Goal: Task Accomplishment & Management: Use online tool/utility

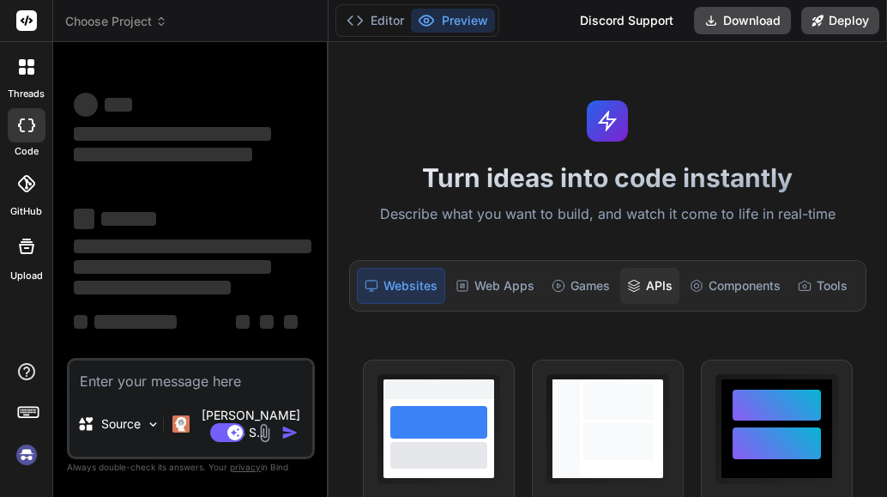
click at [661, 286] on div "APIs" at bounding box center [649, 286] width 59 height 36
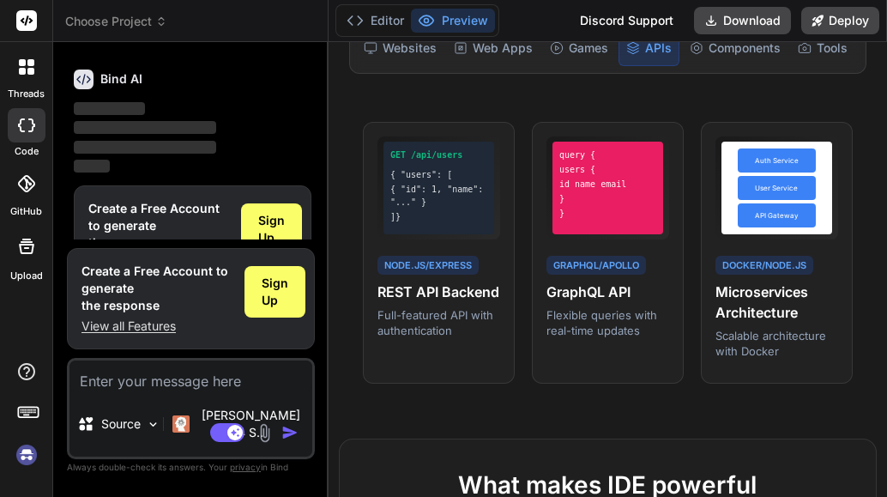
scroll to position [172, 0]
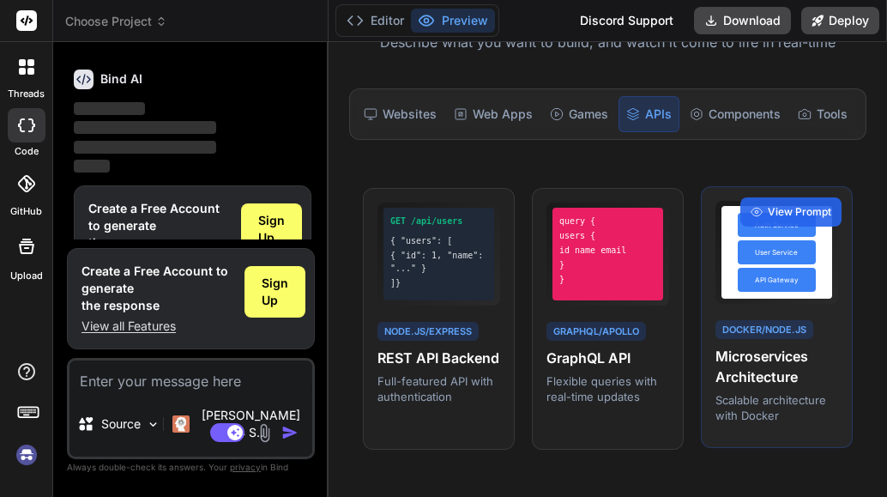
click at [742, 292] on div "API Gateway" at bounding box center [776, 280] width 77 height 24
click at [784, 220] on span "View Prompt" at bounding box center [799, 211] width 63 height 15
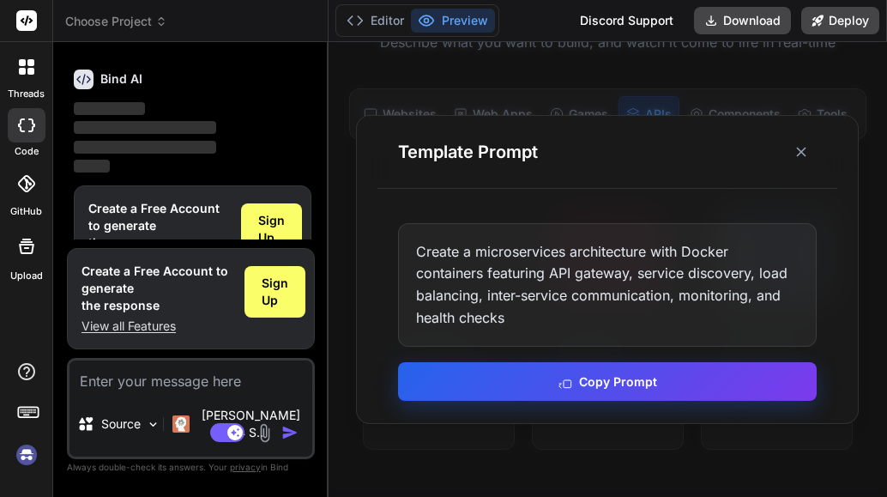
click at [625, 395] on button "Copy Prompt" at bounding box center [607, 381] width 419 height 39
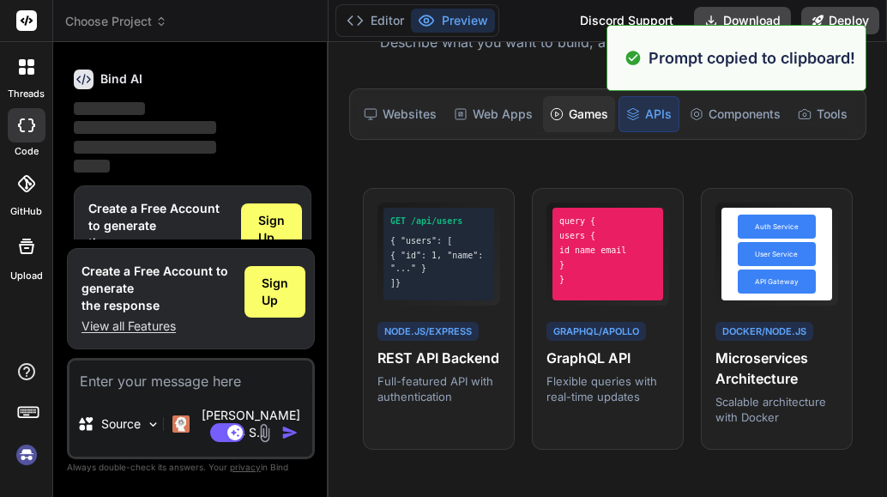
scroll to position [0, 0]
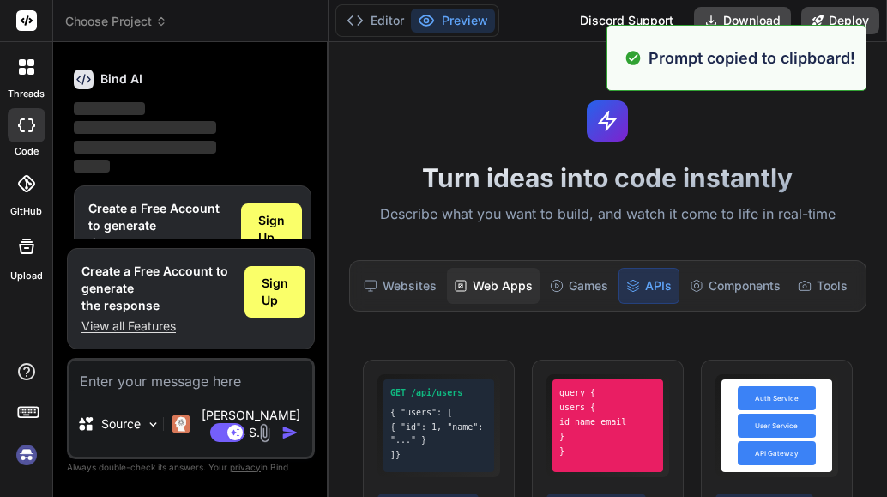
click at [460, 276] on div "Web Apps" at bounding box center [493, 286] width 93 height 36
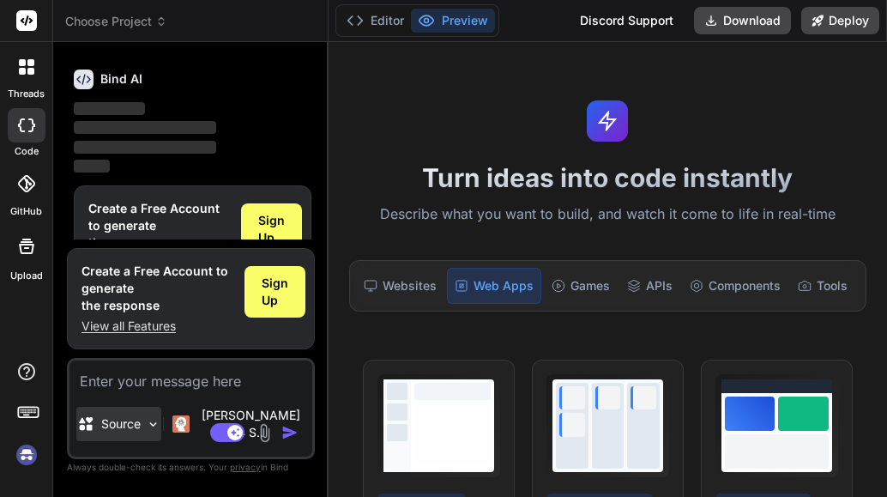
click at [118, 420] on div "Source" at bounding box center [118, 424] width 85 height 34
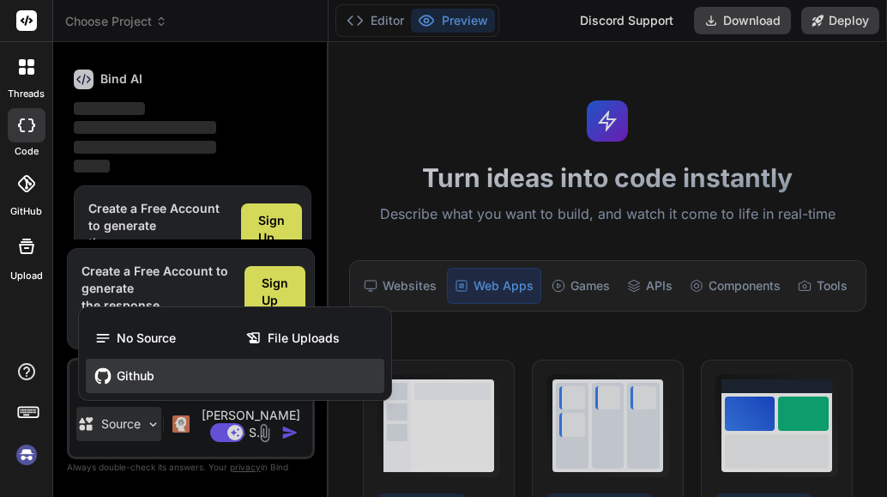
drag, startPoint x: 118, startPoint y: 420, endPoint x: 143, endPoint y: 389, distance: 40.2
click at [143, 384] on span "Github" at bounding box center [136, 375] width 38 height 17
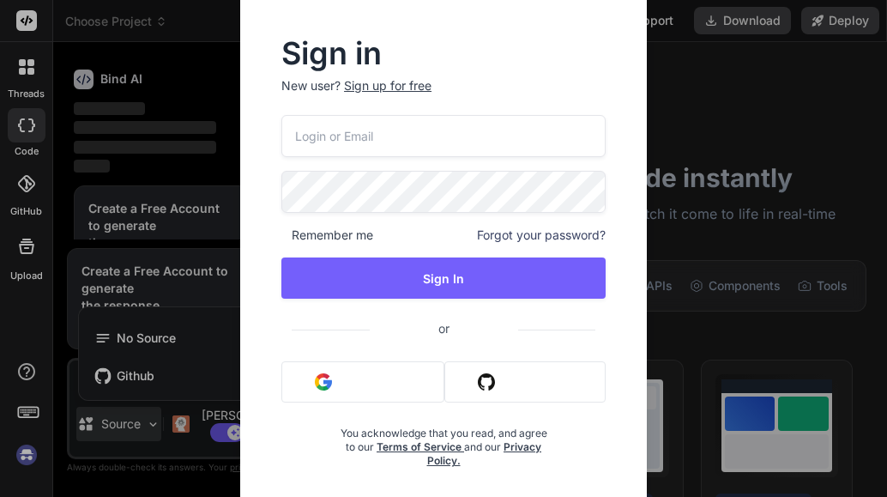
click at [158, 176] on div "Sign in New user? Sign up for free Remember me Forgot your password? Sign In or…" at bounding box center [443, 248] width 887 height 497
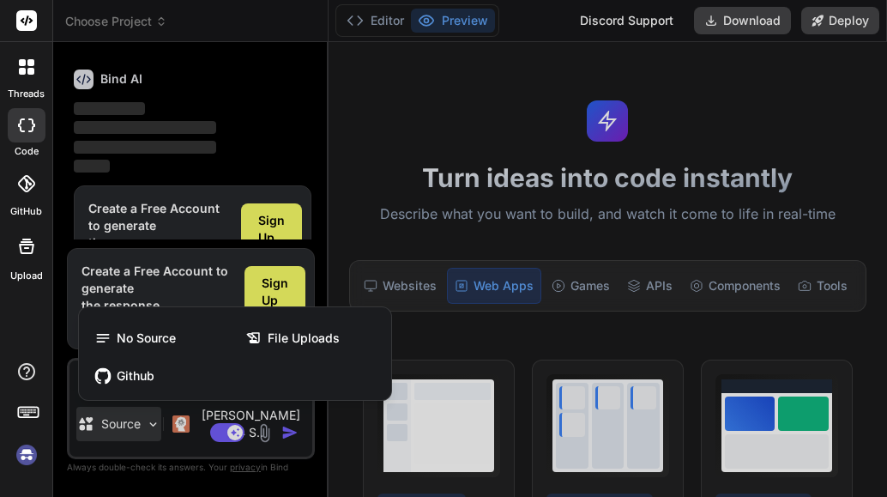
click at [187, 440] on div at bounding box center [443, 248] width 887 height 497
type textarea "x"
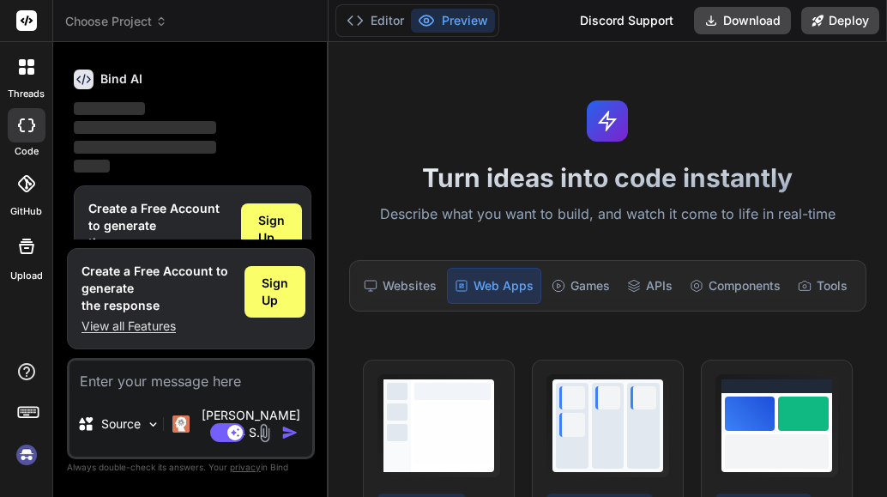
click at [147, 391] on textarea at bounding box center [190, 375] width 243 height 31
paste textarea "Create a microservices architecture with Docker containers featuring API gatewa…"
type textarea "Create a microservices architecture with Docker containers featuring API gatewa…"
type textarea "x"
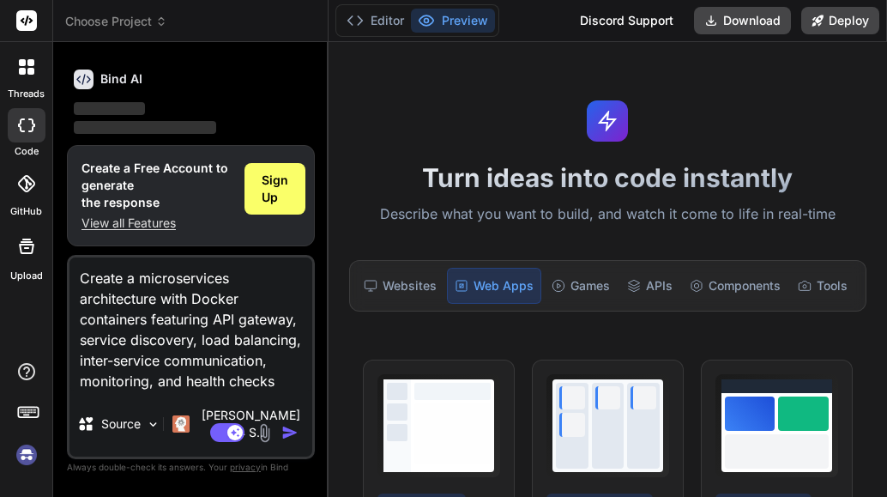
type textarea "Create a microservices architecture with Docker containers featuring API gatewa…"
click at [289, 429] on img "button" at bounding box center [289, 432] width 17 height 17
click at [288, 429] on img "button" at bounding box center [289, 432] width 17 height 17
click at [35, 126] on div at bounding box center [27, 125] width 38 height 34
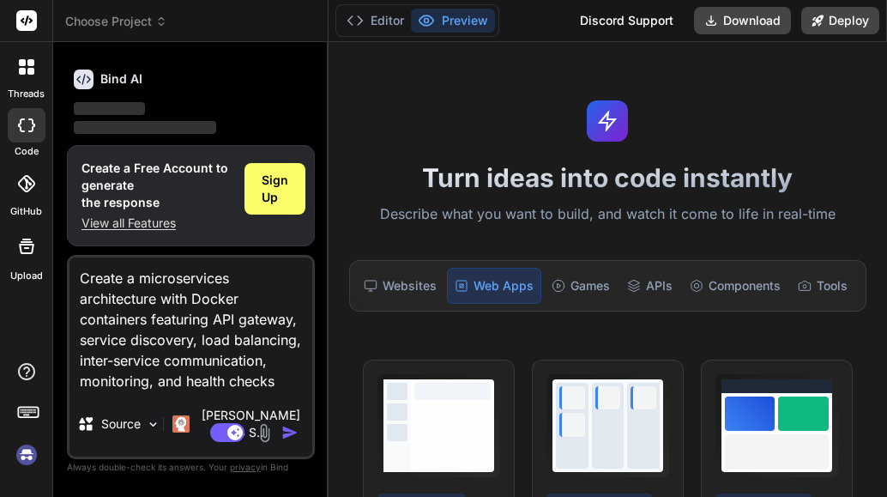
click at [29, 74] on icon at bounding box center [30, 71] width 7 height 7
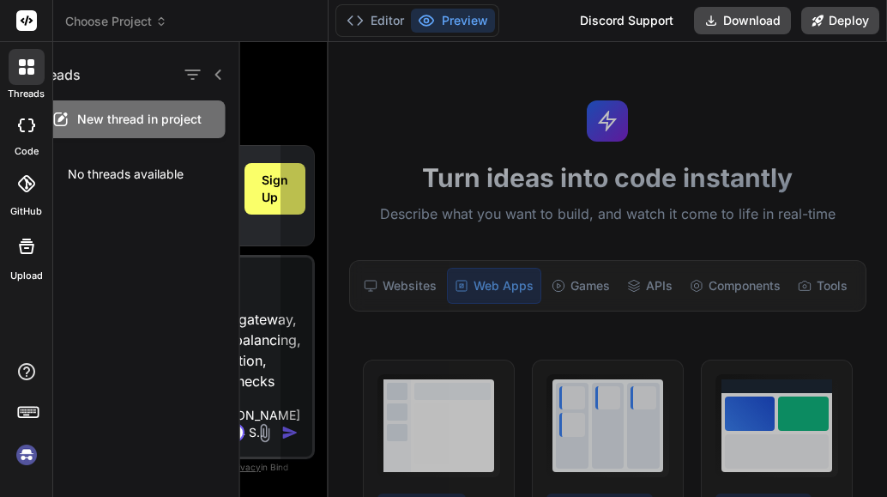
type textarea "x"
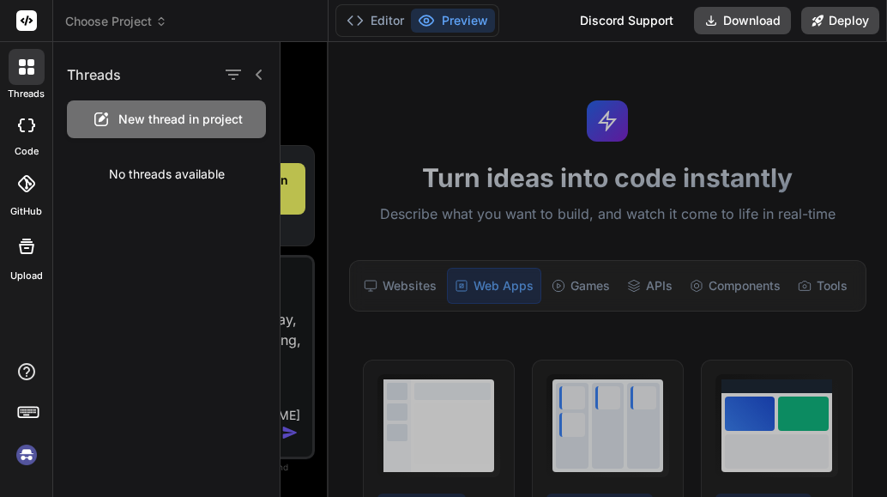
click at [329, 128] on div at bounding box center [584, 269] width 607 height 455
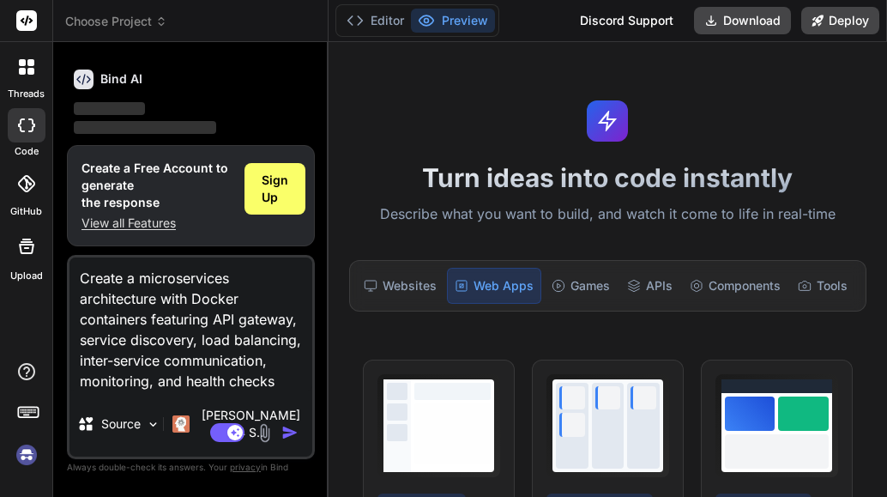
click at [287, 426] on img "button" at bounding box center [289, 432] width 17 height 17
click at [184, 361] on textarea "Create a microservices architecture with Docker containers featuring API gatewa…" at bounding box center [190, 324] width 243 height 134
click at [190, 391] on textarea "Create a microservices architecture with Docker containers featuring API gatewa…" at bounding box center [190, 324] width 243 height 134
click at [277, 199] on span "Sign Up" at bounding box center [275, 189] width 27 height 34
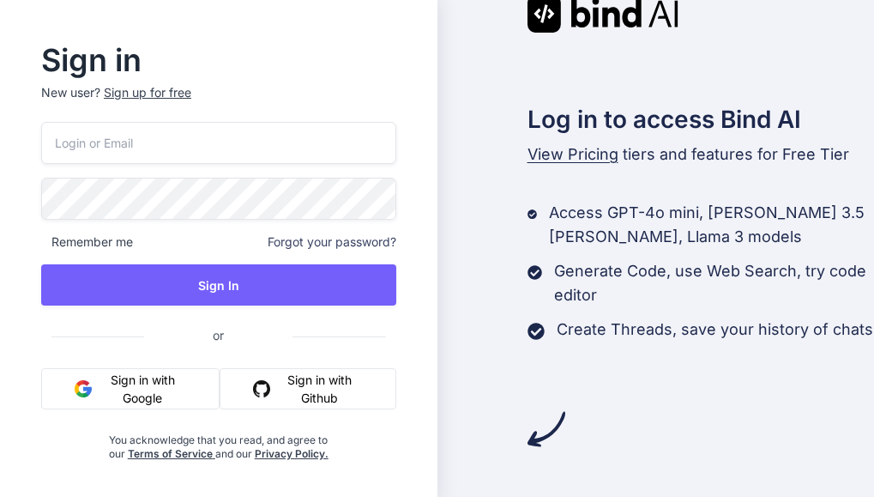
click at [163, 401] on button "Sign in with Google" at bounding box center [130, 388] width 178 height 41
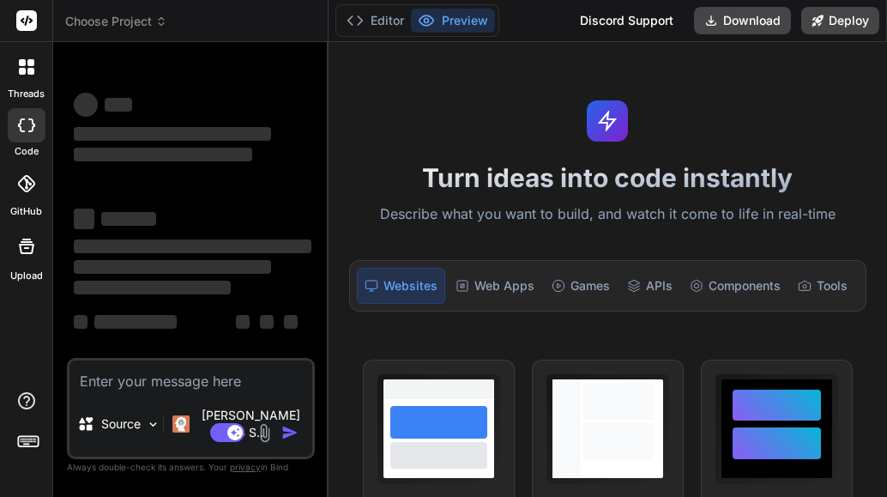
click at [87, 288] on div "Choose Project Created with Pixso. Bind AI Web Search Created with Pixso. Code …" at bounding box center [470, 248] width 834 height 497
type textarea "x"
click at [132, 412] on div "Source Claude 4 S.. Agent Mode. When this toggle is activated, AI automatically…" at bounding box center [191, 408] width 248 height 101
click at [137, 391] on textarea at bounding box center [190, 375] width 243 height 31
paste textarea "Create a microservices architecture with Docker containers featuring API gatewa…"
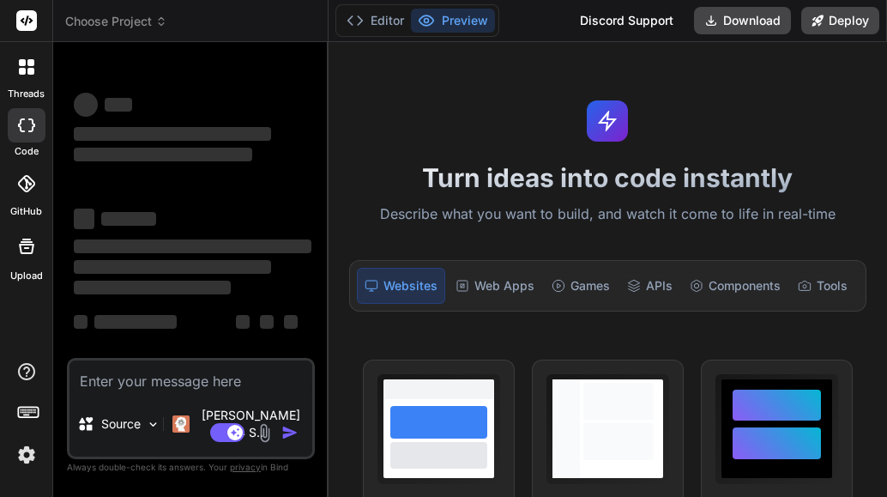
type textarea "Create a microservices architecture with Docker containers featuring API gatewa…"
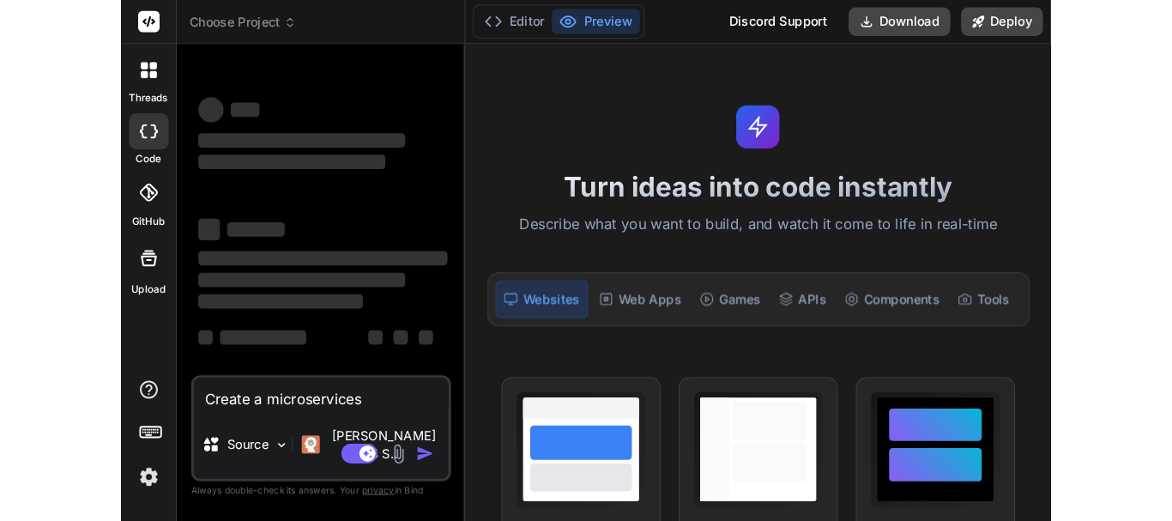
scroll to position [19, 0]
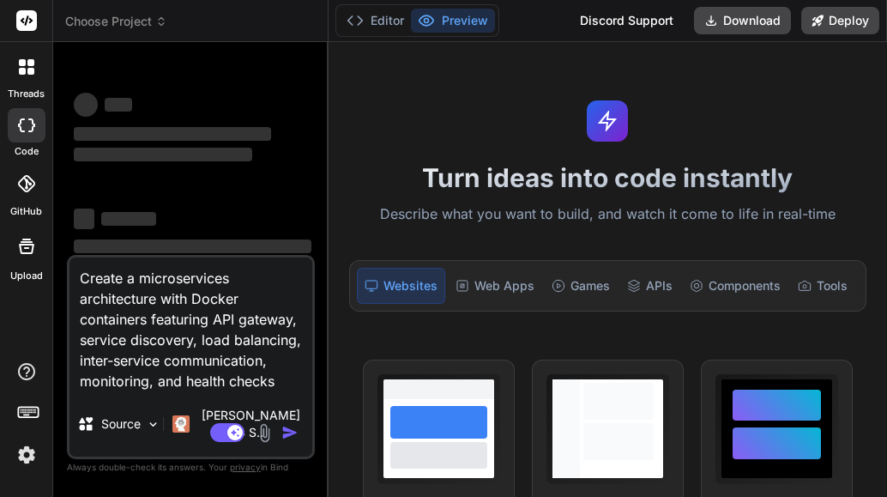
type textarea "x"
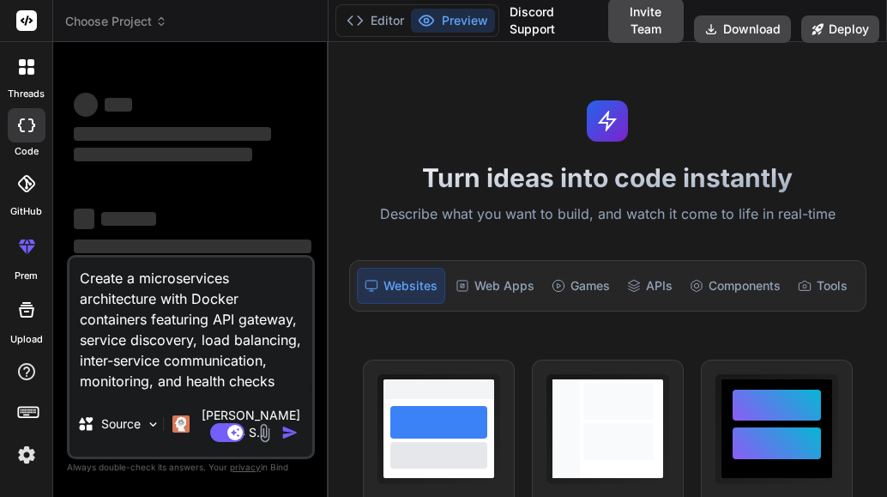
type textarea "Create a microservices architecture with Docker containers featuring API gatewa…"
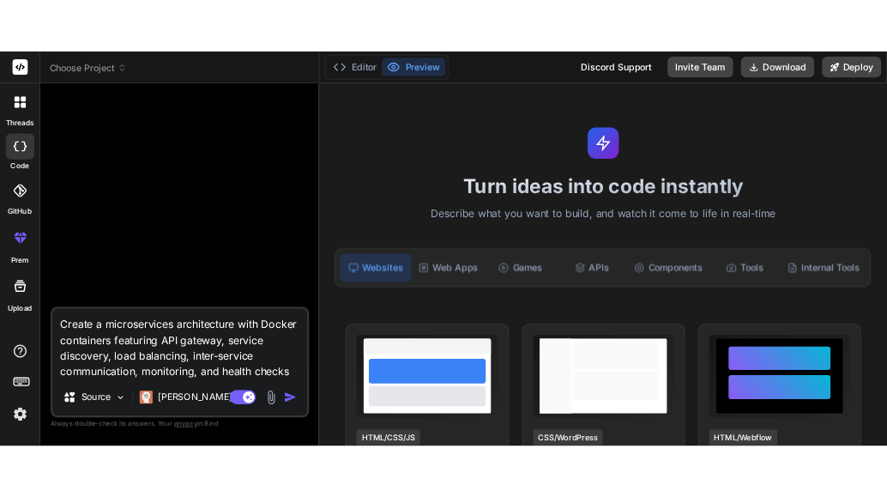
scroll to position [0, 0]
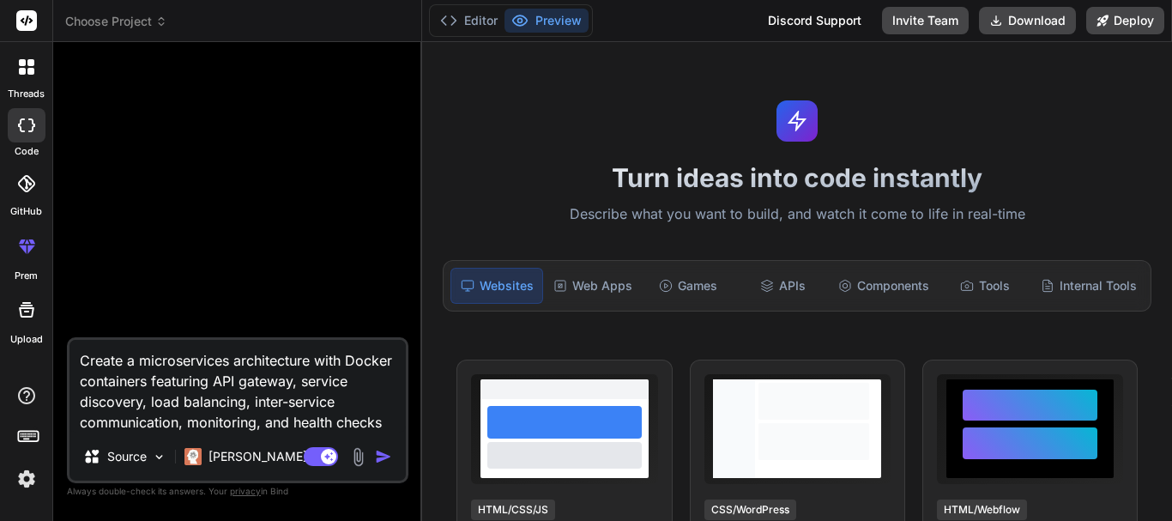
click at [382, 456] on img "button" at bounding box center [383, 456] width 17 height 17
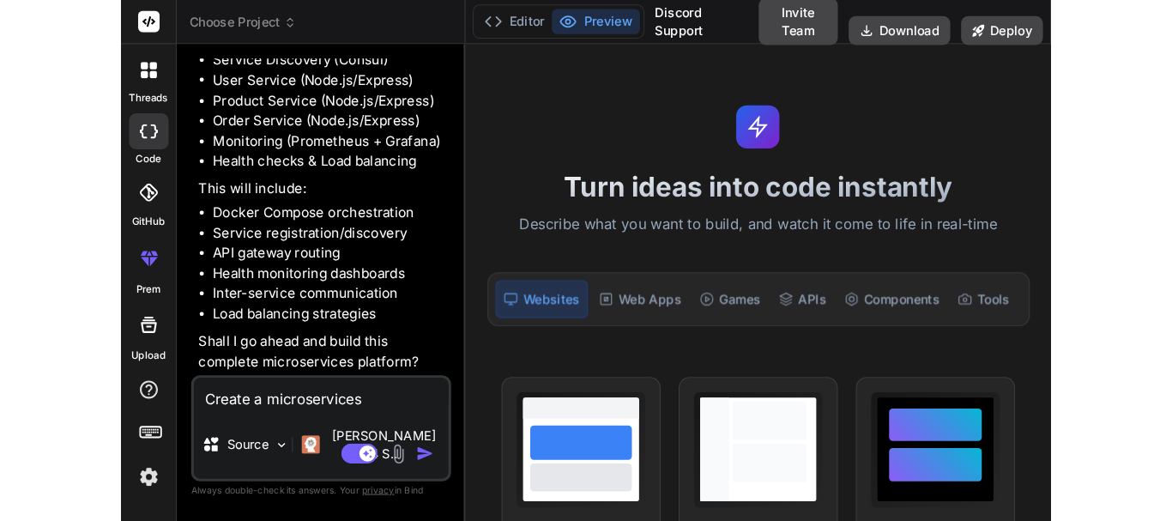
scroll to position [365, 0]
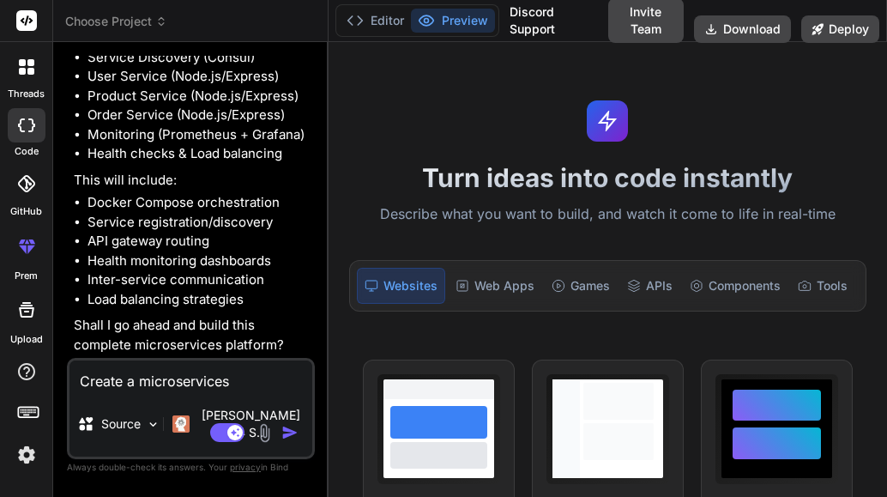
type textarea "x"
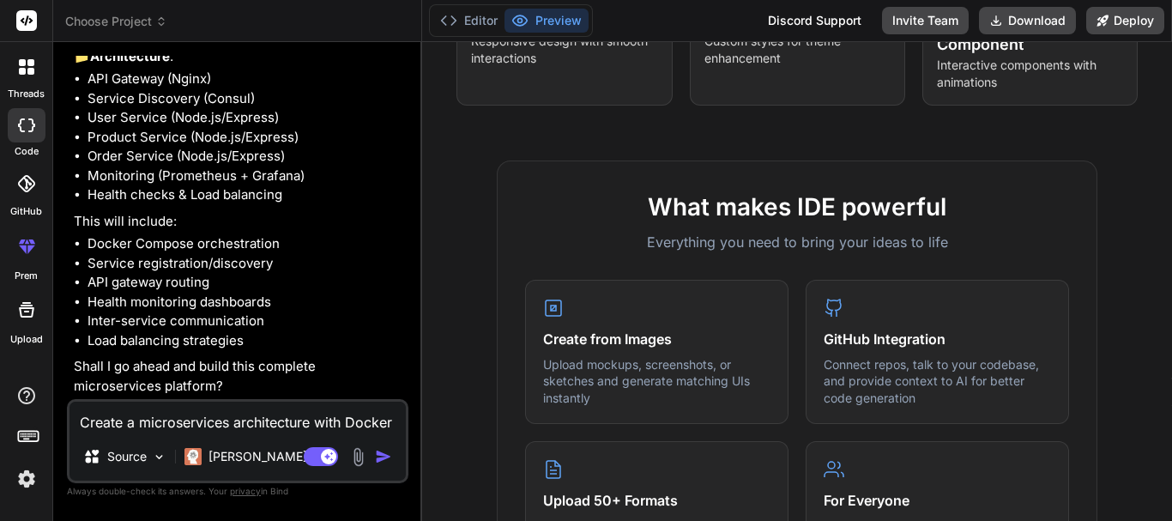
scroll to position [264, 0]
click at [146, 427] on textarea "Create a microservices architecture with Docker containers featuring API gatewa…" at bounding box center [237, 416] width 336 height 31
type textarea "c"
type textarea "x"
type textarea "cr"
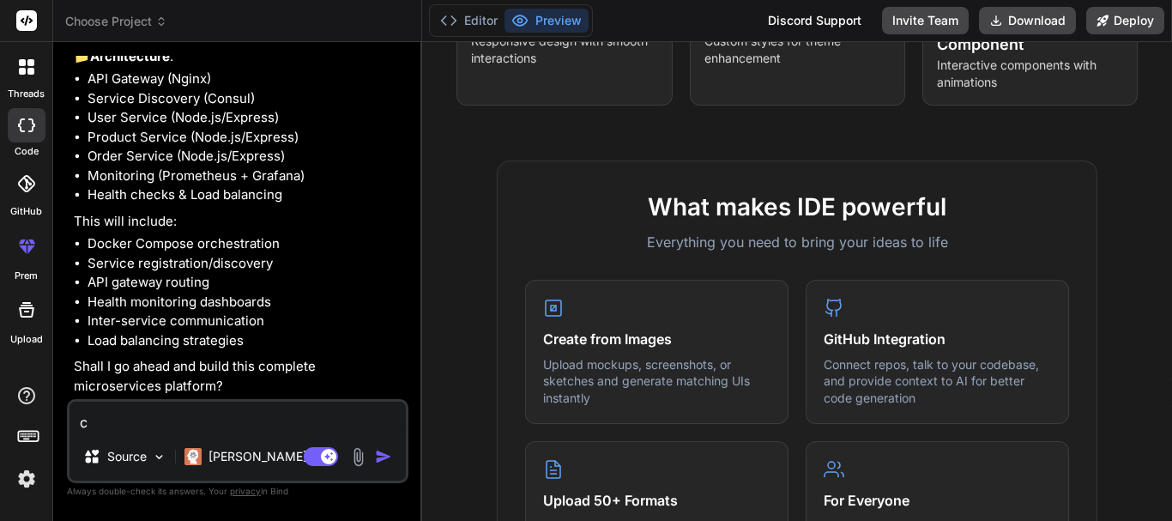
type textarea "x"
type textarea "cre"
type textarea "x"
type textarea "crea"
type textarea "x"
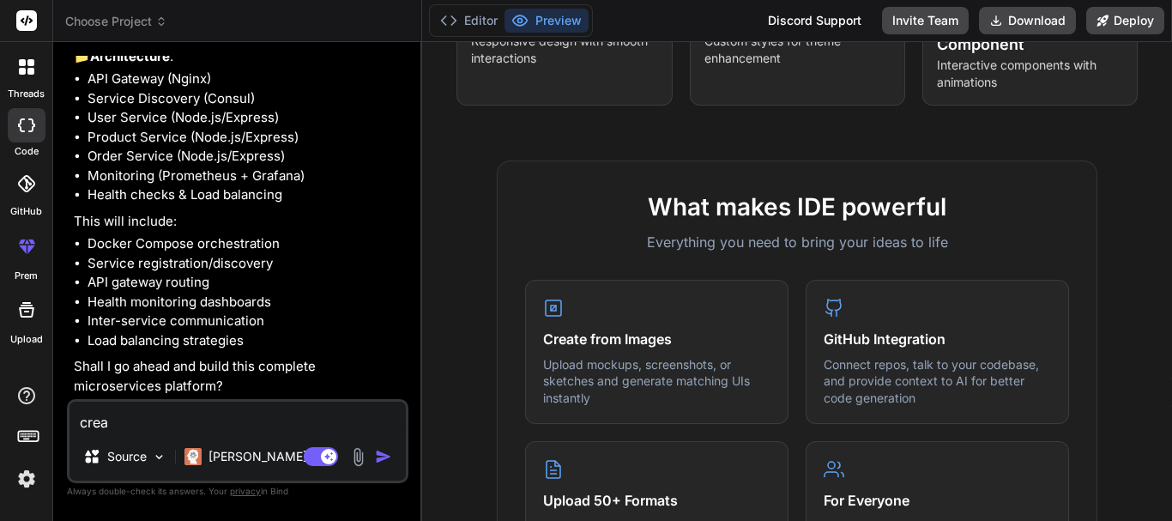
type textarea "creat"
type textarea "x"
type textarea "create"
type textarea "x"
type textarea "create"
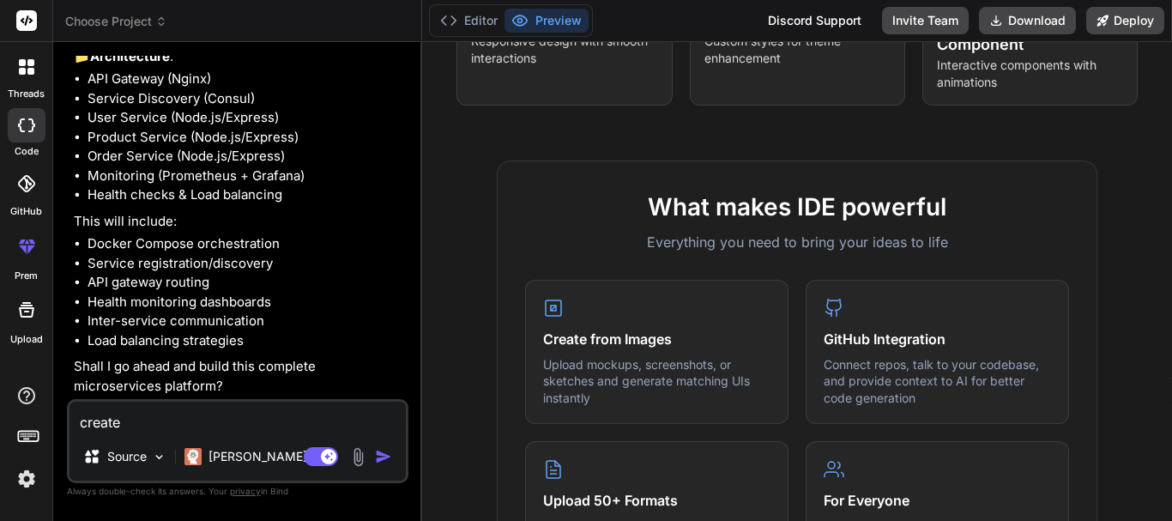
type textarea "x"
type textarea "create l"
type textarea "x"
type textarea "create lgo"
type textarea "x"
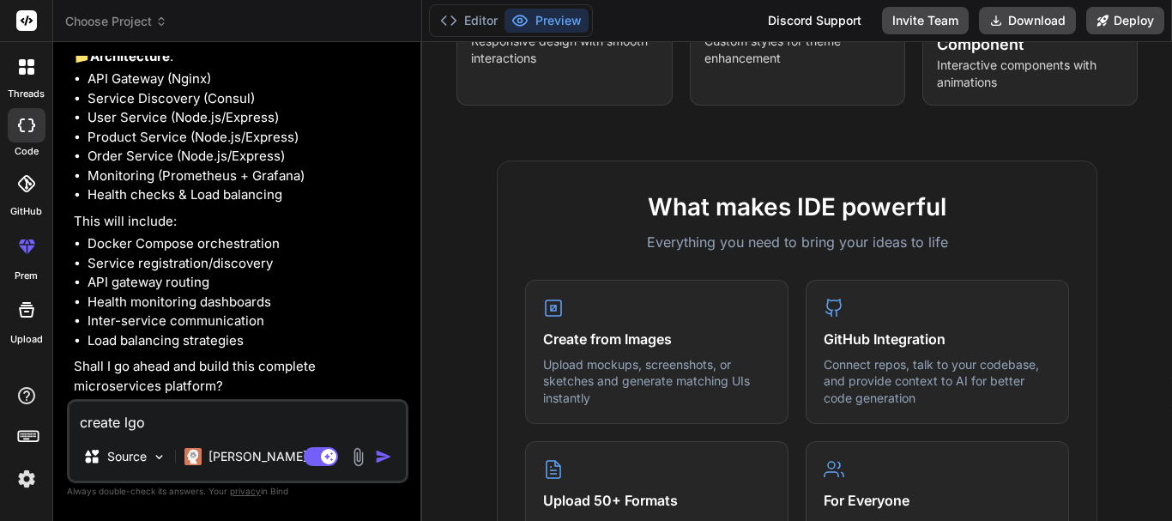
type textarea "create lg"
type textarea "x"
type textarea "create l"
type textarea "x"
type textarea "create lo"
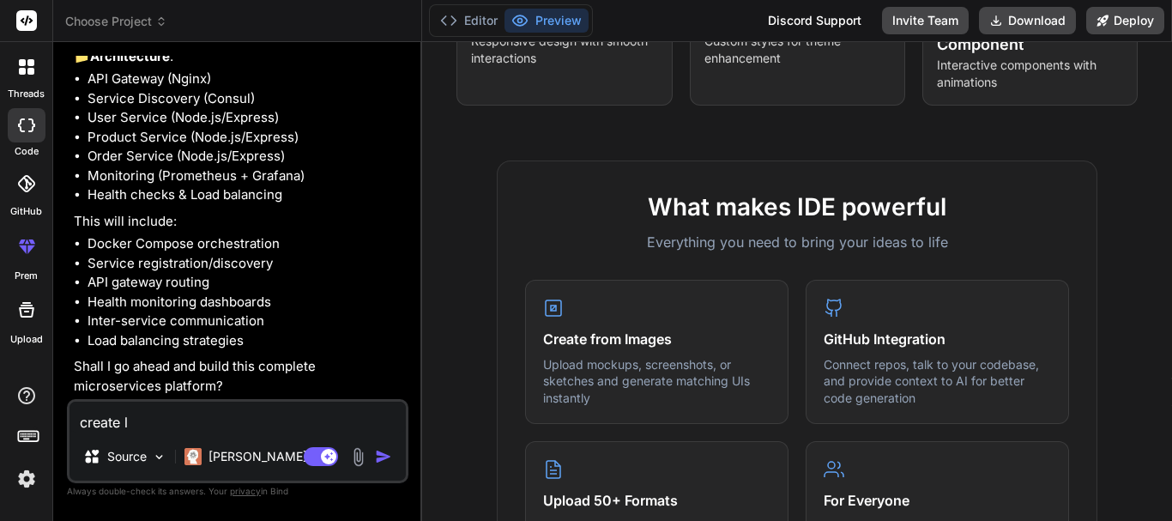
type textarea "x"
type textarea "create log"
type textarea "x"
type textarea "create logi"
type textarea "x"
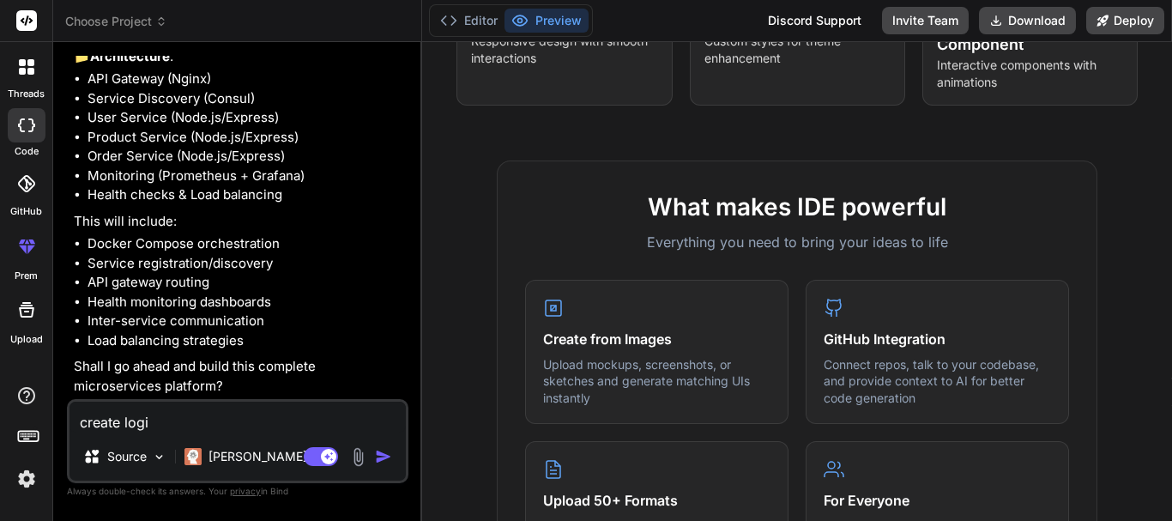
type textarea "create login"
type textarea "x"
type textarea "create login"
type textarea "x"
type textarea "create login a"
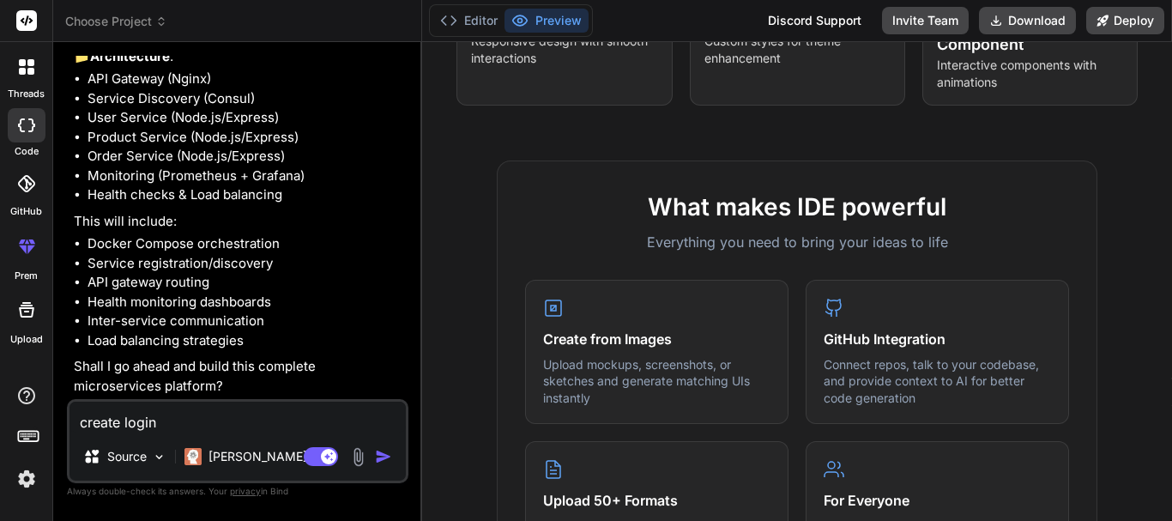
type textarea "x"
type textarea "create login ap"
type textarea "x"
type textarea "create login api"
type textarea "x"
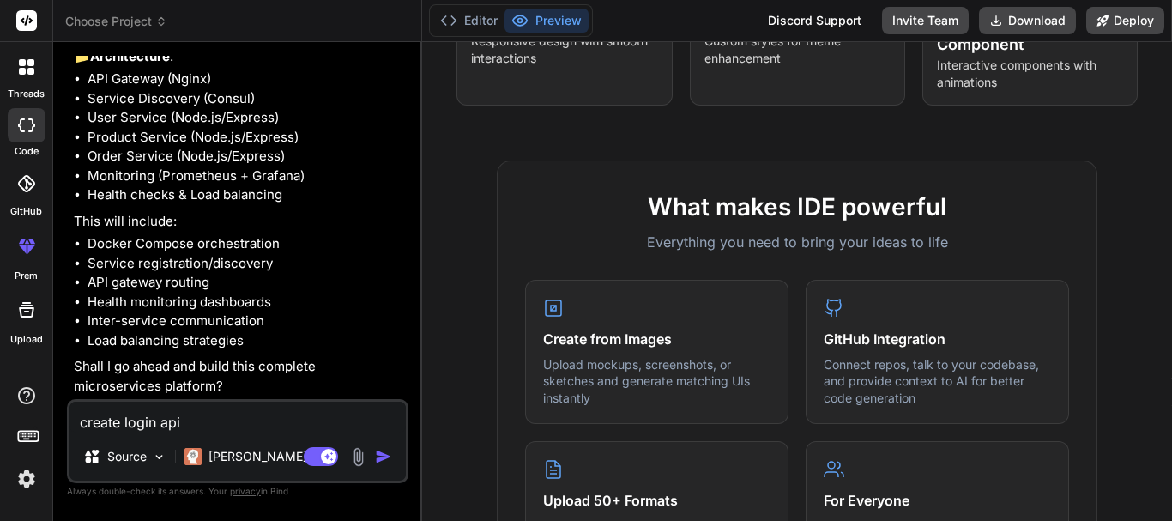
type textarea "create login api"
type textarea "x"
type textarea "create login api i"
type textarea "x"
type textarea "create login api in"
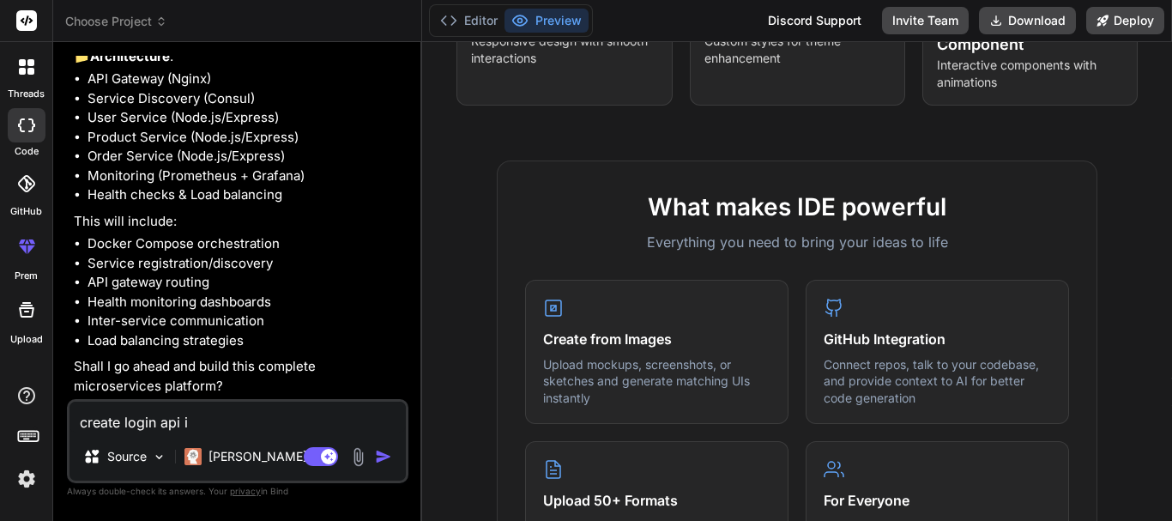
type textarea "x"
type textarea "create login api in"
type textarea "x"
type textarea "create login api in n"
type textarea "x"
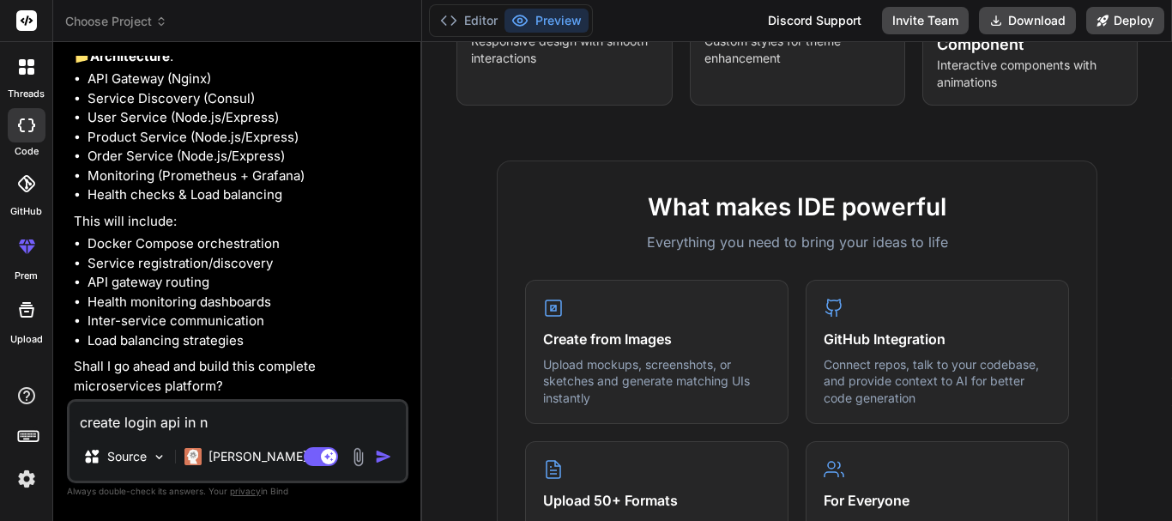
type textarea "create login api in no"
type textarea "x"
type textarea "create login api in nod"
type textarea "x"
type textarea "create login api in nod4"
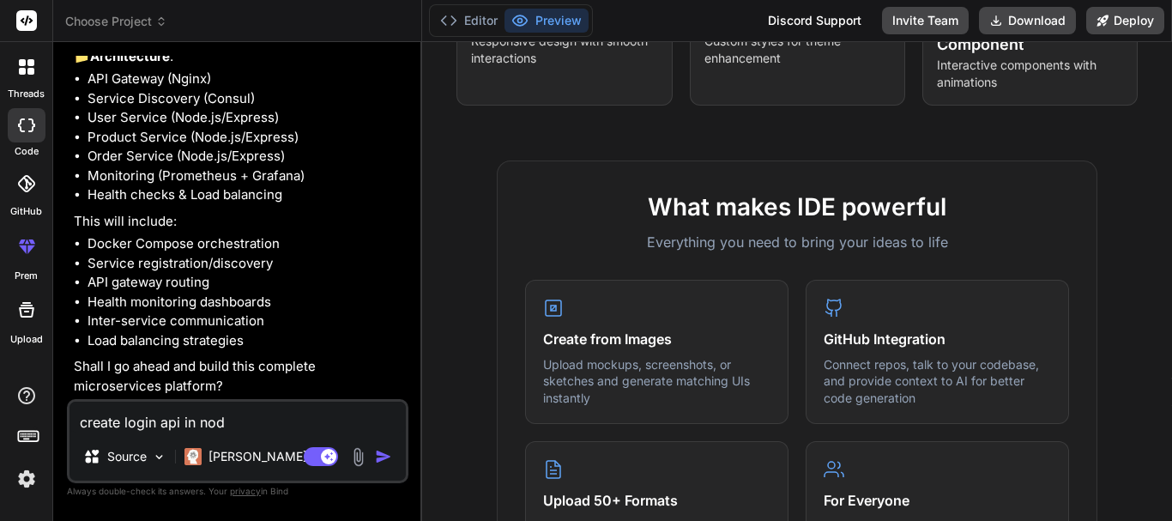
type textarea "x"
type textarea "create login api in nod4e"
type textarea "x"
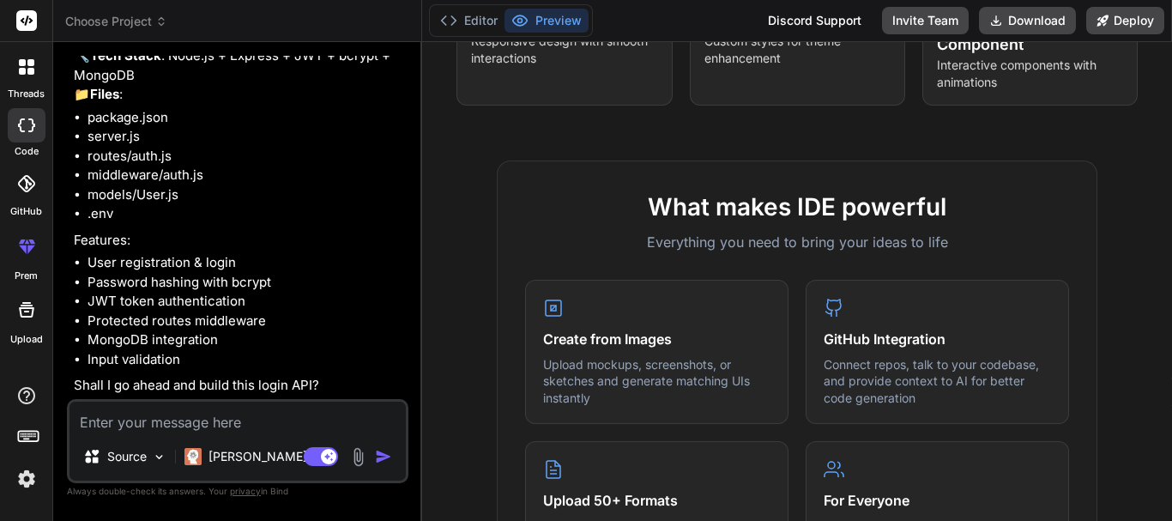
scroll to position [776, 0]
type textarea "x"
click at [227, 414] on textarea at bounding box center [237, 416] width 336 height 31
type textarea "y"
type textarea "x"
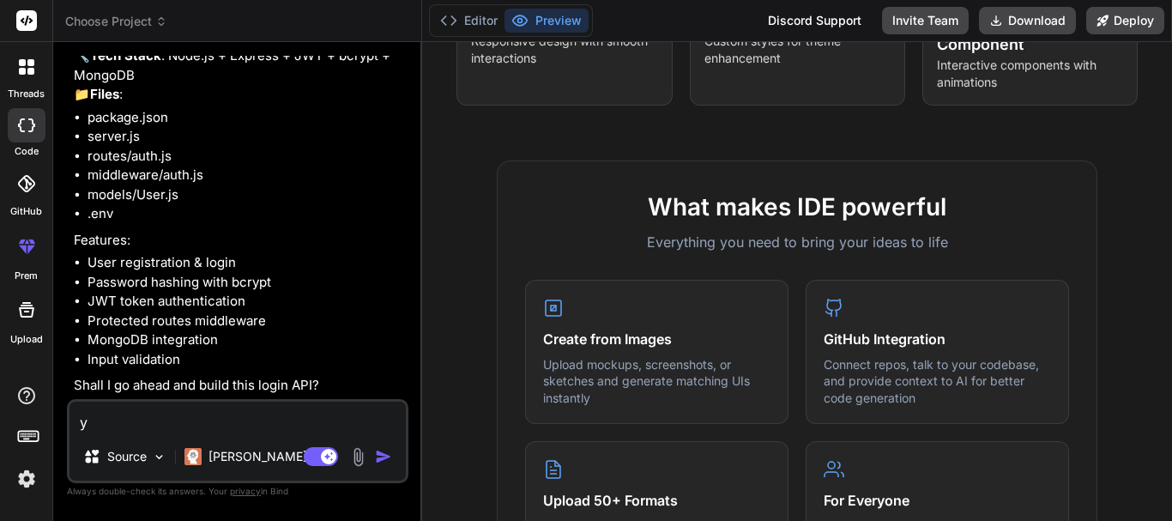
type textarea "ye"
type textarea "x"
type textarea "yes"
type textarea "x"
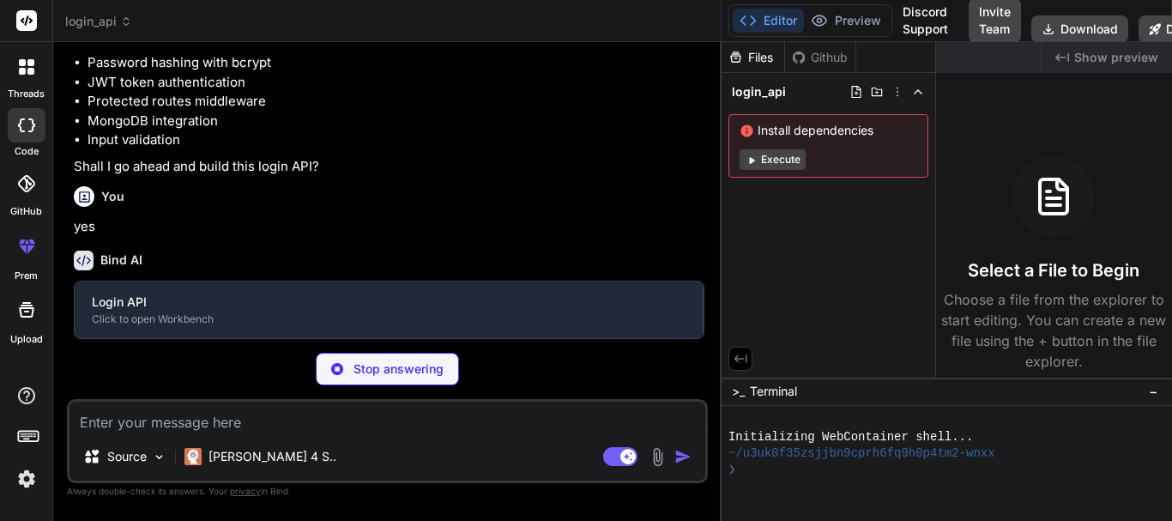
scroll to position [856, 0]
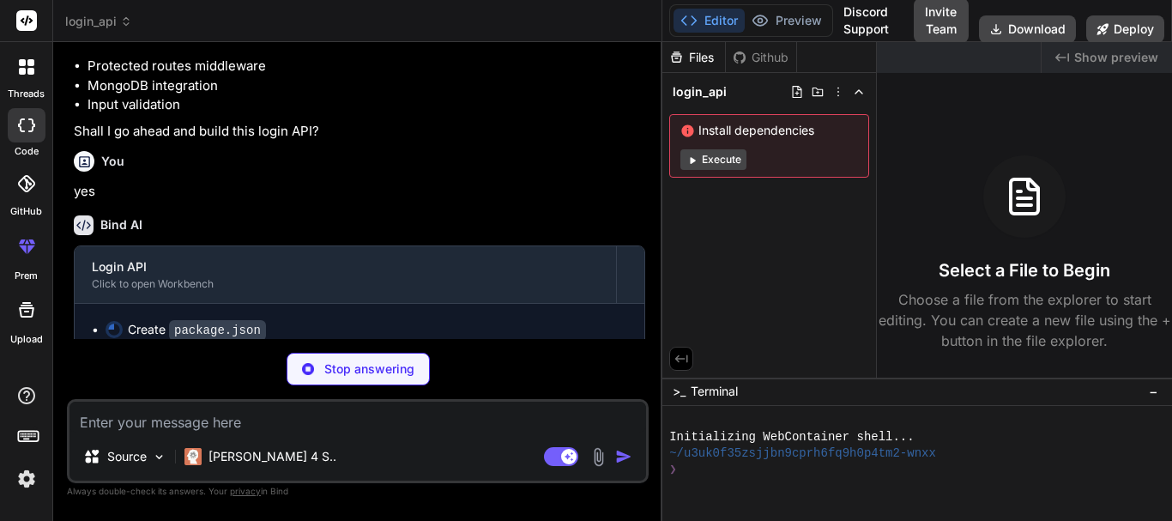
drag, startPoint x: 421, startPoint y: 68, endPoint x: 638, endPoint y: 87, distance: 217.9
click at [638, 87] on div "Bind AI Web Search Created with Pixso. Code Generator You Create a microservice…" at bounding box center [357, 281] width 609 height 479
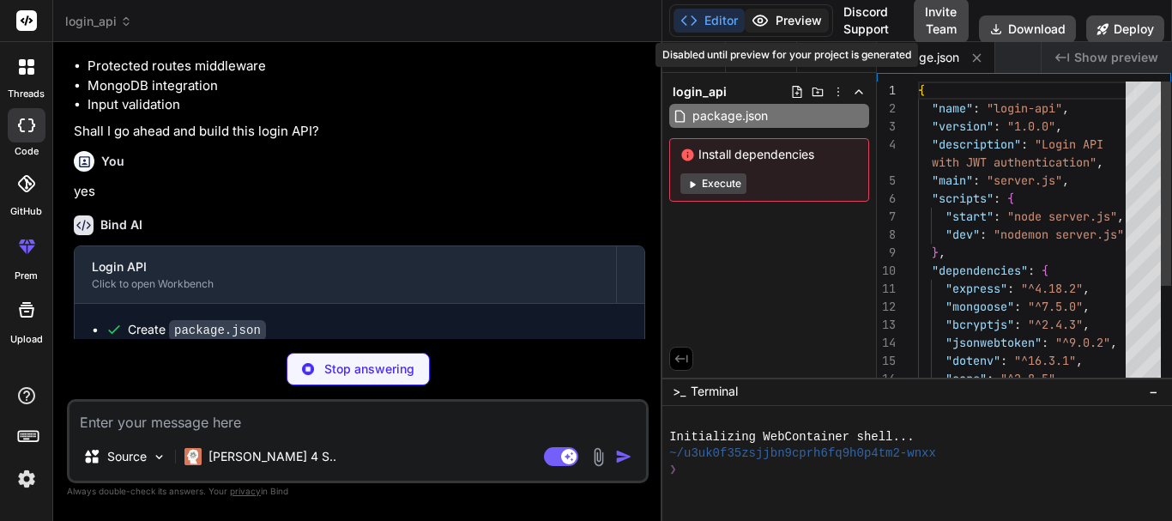
type textarea "x"
type textarea "PORT=5000 MONGODB_URI=mongodb://localhost:27017/loginapi JWT_SECRET=your_jwt_se…"
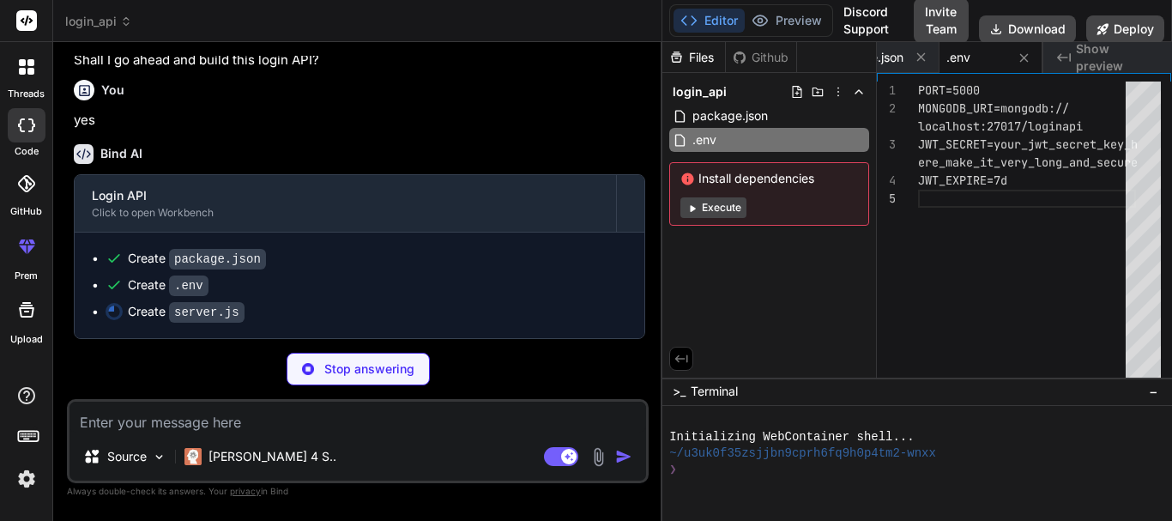
scroll to position [1005, 0]
type textarea "x"
type textarea "on port ${PORT}`); });"
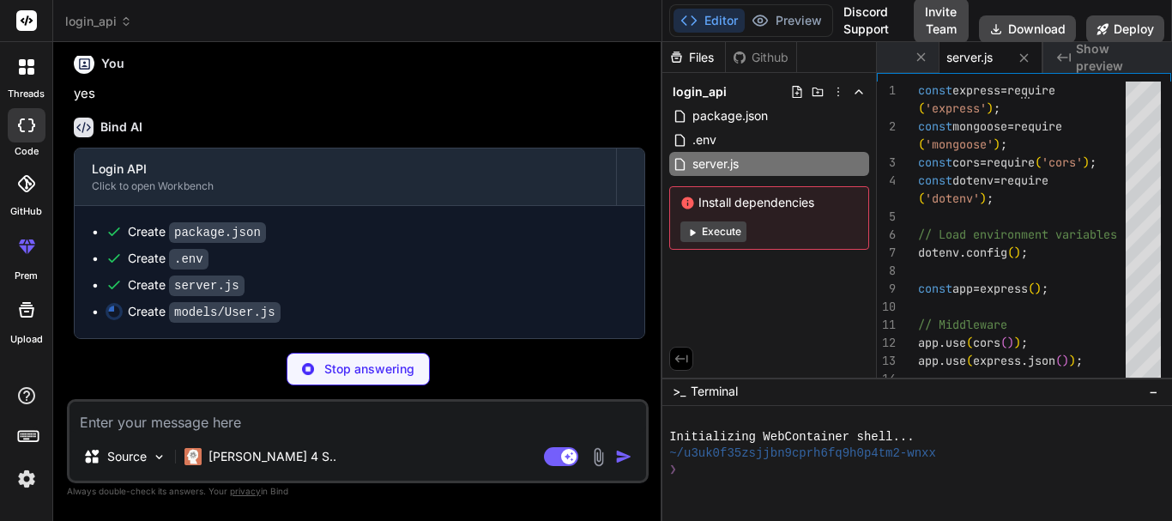
type textarea "x"
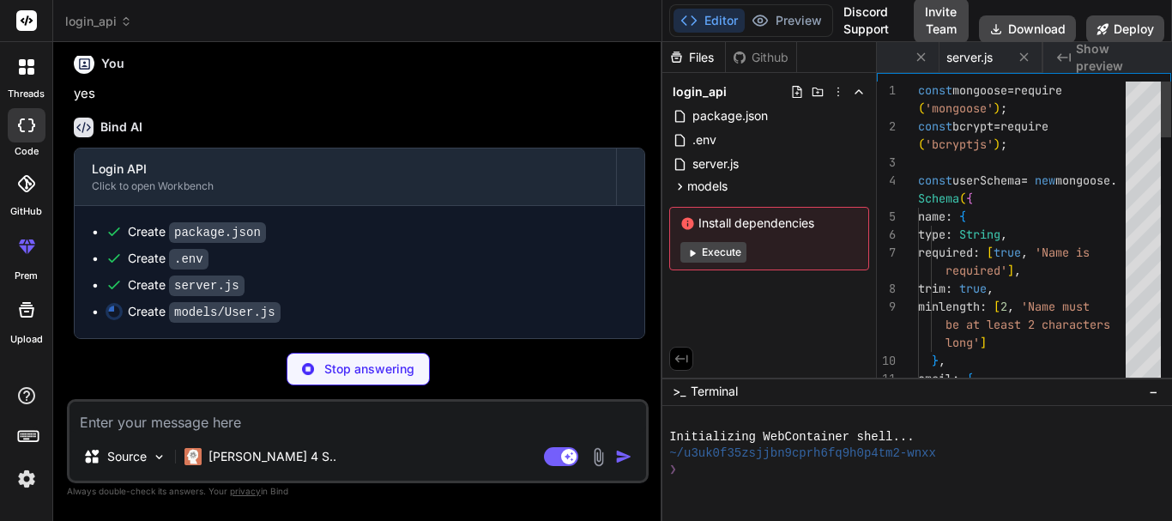
scroll to position [0, 262]
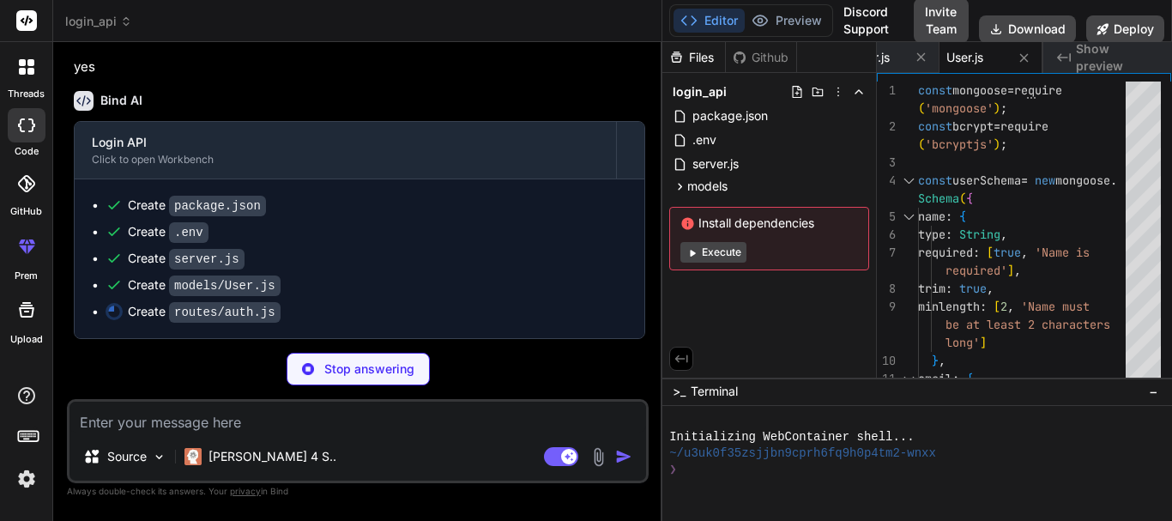
type textarea "x"
type textarea "module.exports = mongoose.model('User', userSchema);"
type textarea "x"
type textarea "const user = this.toObject(); delete user.password; return user; }; module.expo…"
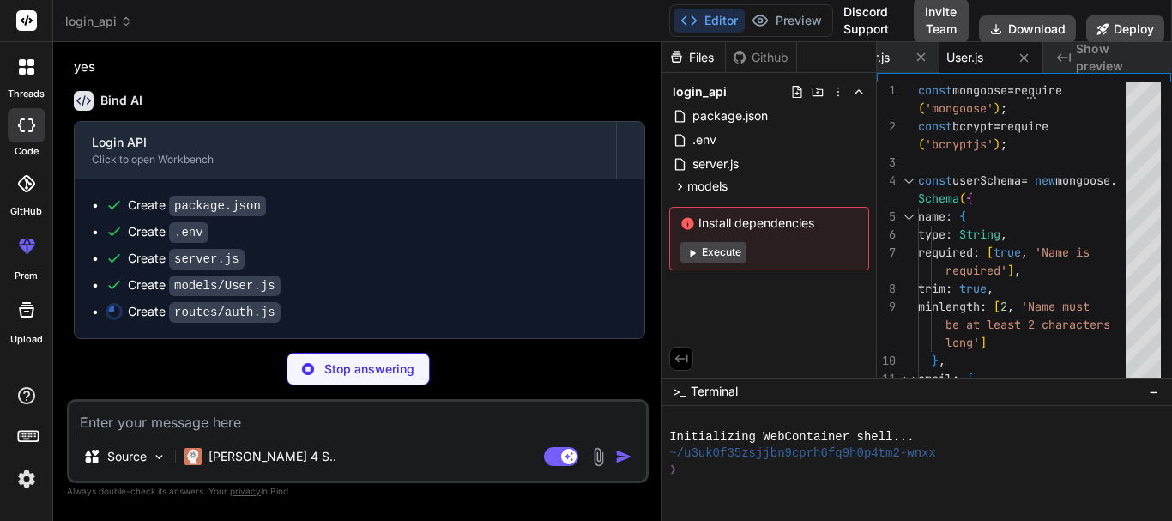
type textarea "x"
type textarea "('User', userSchema);"
type textarea "x"
type textarea "userSchema.methods.toJSON = function() { const user = this.toObject(); delete u…"
type textarea "x"
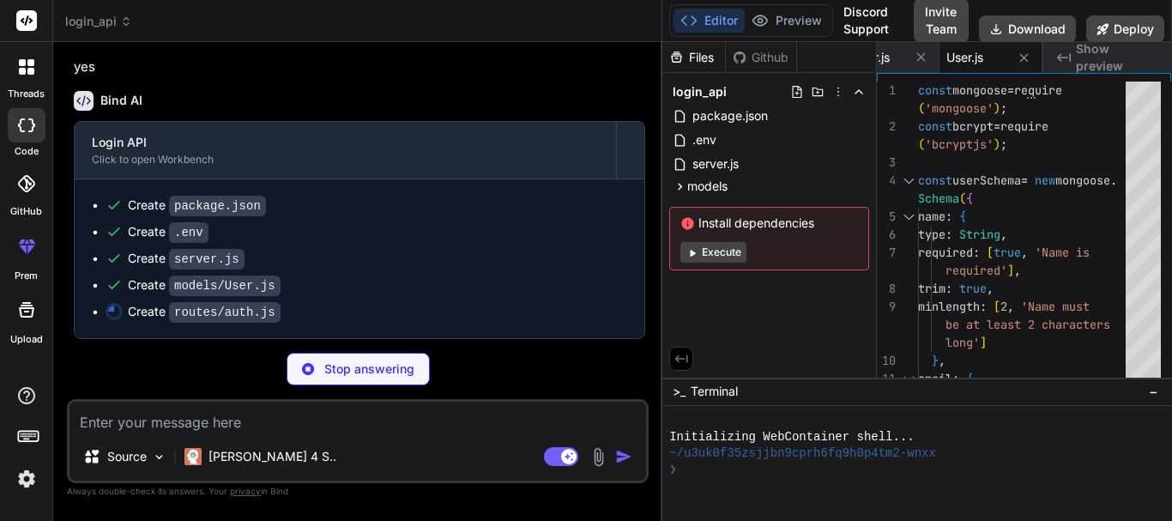
type textarea "delete user.password; return user; }; module.exports = mongoose.model('User', u…"
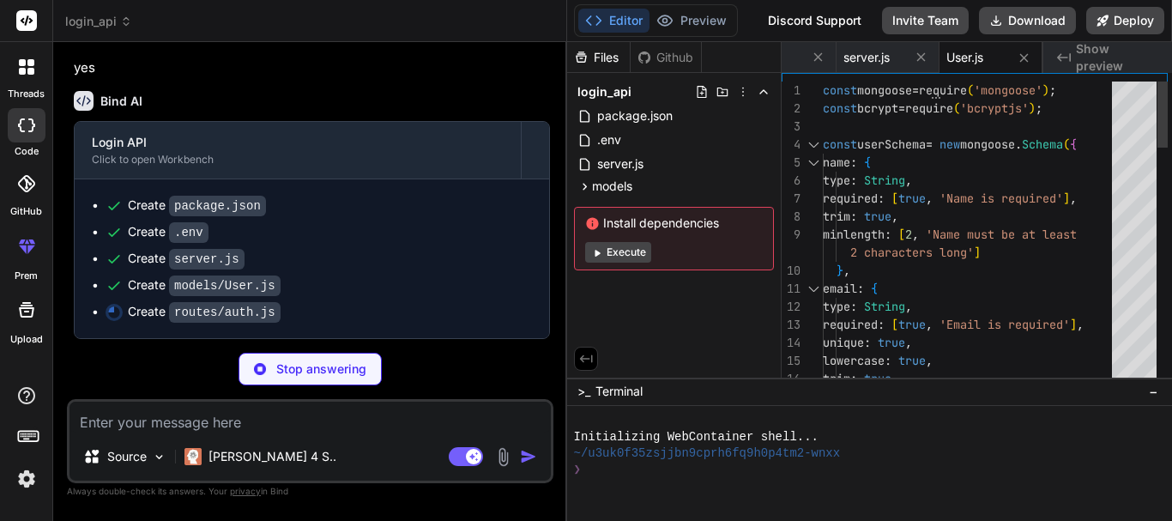
type textarea "x"
type textarea "}; module.exports = mongoose.model('User', userSchema);"
type textarea "x"
type textarea "module.exports = mongoose.model('User', userSchema);"
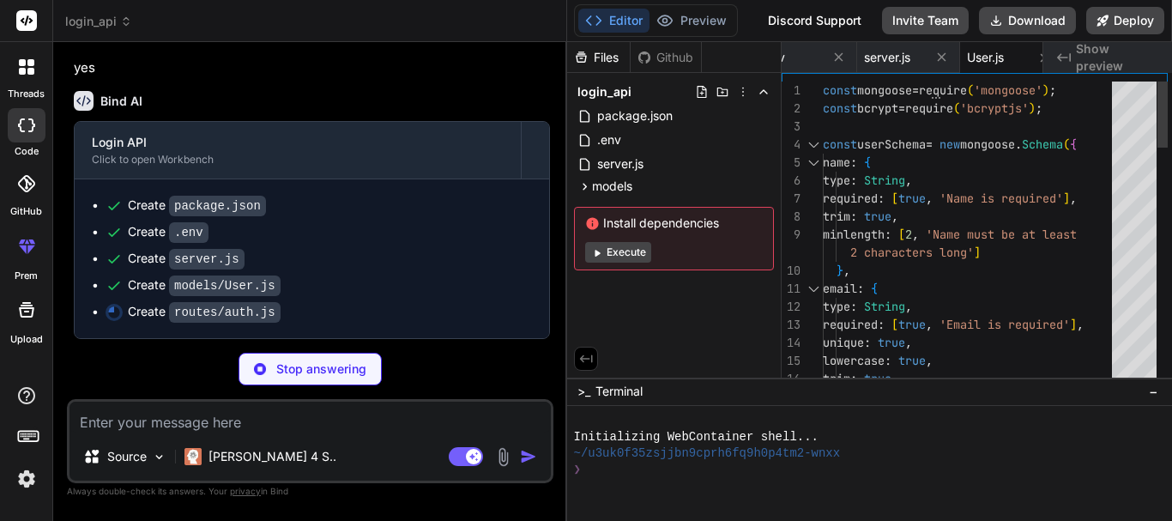
type textarea "x"
type textarea "module.exports = mongoose.model('User', userSchema);"
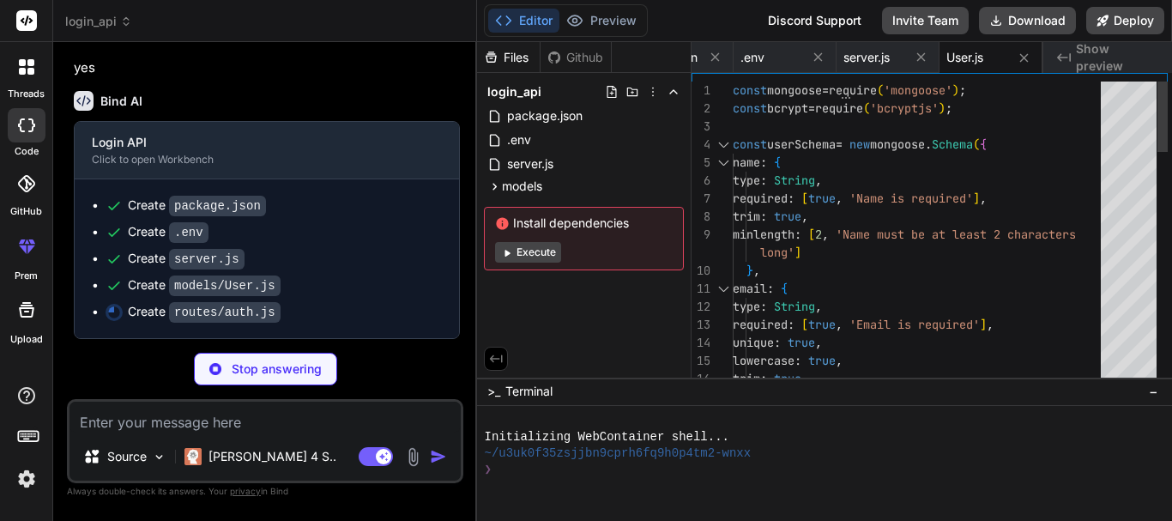
scroll to position [1108, 0]
type textarea "x"
type textarea "// Remove password from JSON output userSchema.methods.toJSON = function() { co…"
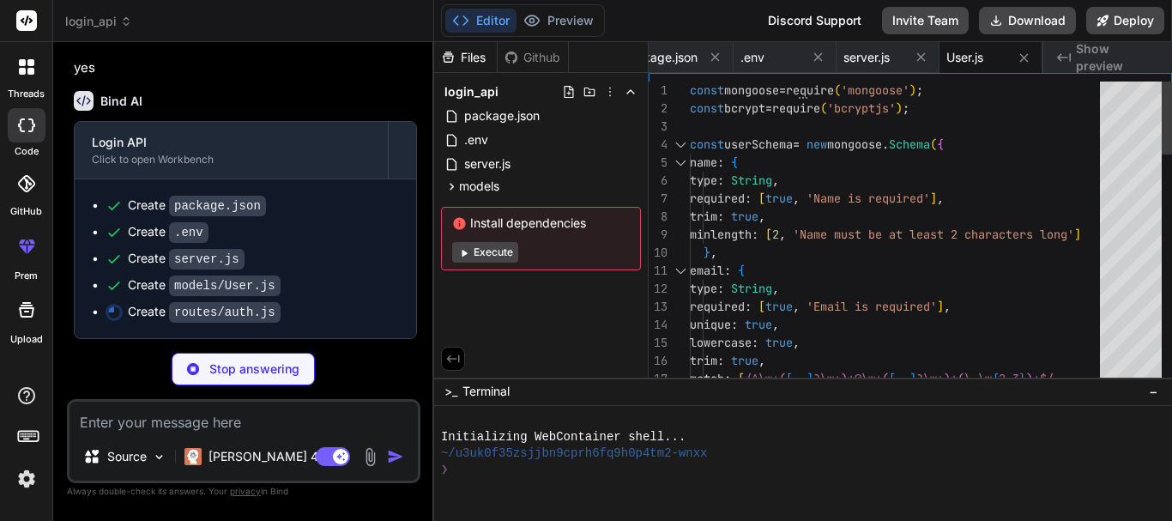
scroll to position [1127, 0]
type textarea "x"
type textarea "// Remove password from JSON output userSchema.methods.toJSON = function() { co…"
type textarea "x"
type textarea "userSchema.methods.toJSON = function() { const user = this.toObject(); delete u…"
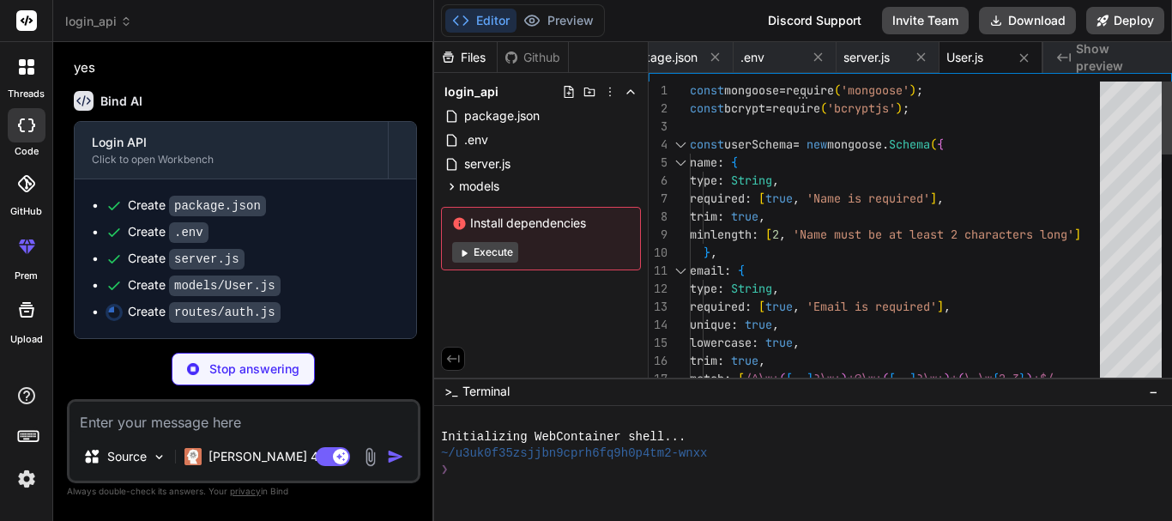
scroll to position [0, 17]
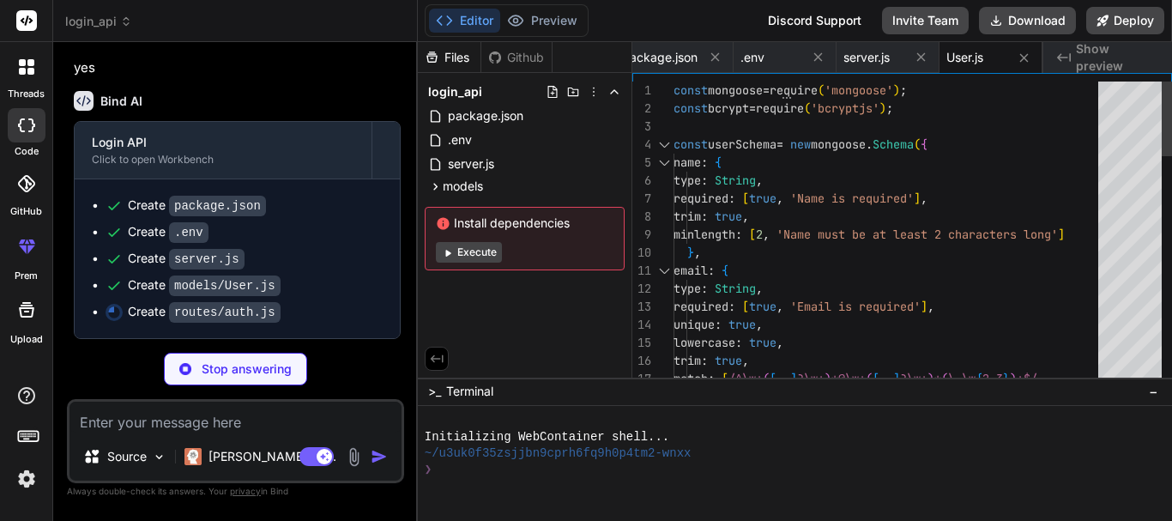
drag, startPoint x: 661, startPoint y: 83, endPoint x: 382, endPoint y: 107, distance: 280.7
click at [382, 107] on div "Bind AI Web Search Created with Pixso. Code Generator You Create a microservice…" at bounding box center [235, 281] width 365 height 479
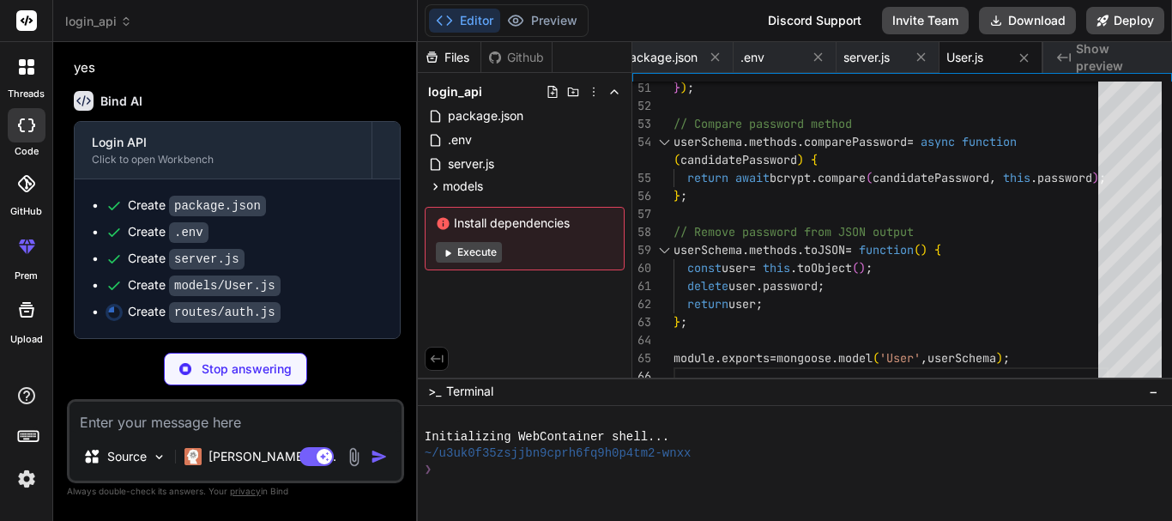
click at [546, 250] on span "Execute" at bounding box center [525, 252] width 178 height 21
click at [456, 250] on button "Execute" at bounding box center [469, 252] width 66 height 21
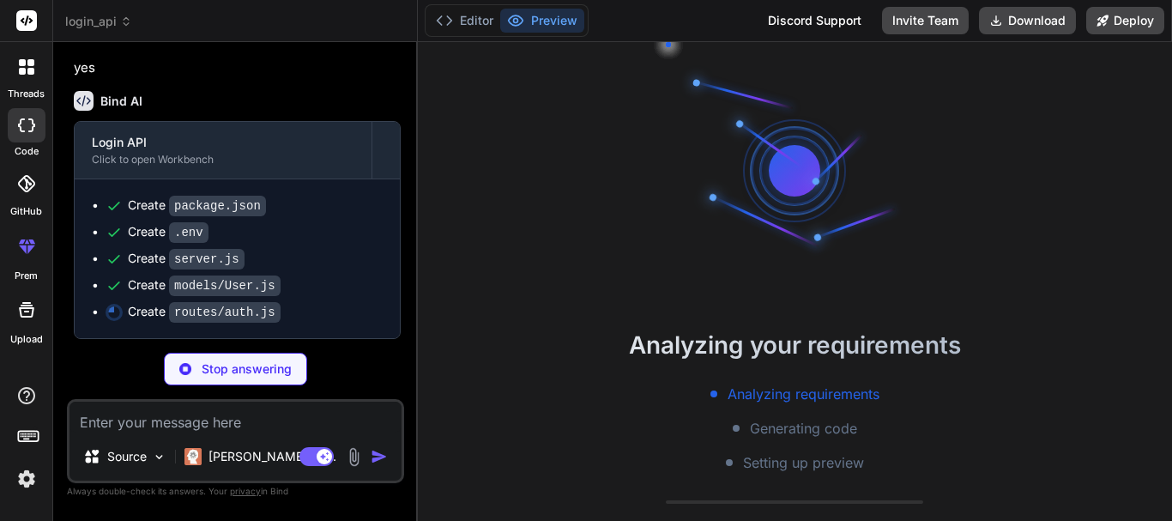
type textarea "x"
type textarea "}); module.exports = router;"
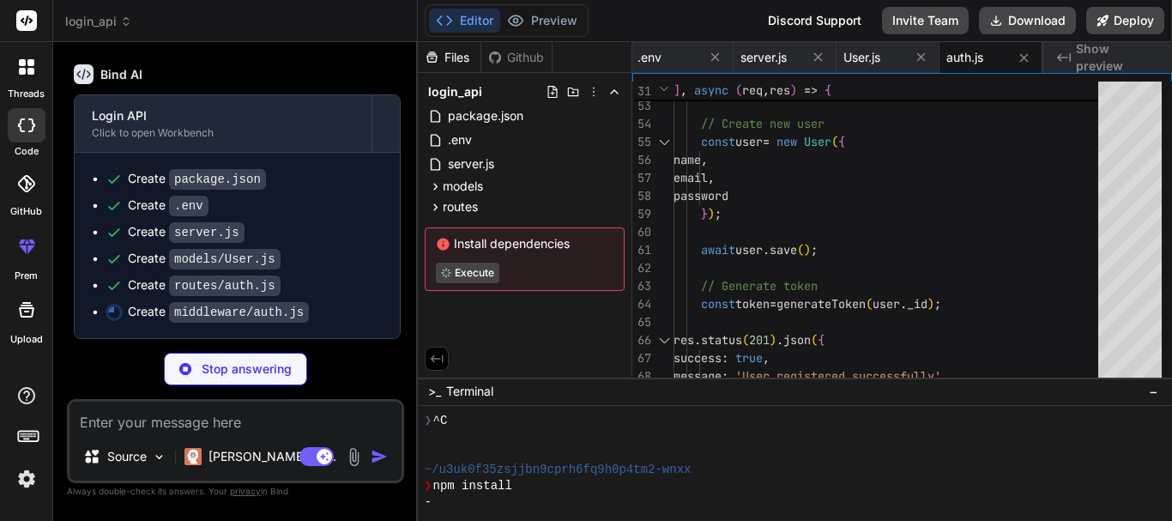
click at [149, 109] on div "Bind AI Login API Click to open Workbench Create package.json Create .env Creat…" at bounding box center [237, 195] width 327 height 288
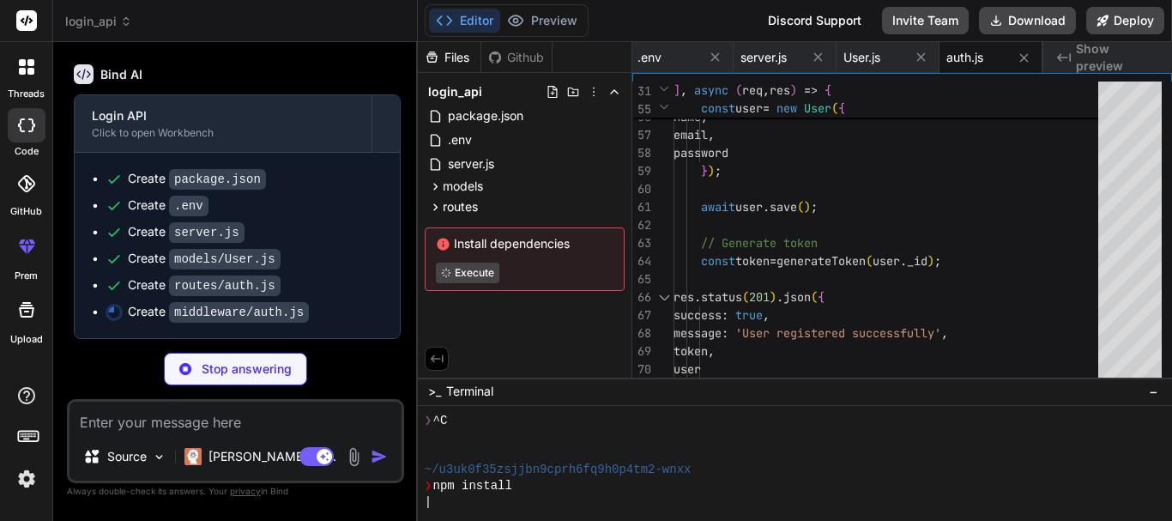
type textarea "x"
type textarea "message: 'Server error in authentication' }); } }; module.exports = auth;"
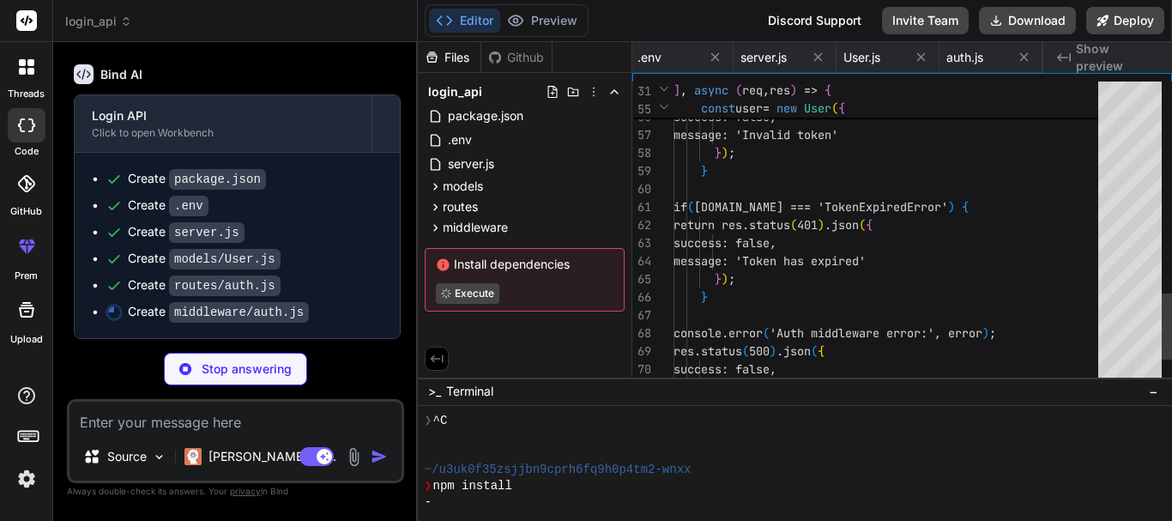
scroll to position [0, 223]
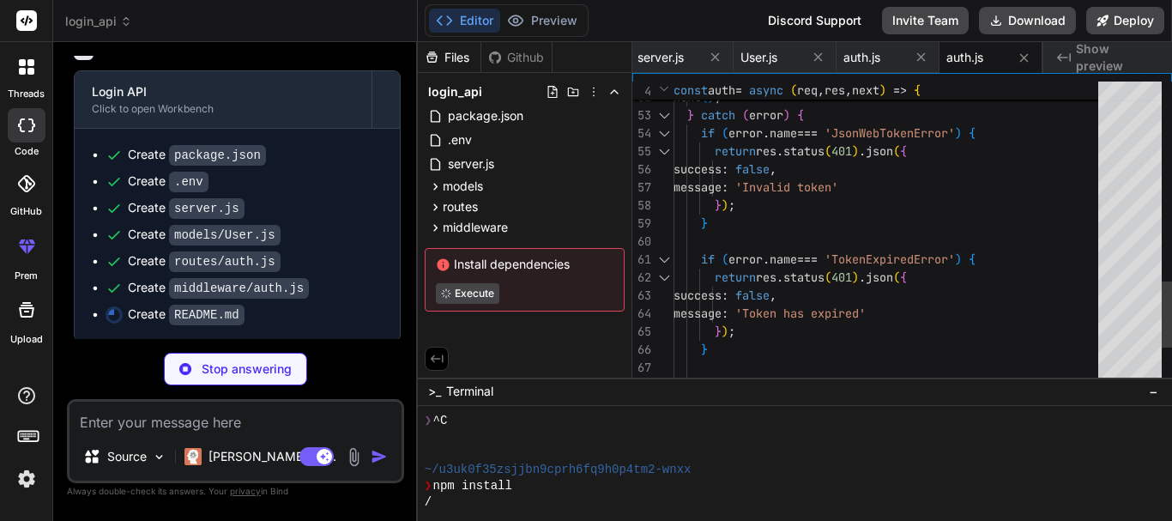
type textarea "x"
type textarea "```json { "success": true, "message": "Operation successful", "data": {} } ```"
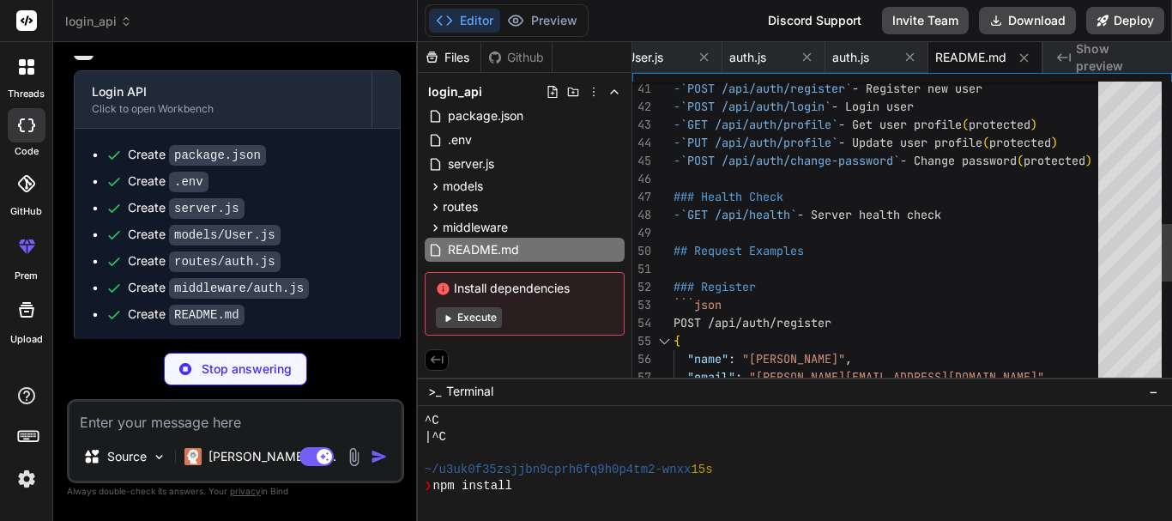
scroll to position [130, 0]
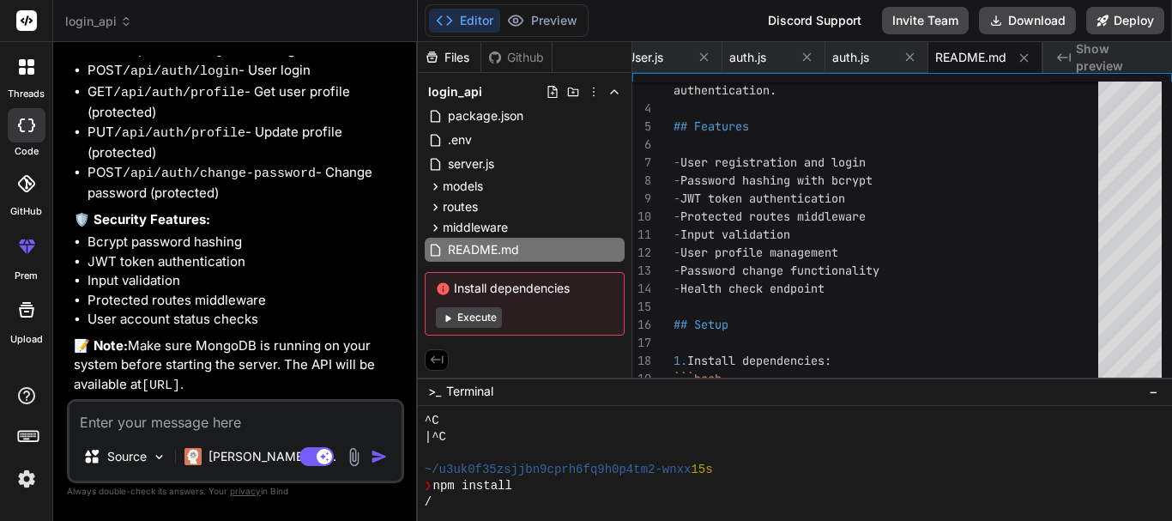
type textarea "x"
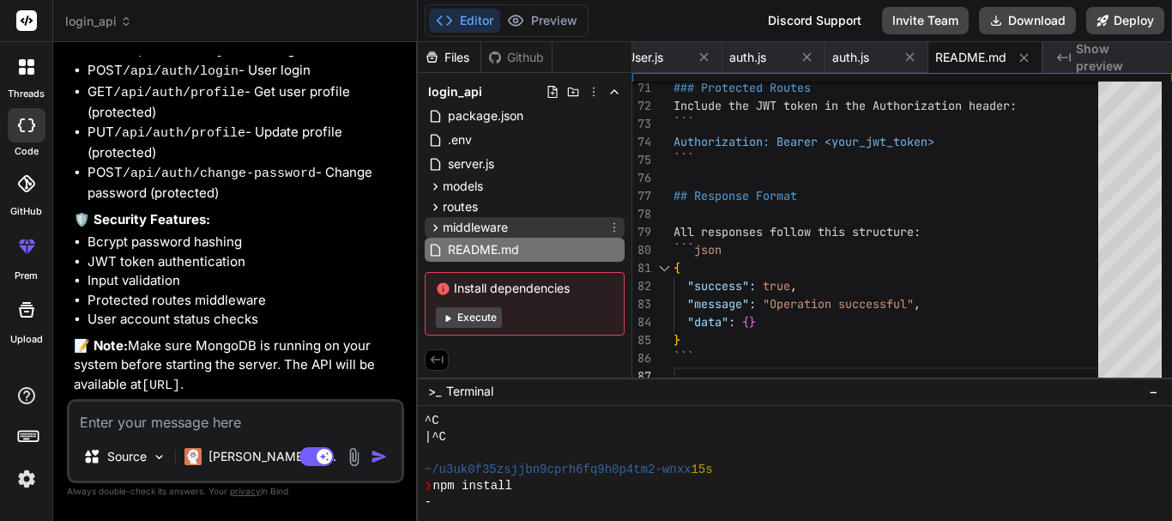
click at [462, 228] on span "middleware" at bounding box center [475, 227] width 65 height 17
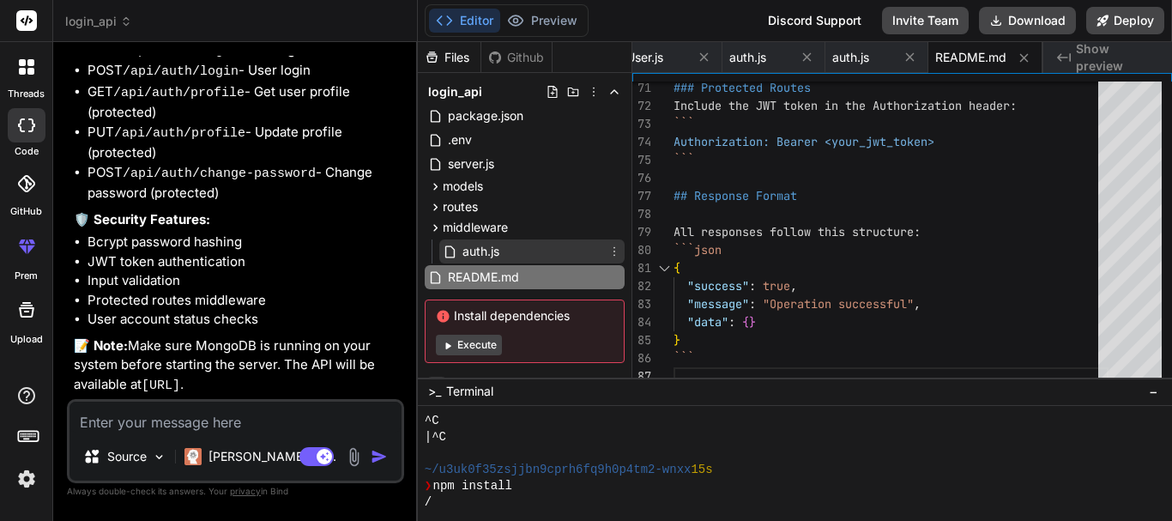
click at [467, 244] on span "auth.js" at bounding box center [481, 251] width 40 height 21
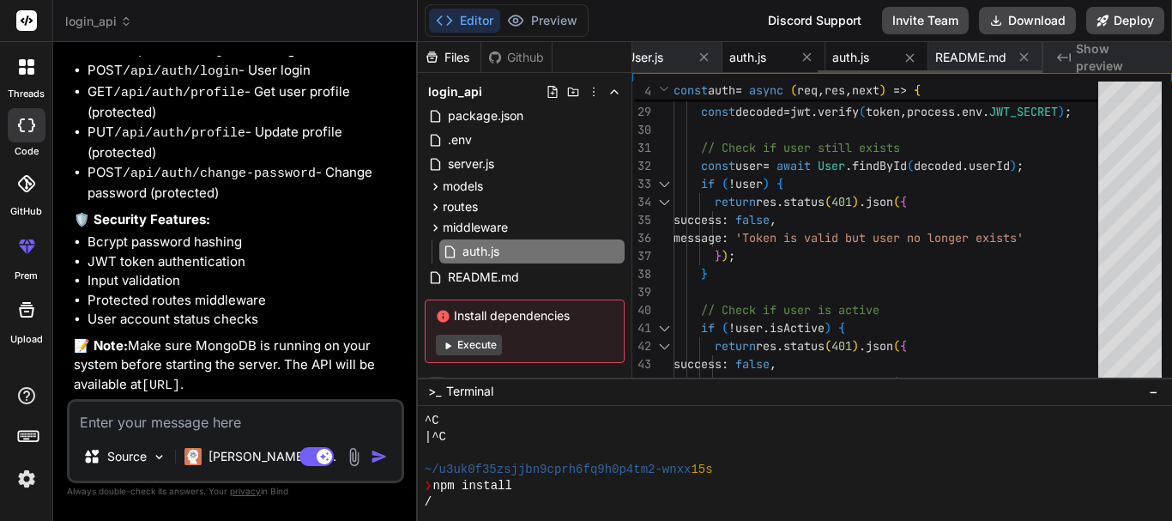
click at [748, 52] on span "auth.js" at bounding box center [747, 57] width 37 height 17
type textarea "}); module.exports = router;"
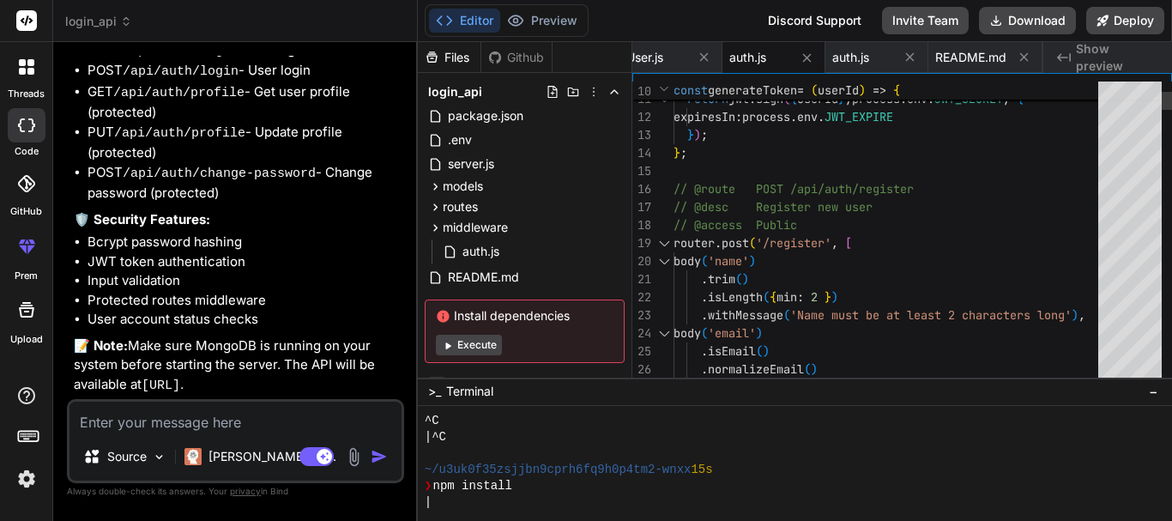
scroll to position [244, 0]
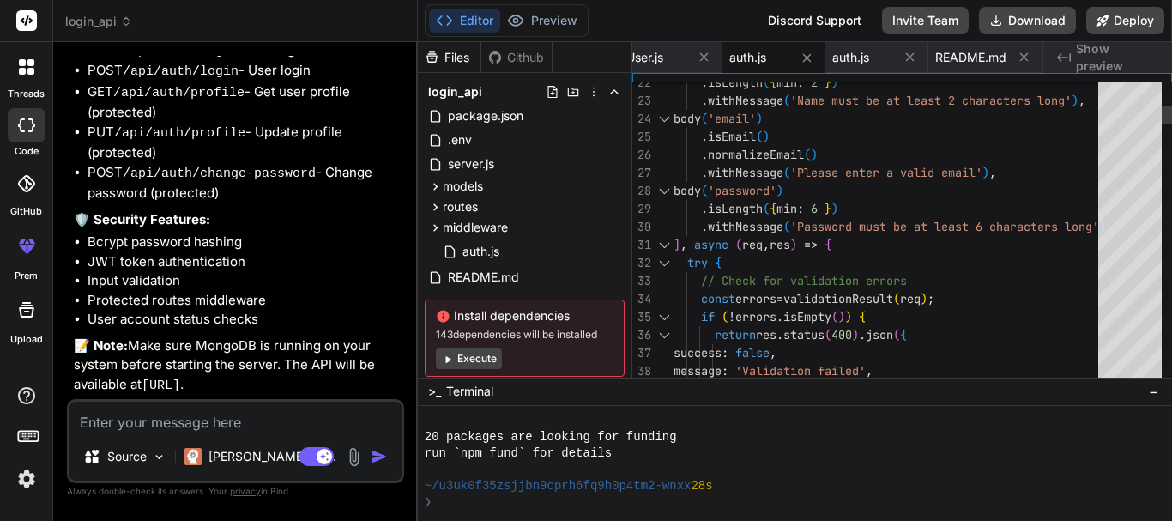
type textarea "x"
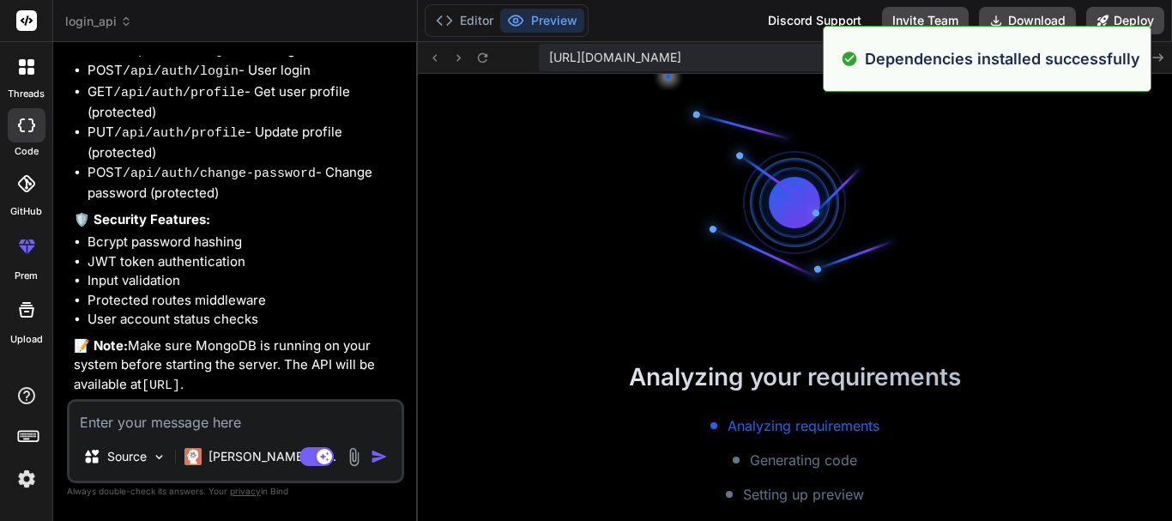
scroll to position [172, 0]
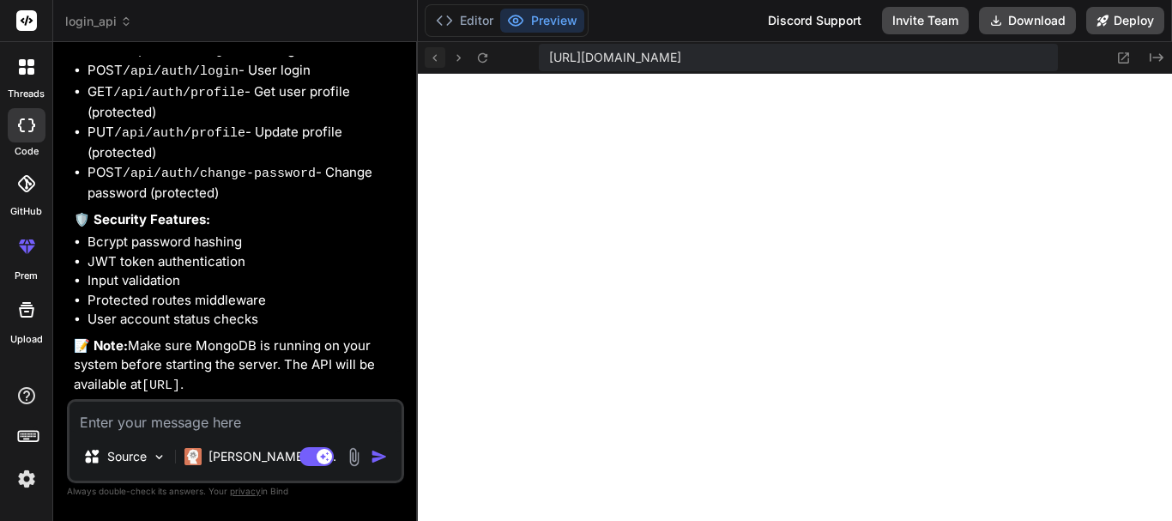
click at [436, 64] on icon at bounding box center [434, 58] width 15 height 15
click at [479, 5] on div "Editor Preview" at bounding box center [507, 20] width 164 height 33
click at [468, 11] on button "Editor" at bounding box center [464, 21] width 71 height 24
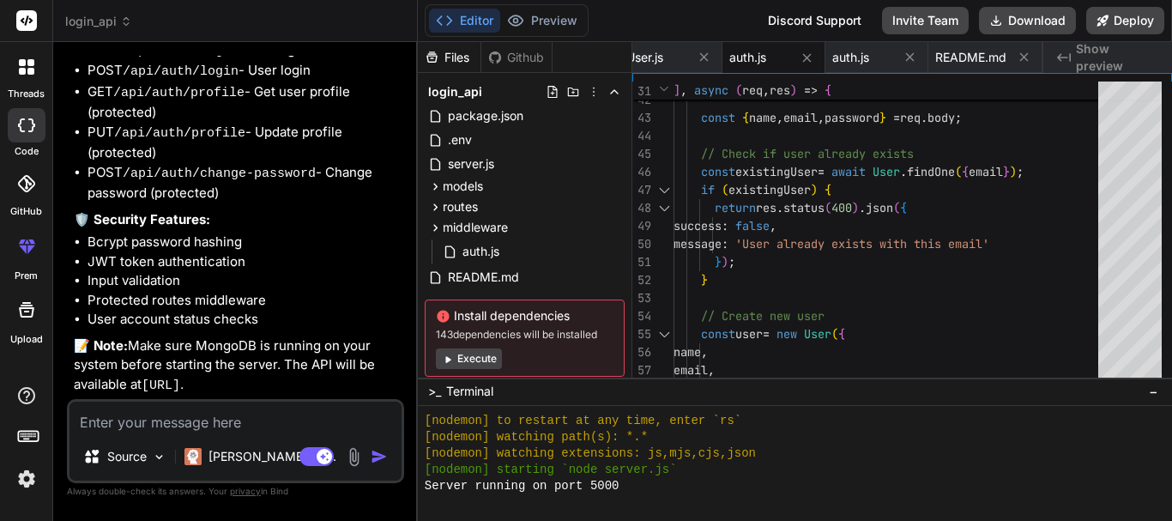
click at [130, 420] on textarea at bounding box center [235, 416] width 332 height 31
type textarea "w"
type textarea "x"
type textarea "wi"
type textarea "x"
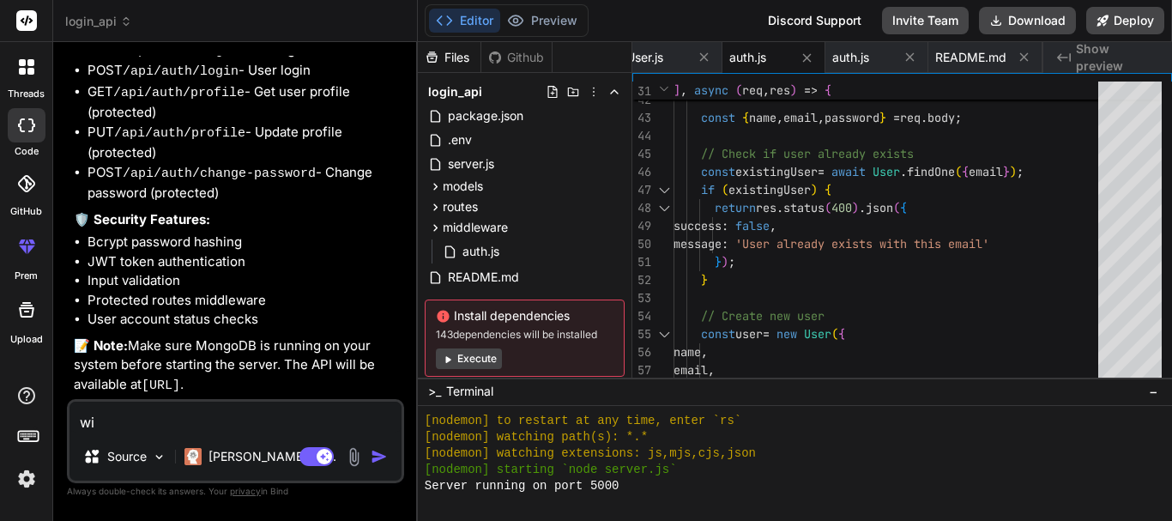
type textarea "wit"
type textarea "x"
type textarea "with"
type textarea "x"
type textarea "with"
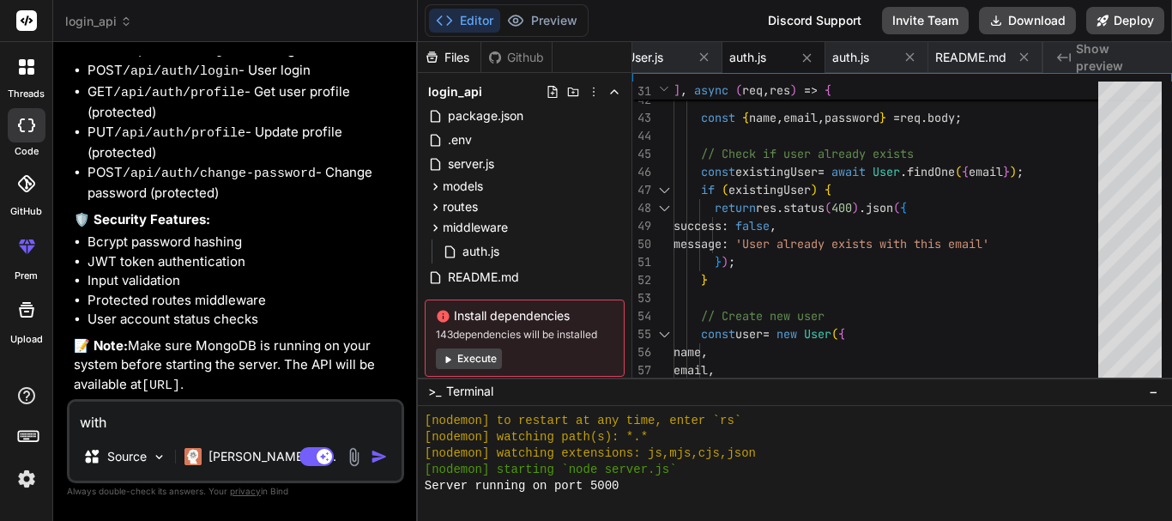
type textarea "x"
type textarea "with e"
type textarea "x"
type textarea "with ej"
type textarea "x"
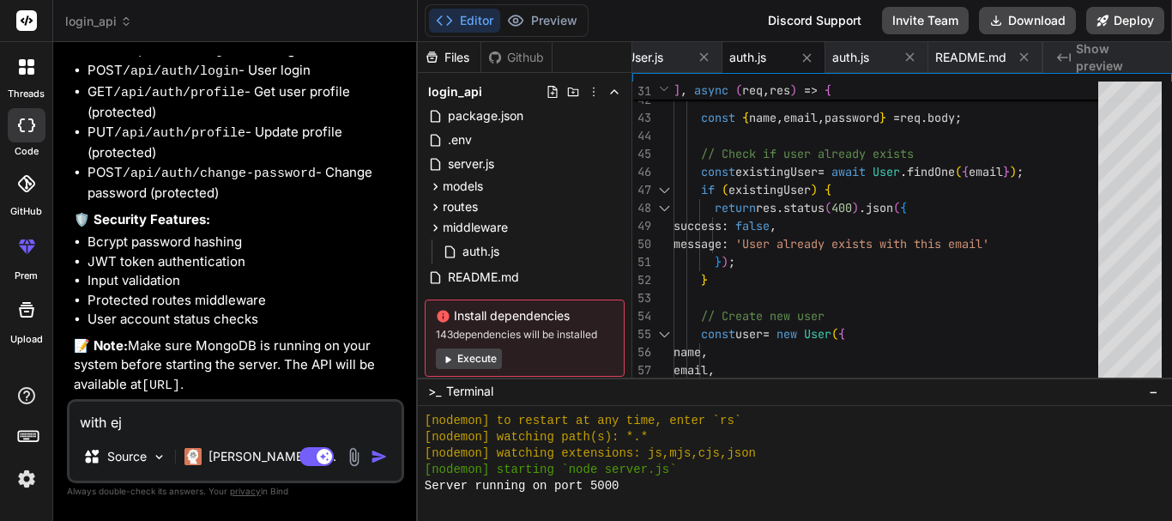
type textarea "with ejs"
type textarea "x"
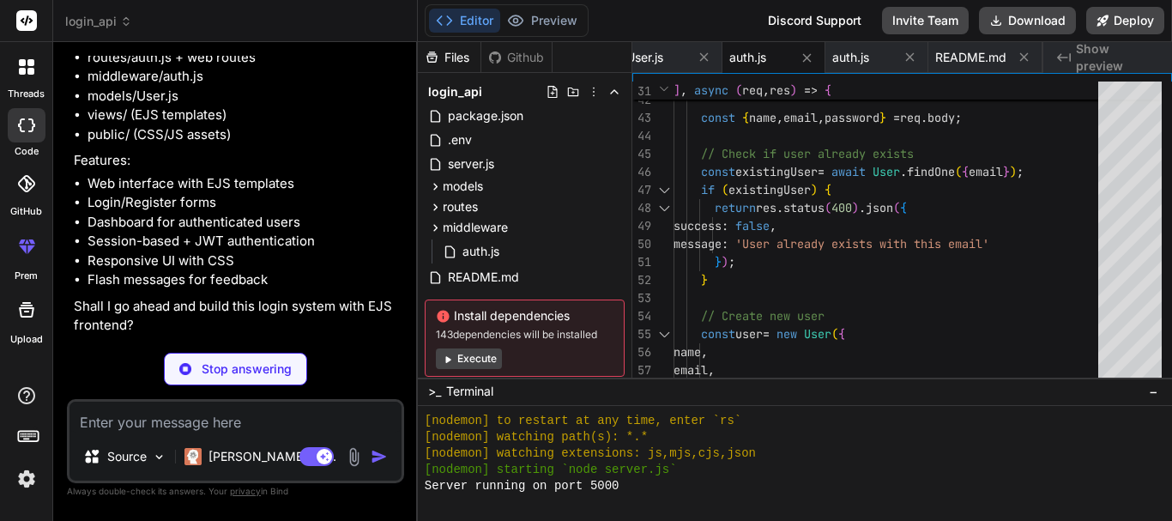
scroll to position [2248, 0]
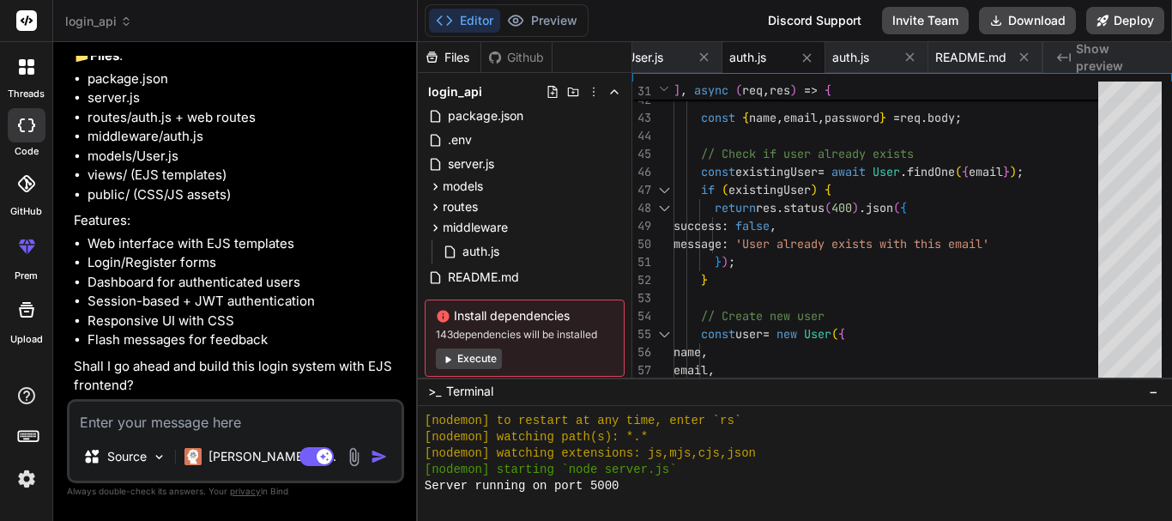
click at [278, 407] on textarea at bounding box center [235, 416] width 332 height 31
type textarea "x"
type textarea "y"
type textarea "x"
type textarea "ye"
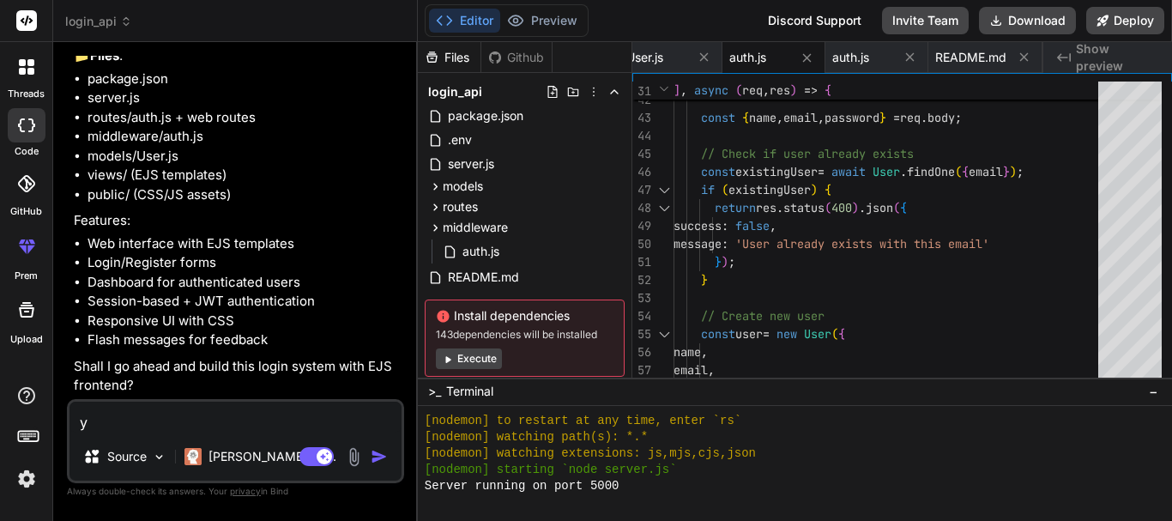
type textarea "x"
type textarea "yes"
type textarea "x"
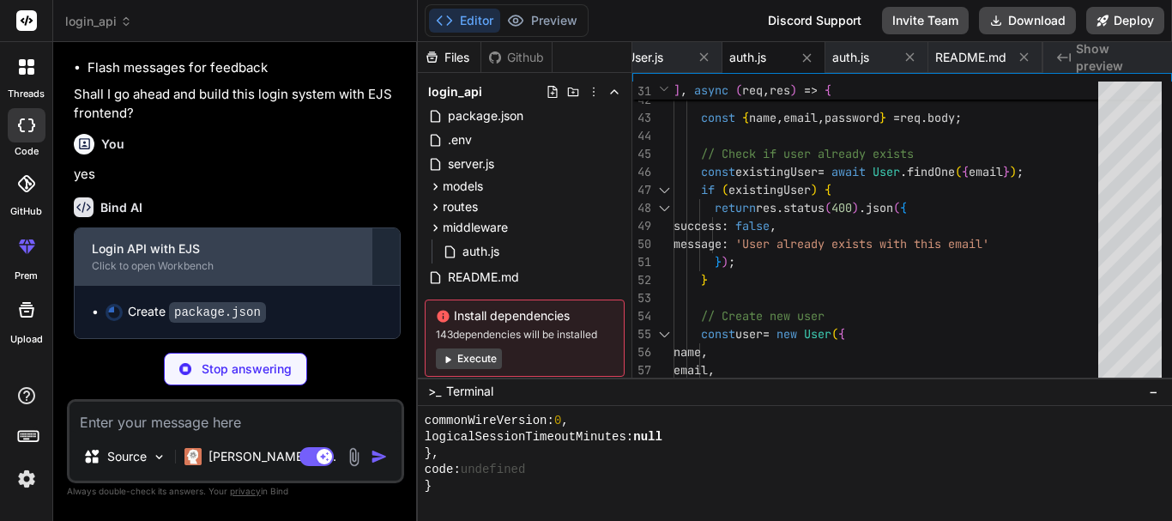
scroll to position [994, 0]
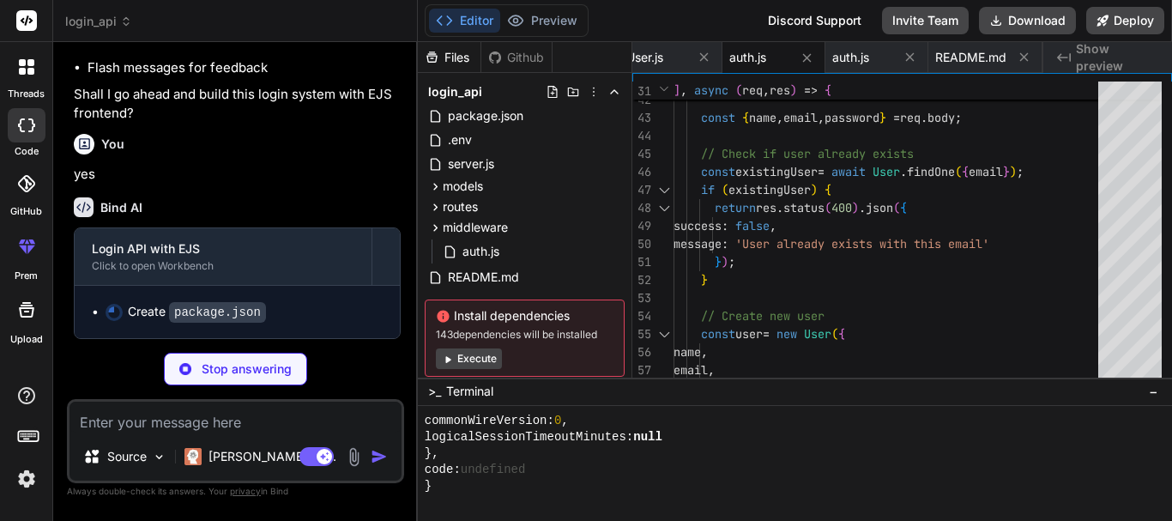
type textarea "x"
type textarea ""method-override": "^3.0.0" }, "devDependencies": { "nodemon": "^3.0.1" } }"
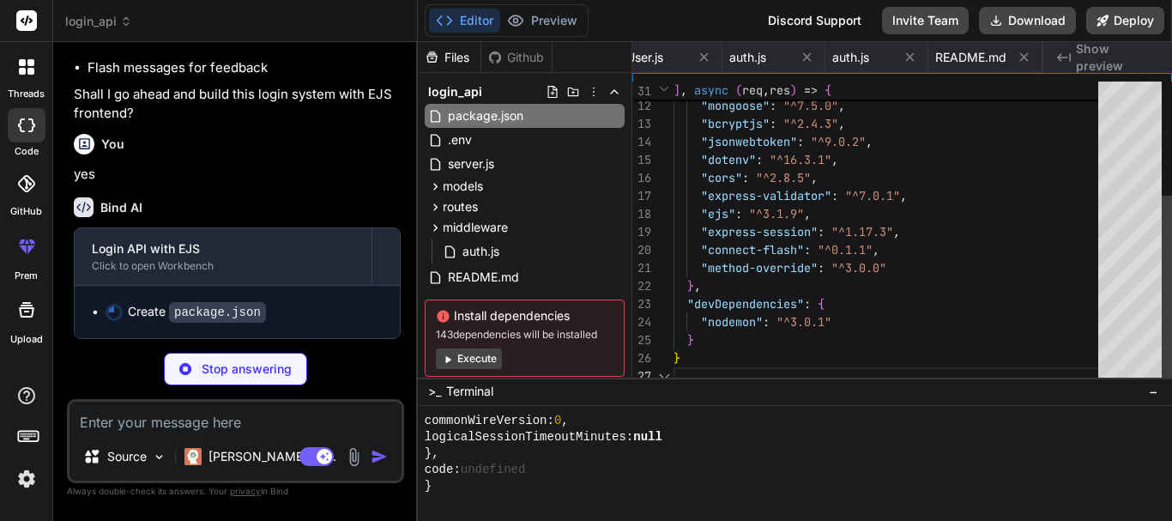
scroll to position [0, 0]
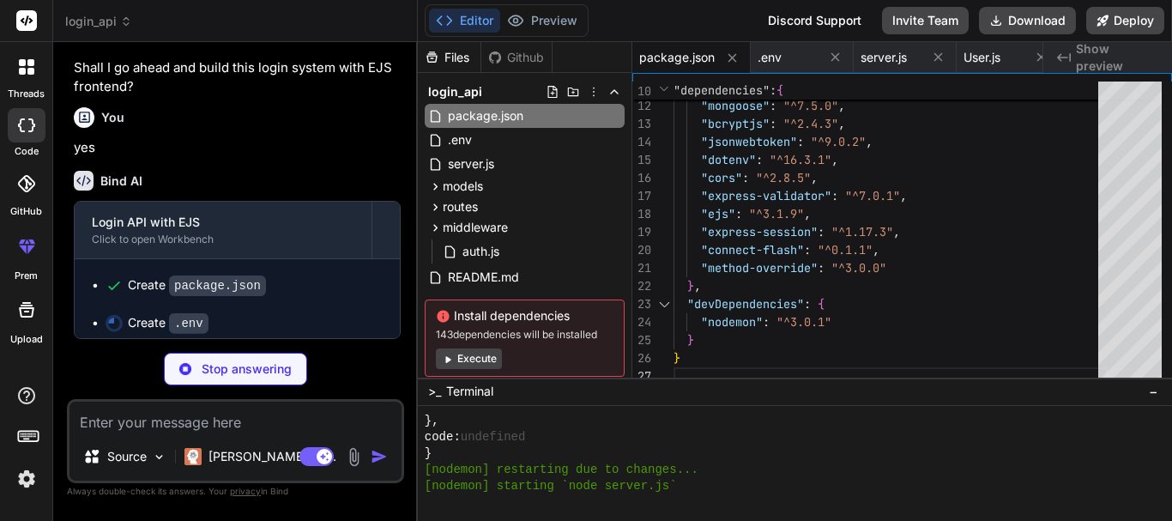
type textarea "x"
type textarea "PORT=5000 MONGODB_URI=mongodb://localhost:27017/loginapi JWT_SECRET=your_jwt_se…"
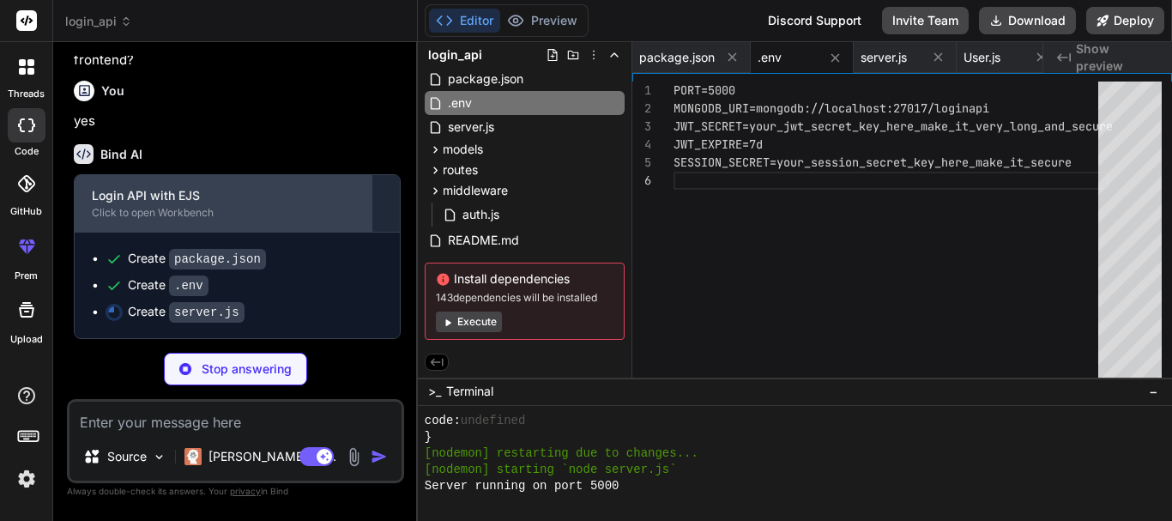
scroll to position [2573, 0]
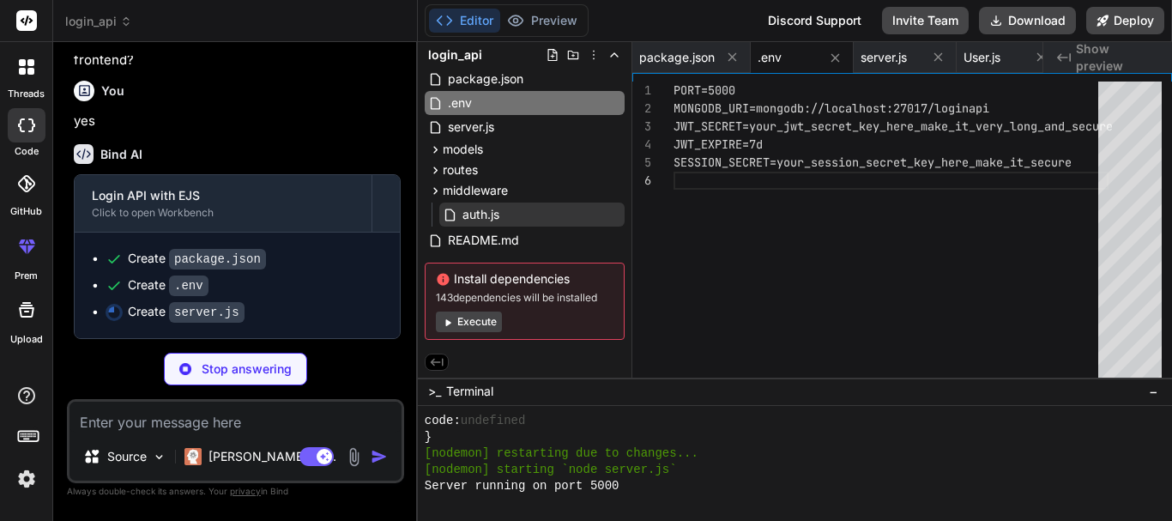
type textarea "x"
type textarea "app.listen(PORT, () => { console.log(`Server running on port ${PORT}`); console…"
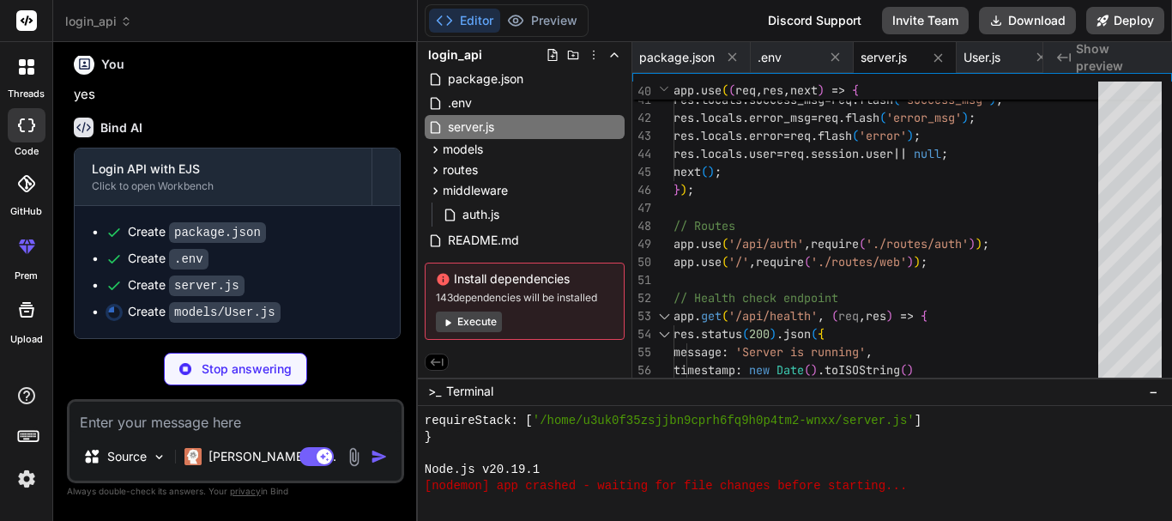
scroll to position [2599, 0]
type textarea "x"
type textarea "userSchema.methods.toJSON = function() { const user = this.toObject(); delete u…"
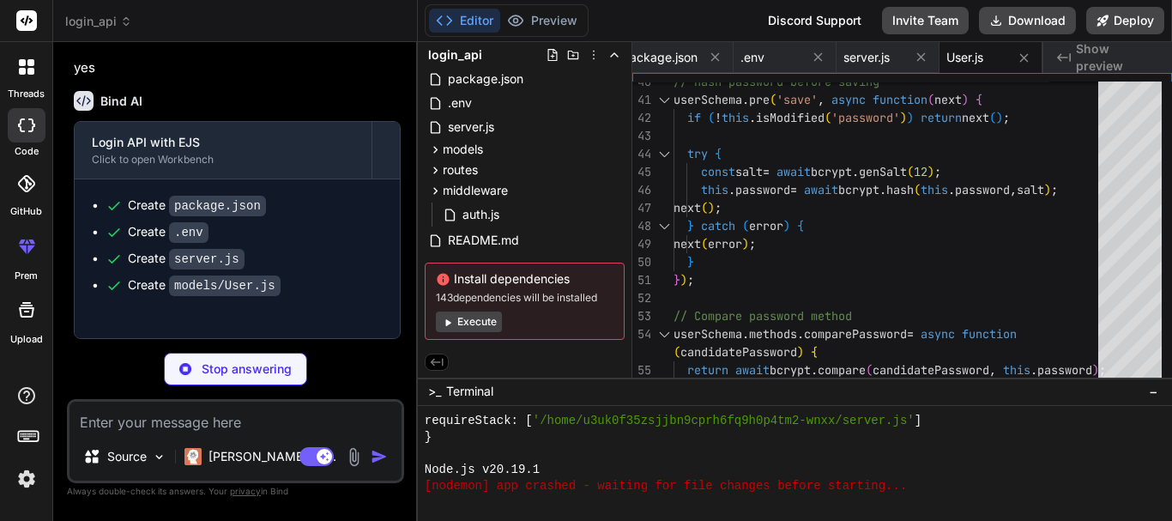
scroll to position [1793, 0]
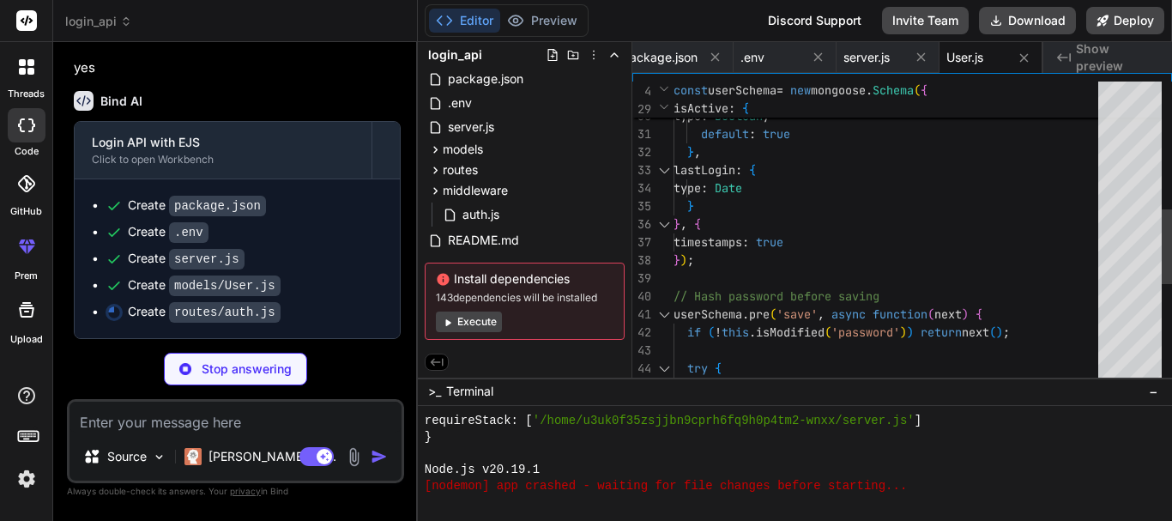
type textarea "x"
type textarea "message: 'Server error' }); } }); module.exports = router;"
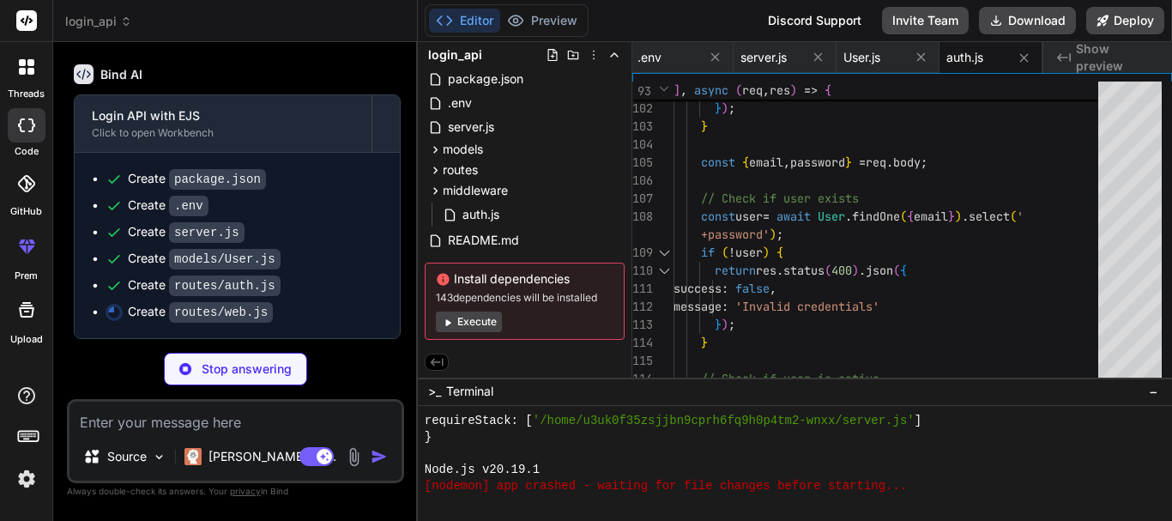
scroll to position [2653, 0]
type textarea "x"
click at [510, 212] on div "auth.js" at bounding box center [531, 214] width 185 height 24
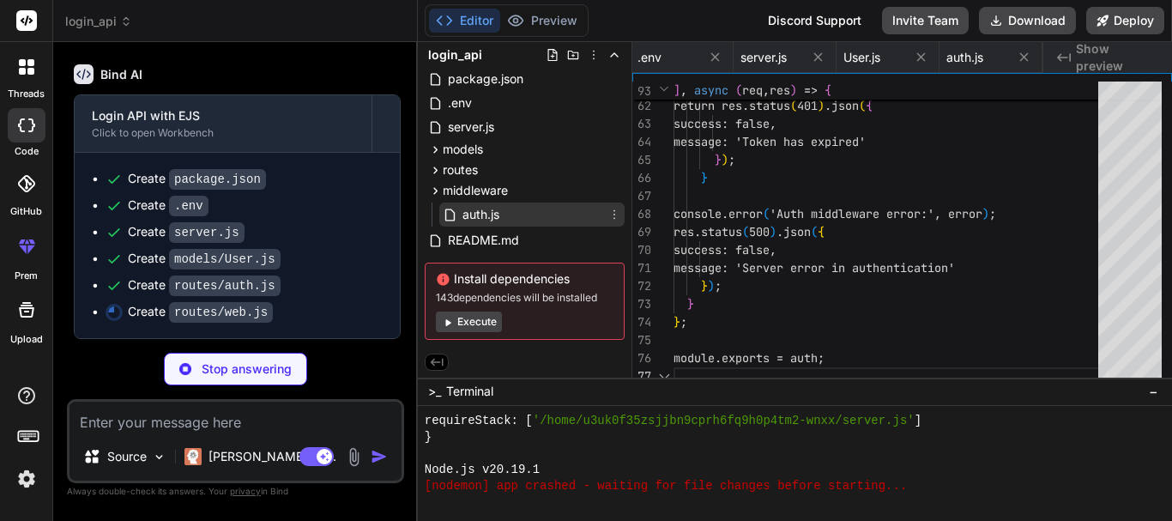
type textarea "message: 'Server error in authentication' }); } }; module.exports = auth;"
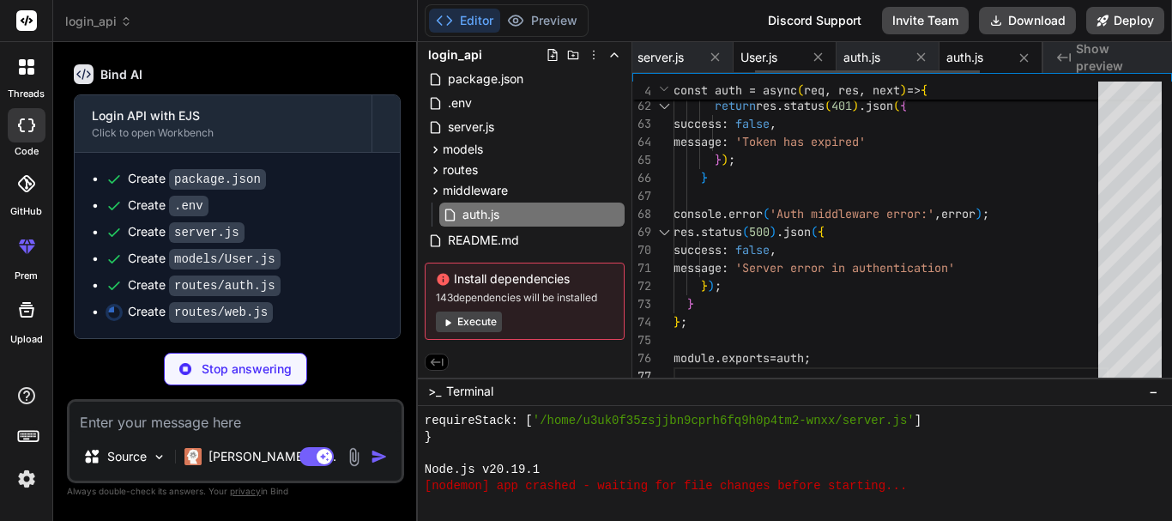
click at [770, 58] on span "User.js" at bounding box center [758, 57] width 37 height 17
type textarea "x"
type textarea "userSchema.methods.toJSON = function() { const user = this.toObject(); delete u…"
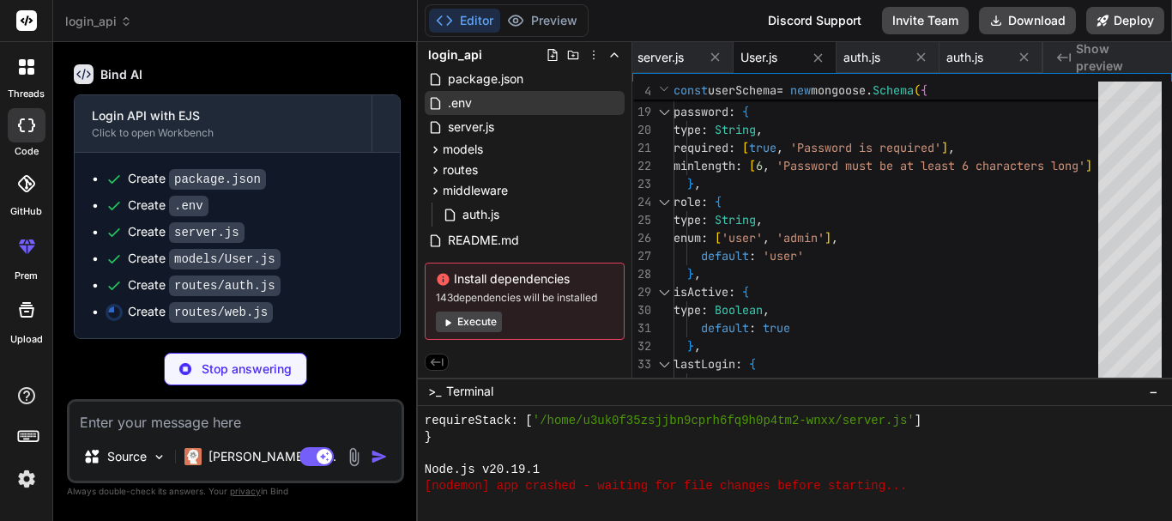
type textarea "x"
type textarea "res.redirect('/'); }); }); module.exports = router;"
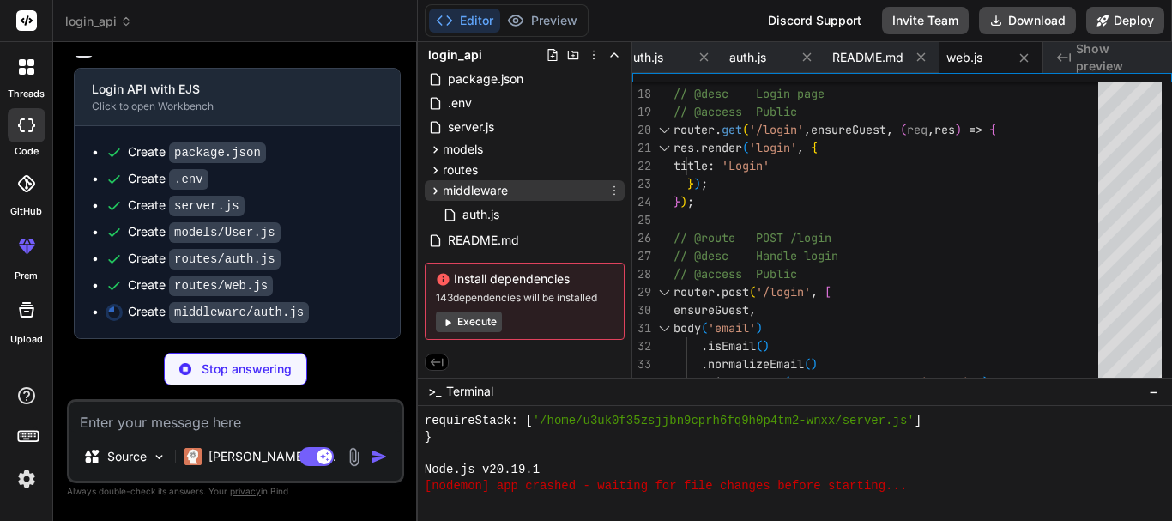
scroll to position [0, 0]
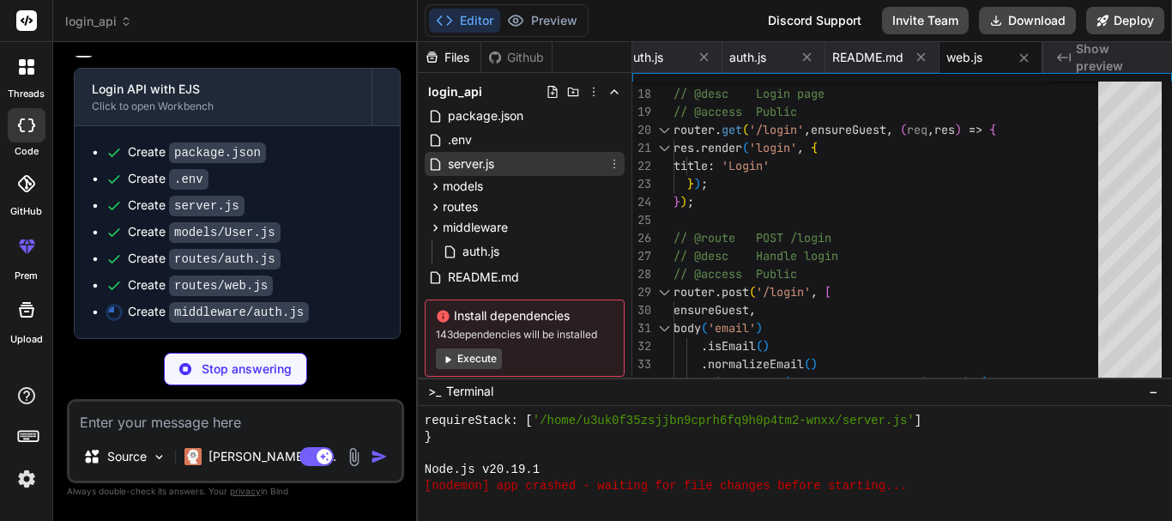
type textarea "x"
click at [489, 158] on span "server.js" at bounding box center [471, 164] width 50 height 21
type textarea "app.listen(PORT, () => { console.log(`Server running on port ${PORT}`); console…"
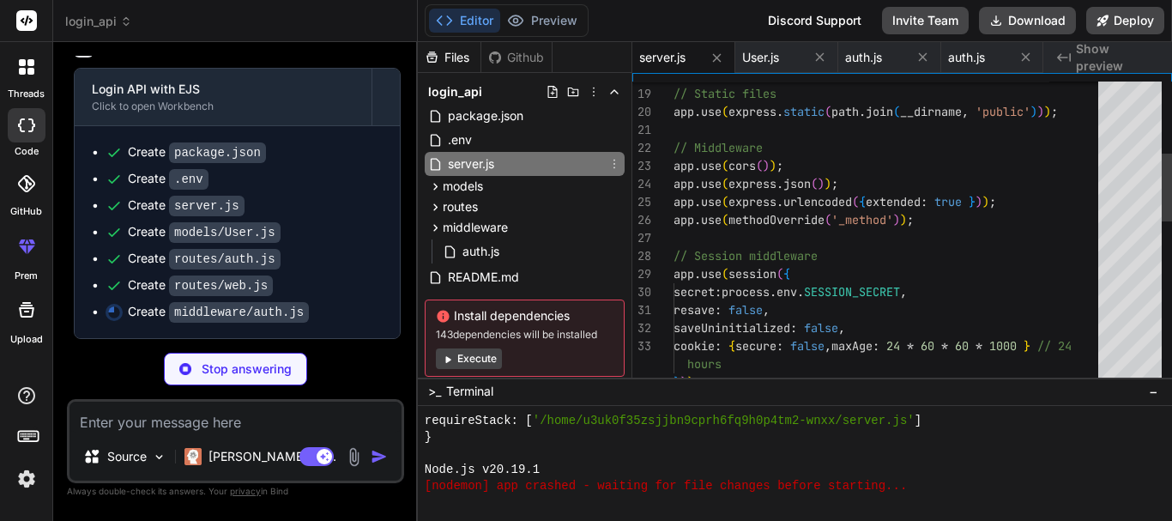
type textarea "x"
type textarea "message: 'Server error in authentication' }); } }; module.exports = auth;"
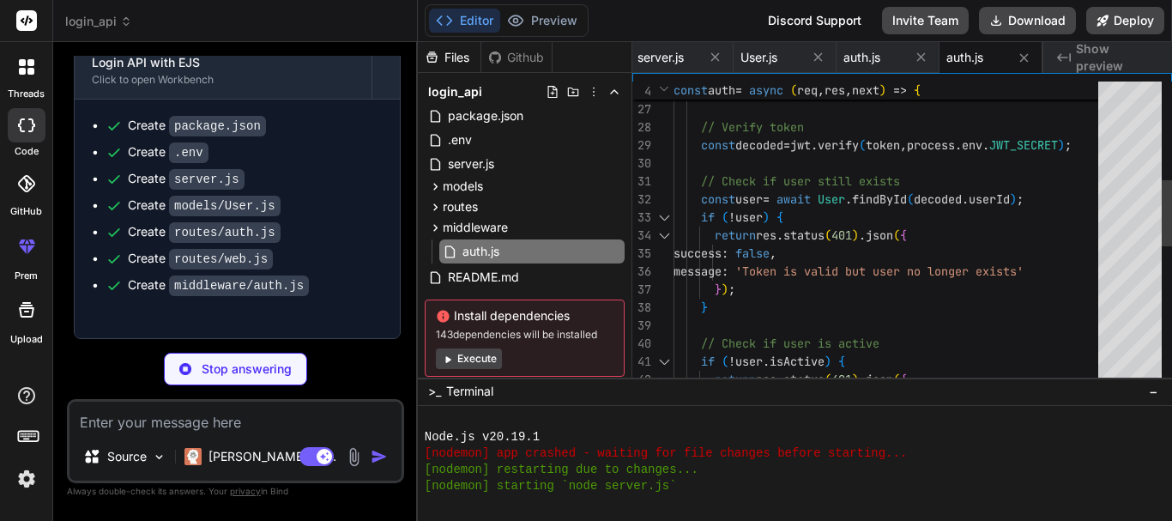
scroll to position [2918, 0]
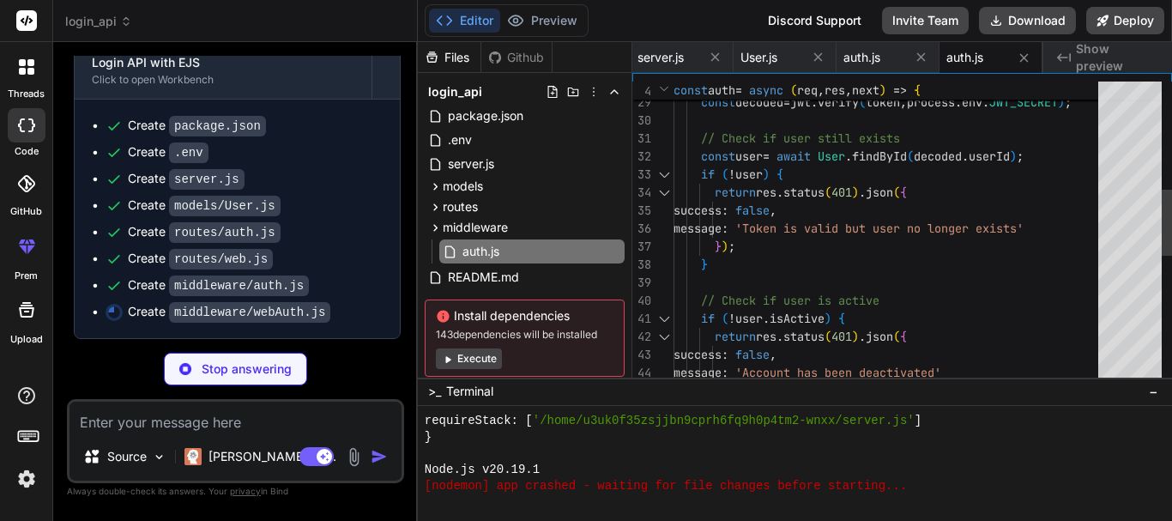
type textarea "x"
type textarea "ensureAuthenticated, ensureGuest };"
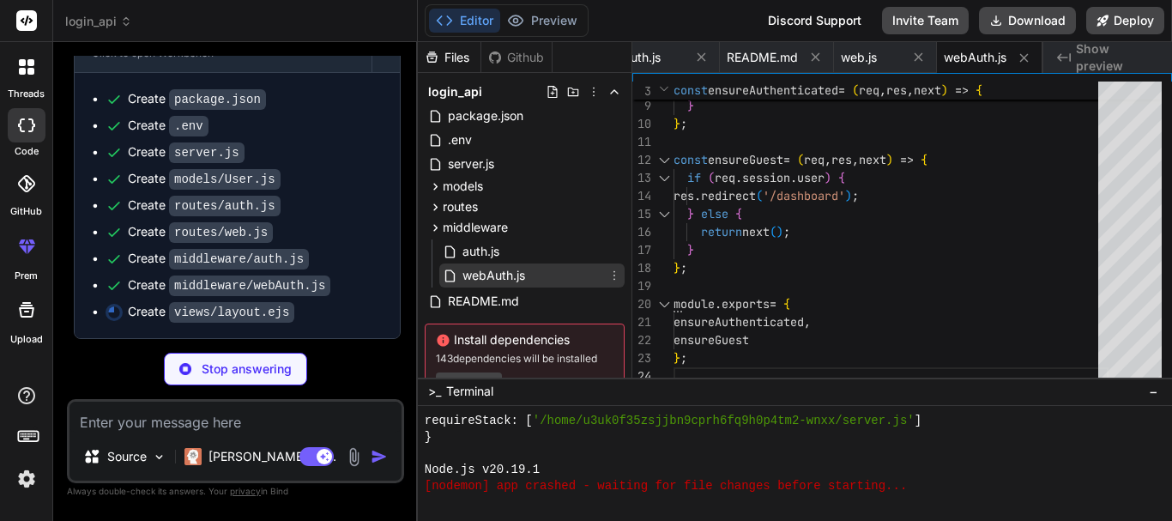
scroll to position [61, 0]
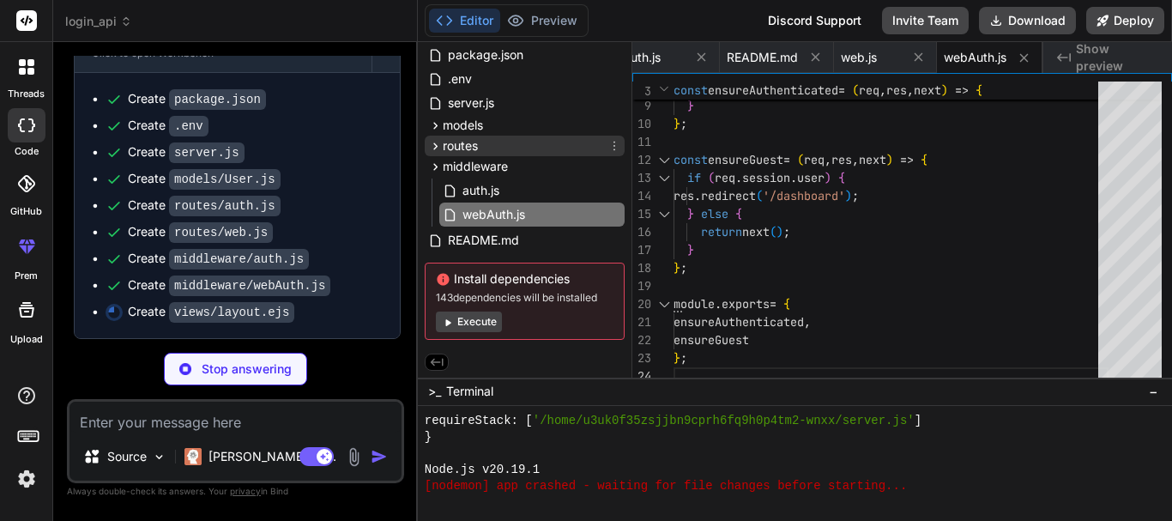
type textarea "x"
type textarea "<div class="footer-container"> <p>&copy; 2024 SecureAuth. All rights reserved.<…"
click at [468, 145] on span "routes" at bounding box center [460, 145] width 35 height 17
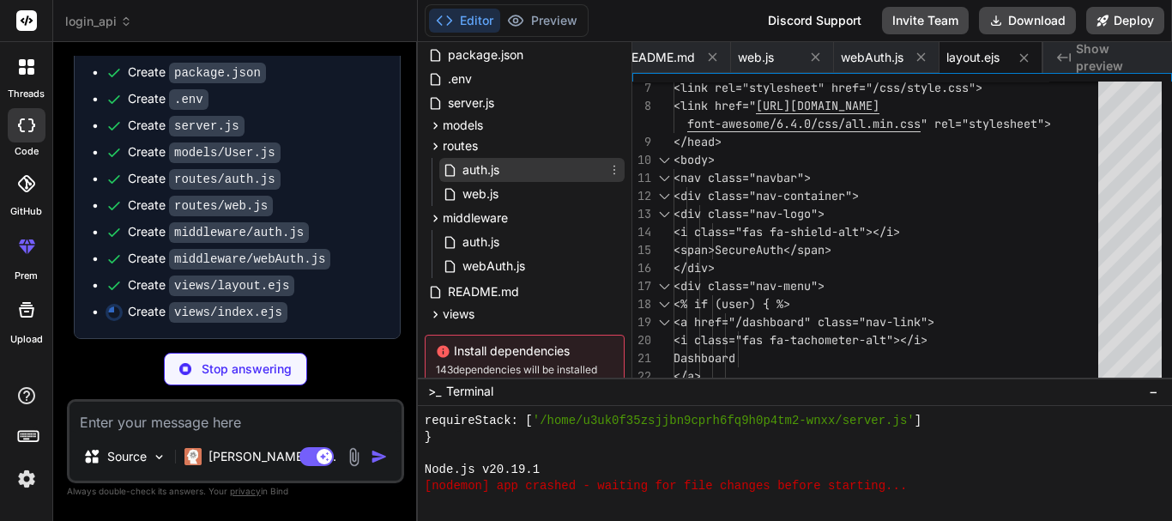
click at [489, 168] on span "auth.js" at bounding box center [481, 170] width 40 height 21
type textarea "x"
type textarea "message: 'Server error' }); } }); module.exports = router;"
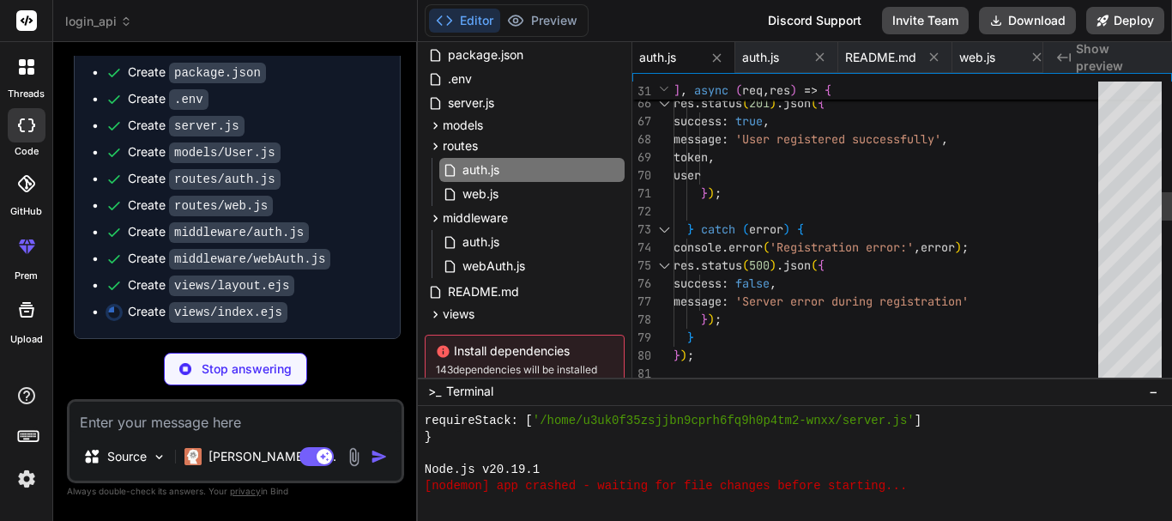
type textarea "x"
type textarea "</section>"
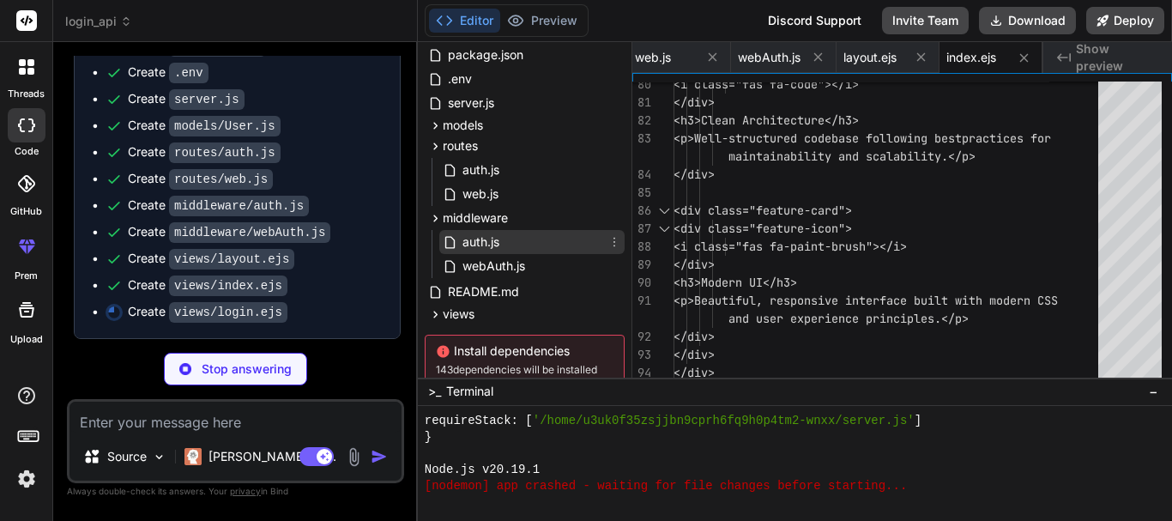
scroll to position [0, 0]
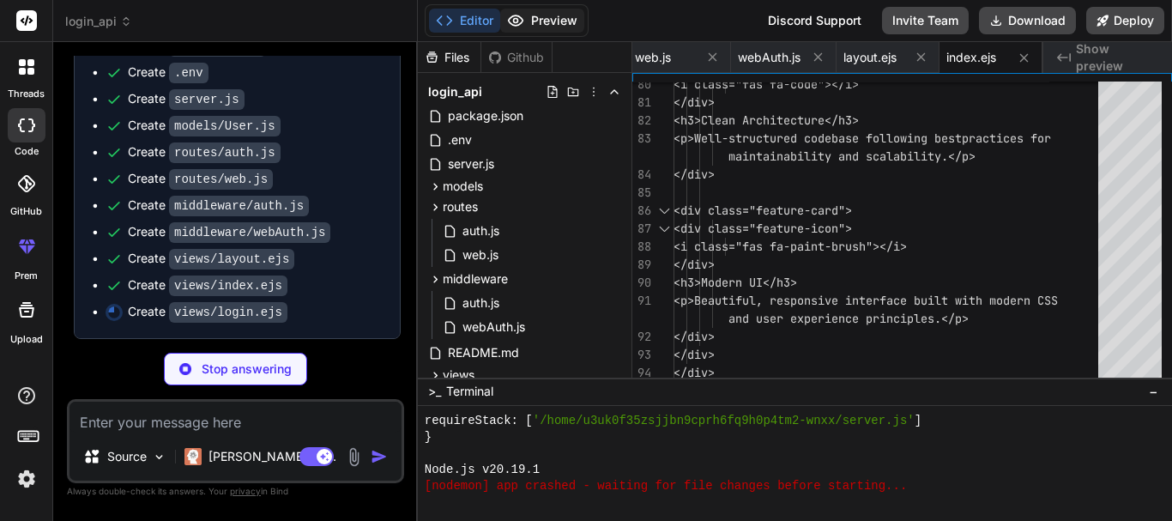
click at [524, 18] on button "Preview" at bounding box center [542, 21] width 84 height 24
click at [540, 4] on div "Editor Preview Disabled until preview for your project is generated" at bounding box center [507, 20] width 164 height 33
type textarea "x"
type textarea "<div class="graphic-icon"> <i class="fas fa-user-check"></i> </div> <h3>Secure …"
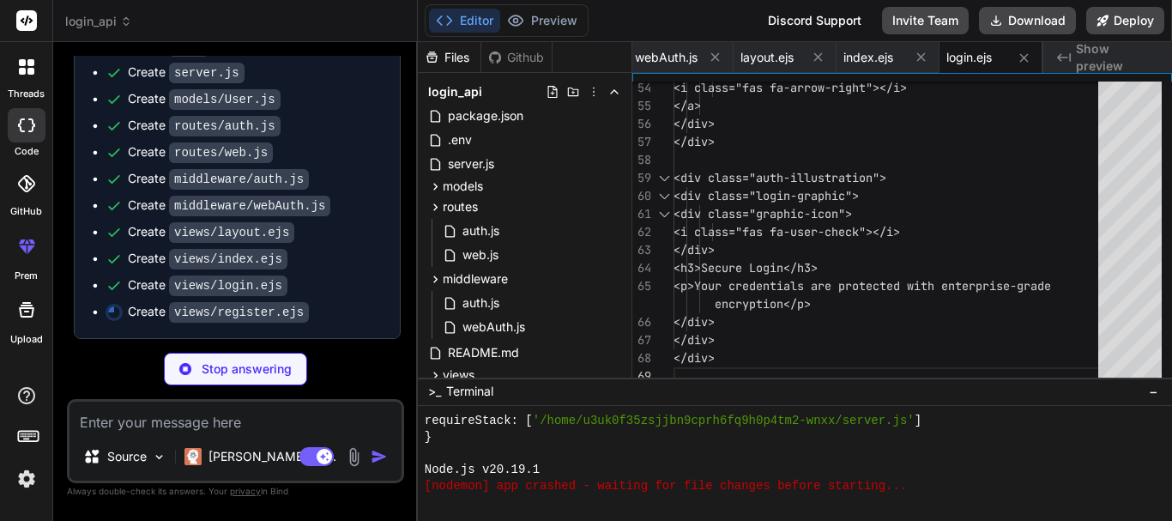
scroll to position [2812, 0]
type textarea "x"
type textarea "</div>"
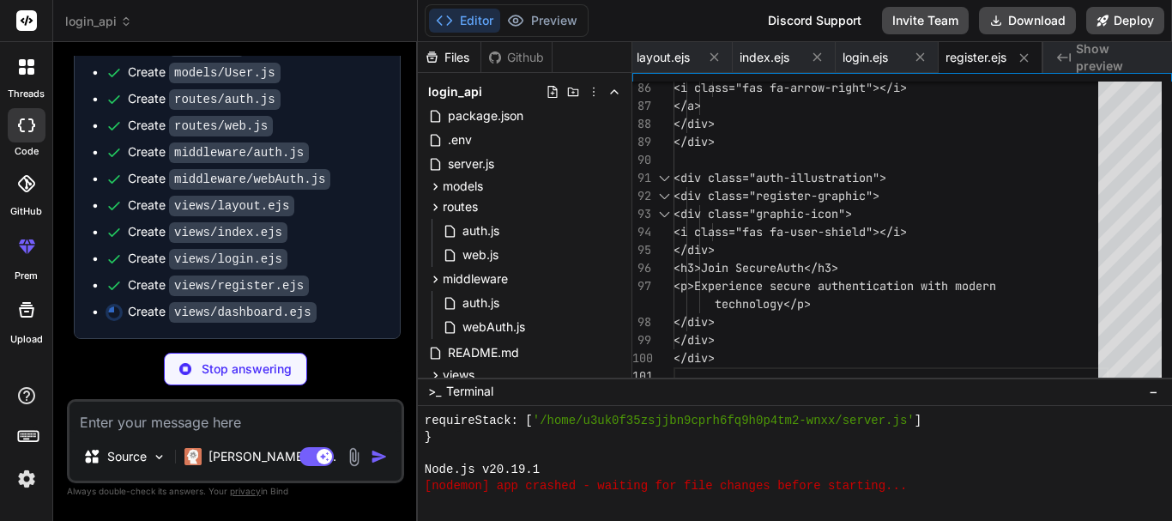
scroll to position [2839, 0]
type textarea "x"
type textarea "</div> </div> </div> </div> </div>"
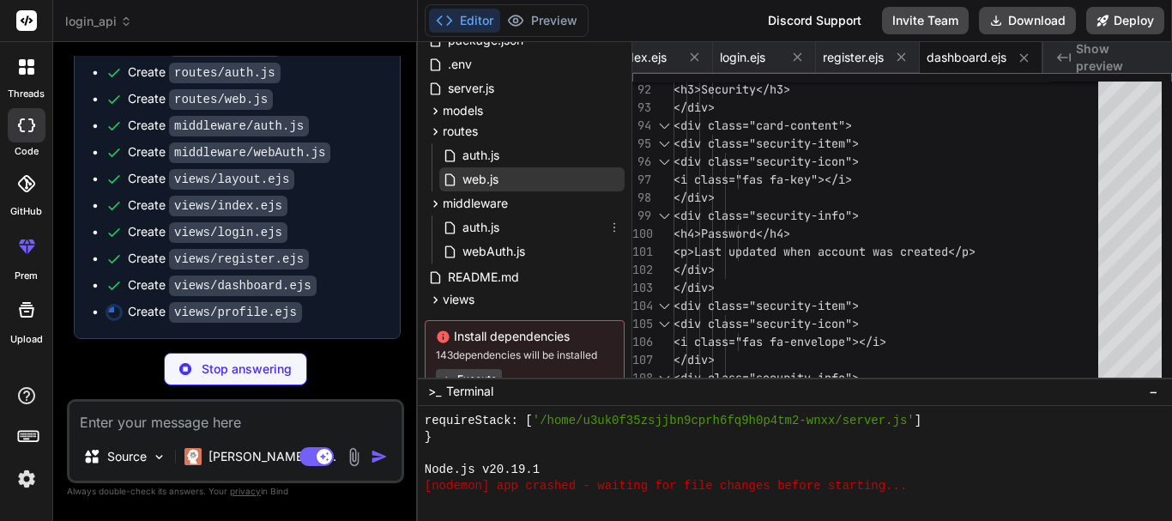
scroll to position [133, 0]
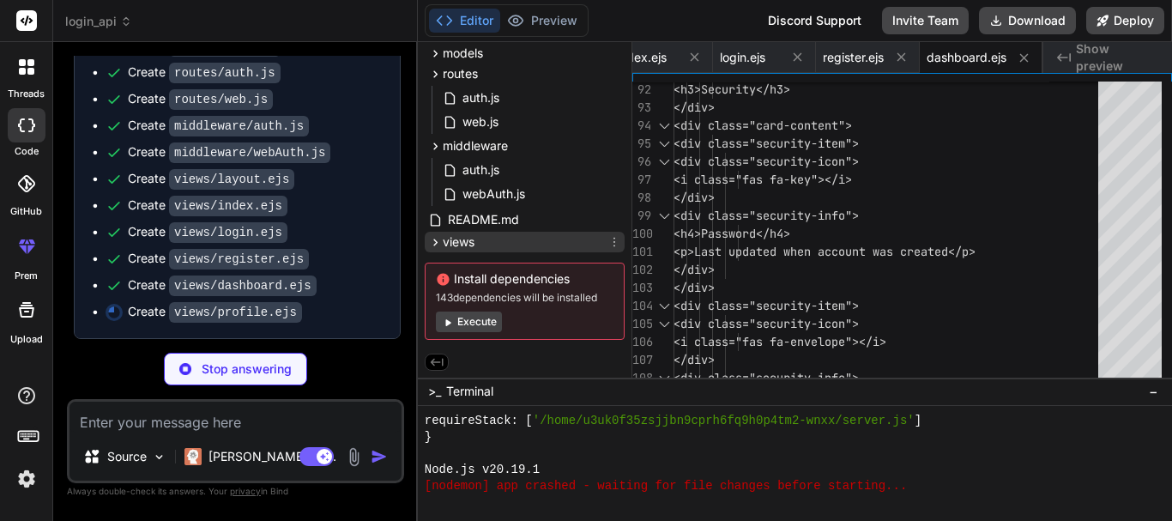
click at [476, 236] on div "views" at bounding box center [525, 242] width 200 height 21
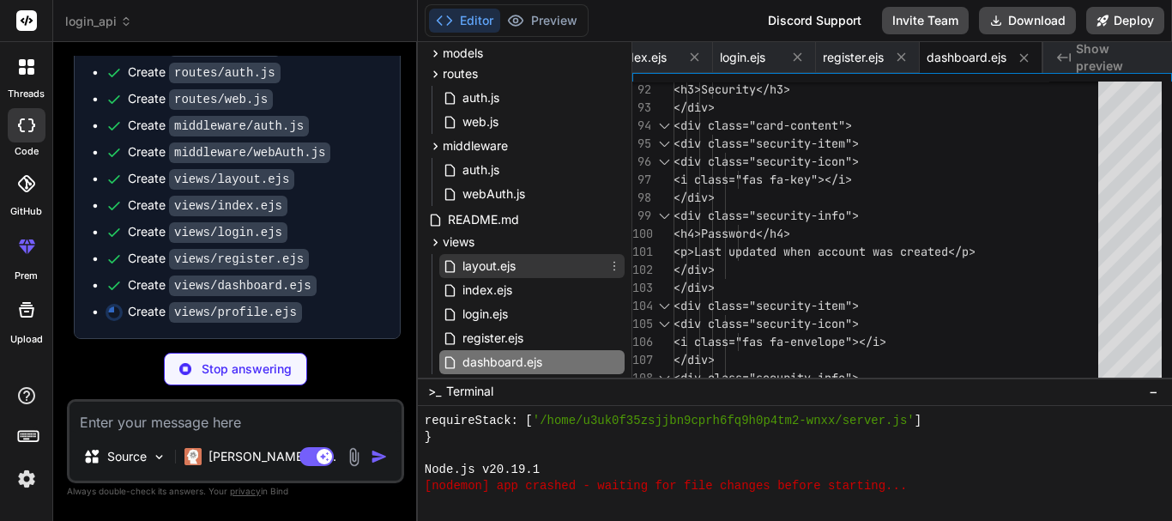
type textarea "x"
click at [504, 263] on span "layout.ejs" at bounding box center [489, 266] width 57 height 21
type textarea "<div class="footer-container"> <p>&copy; 2024 SecureAuth. All rights reserved.<…"
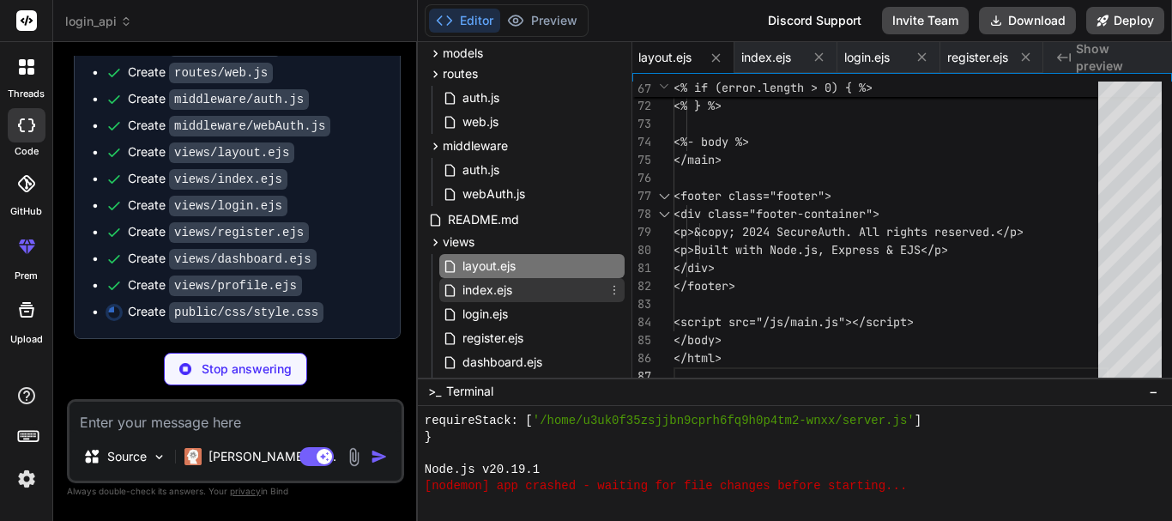
type textarea "x"
click at [511, 293] on span "index.ejs" at bounding box center [487, 290] width 53 height 21
type textarea "</section>"
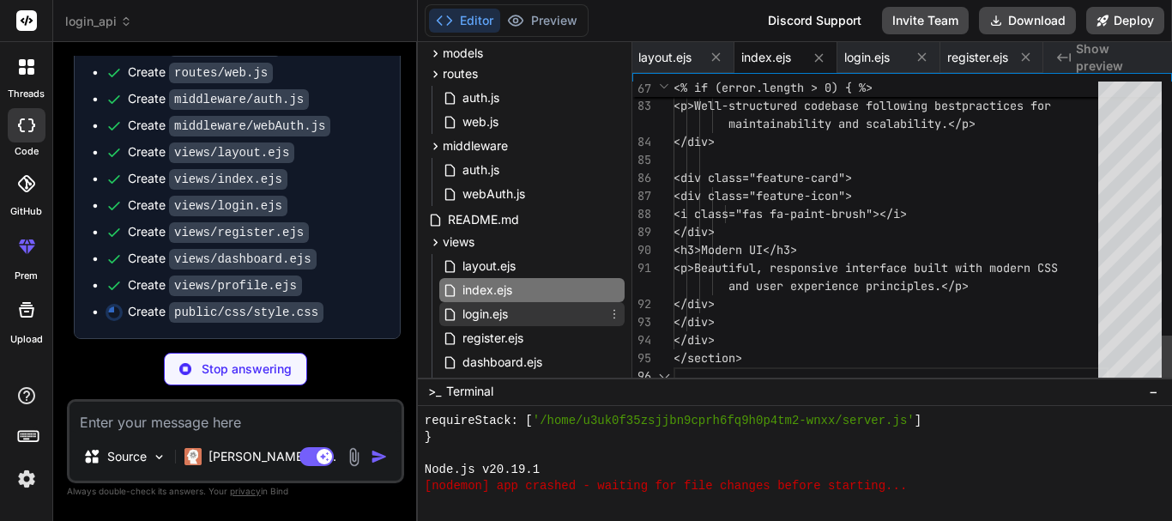
type textarea "x"
click at [512, 316] on div "login.ejs" at bounding box center [531, 314] width 185 height 24
type textarea "<div class="graphic-icon"> <i class="fas fa-user-check"></i> </div> <h3>Secure …"
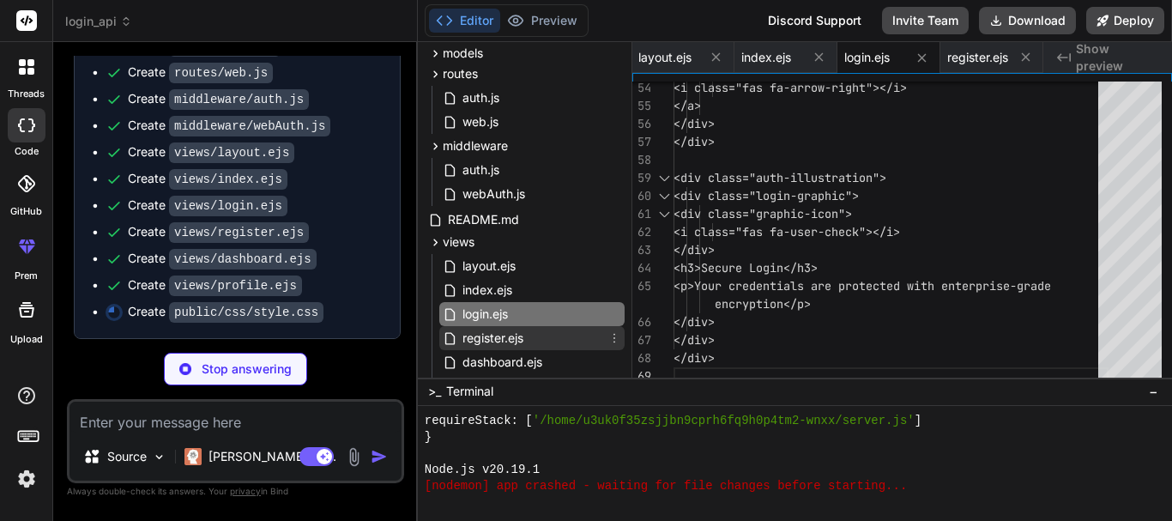
type textarea "x"
click at [505, 333] on span "register.ejs" at bounding box center [493, 338] width 64 height 21
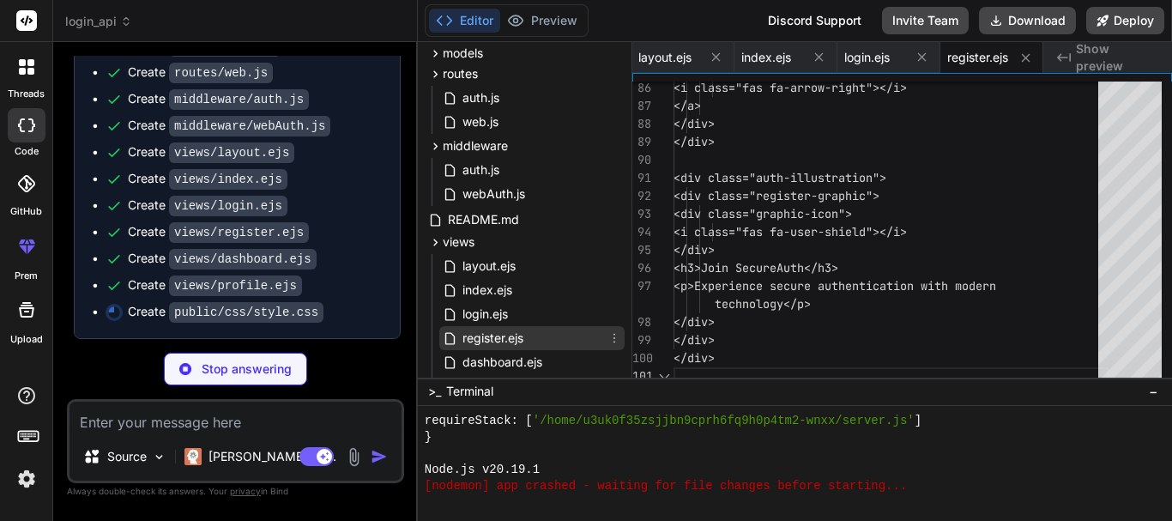
type textarea "</div>"
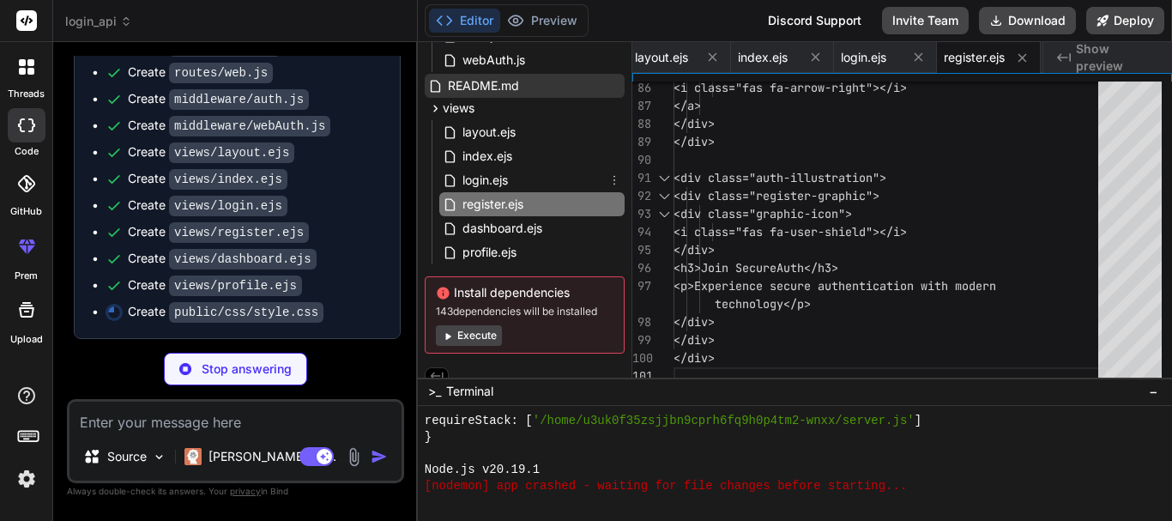
scroll to position [281, 0]
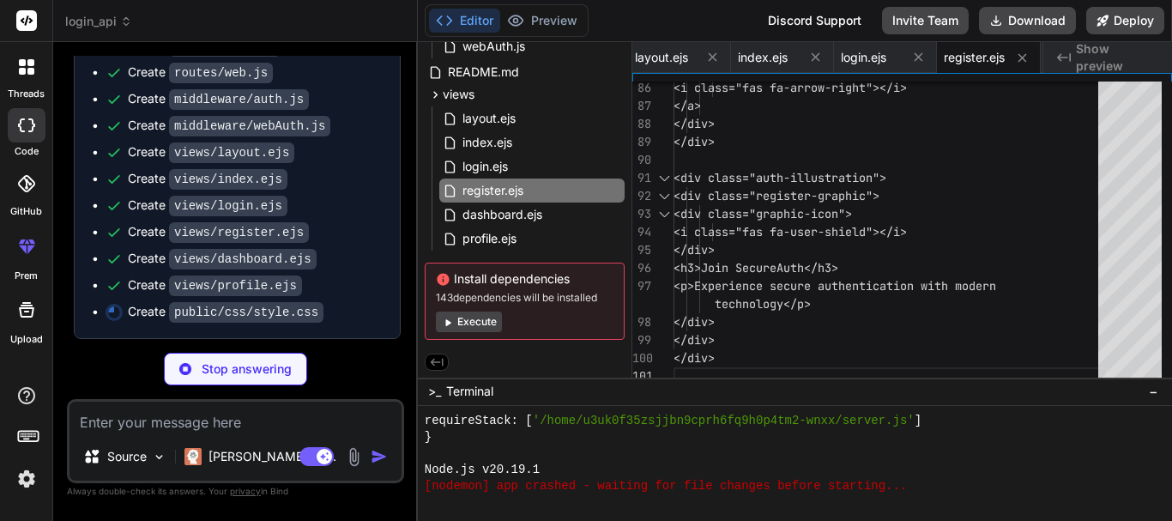
click at [461, 318] on button "Execute" at bounding box center [469, 321] width 66 height 21
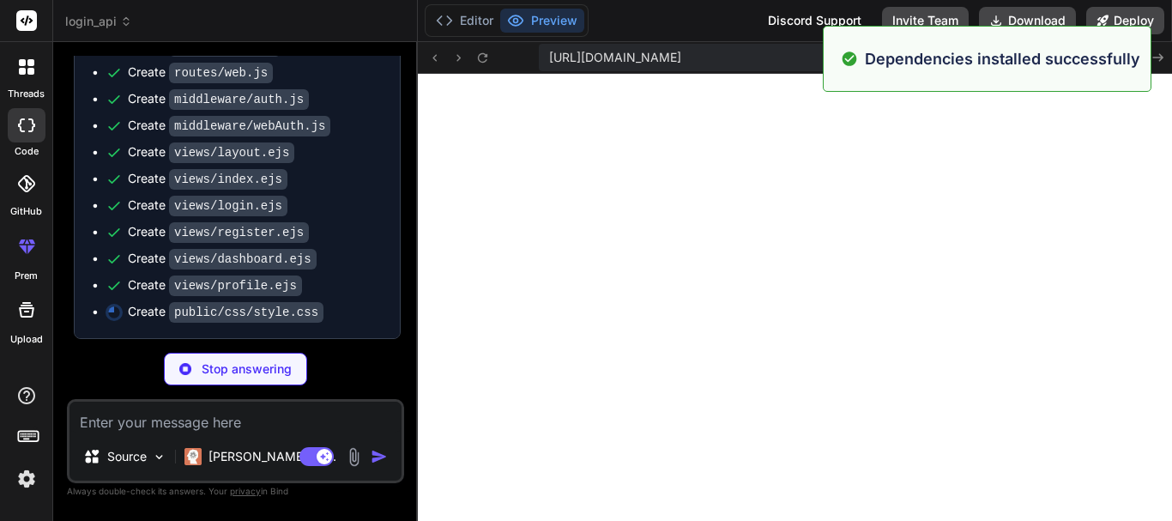
scroll to position [3993, 0]
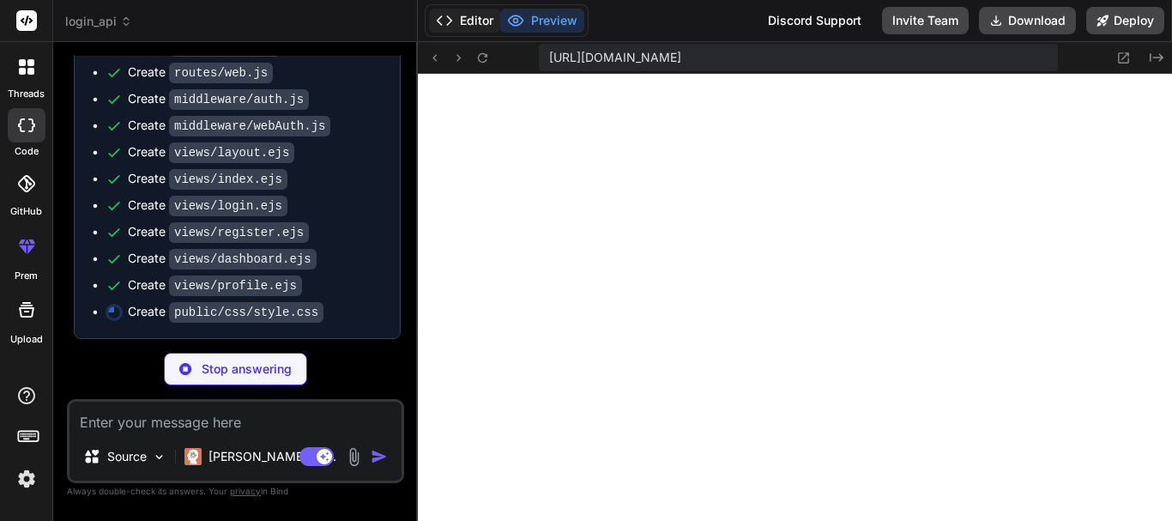
click at [463, 11] on button "Editor" at bounding box center [464, 21] width 71 height 24
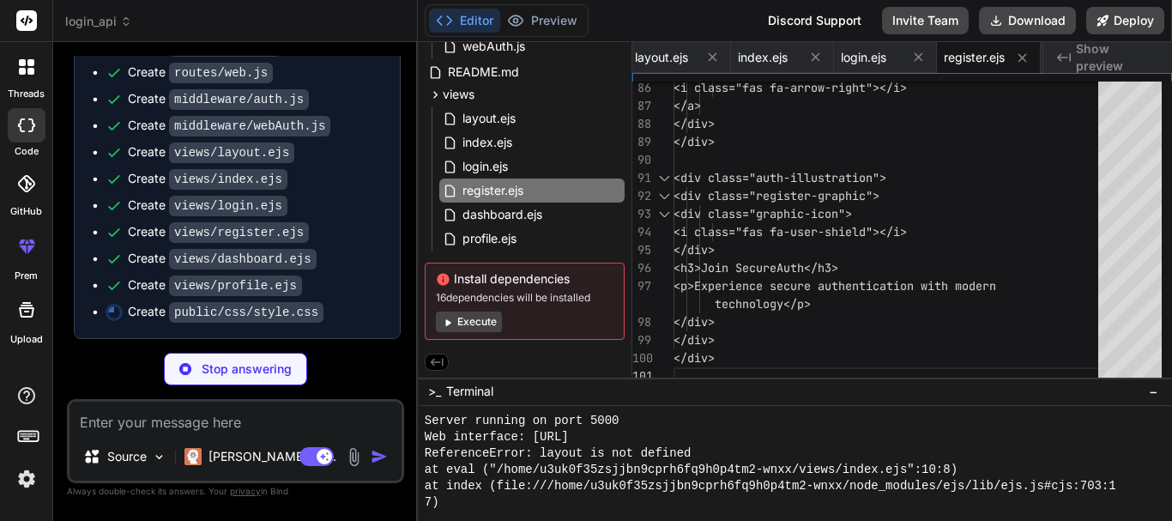
scroll to position [3908, 0]
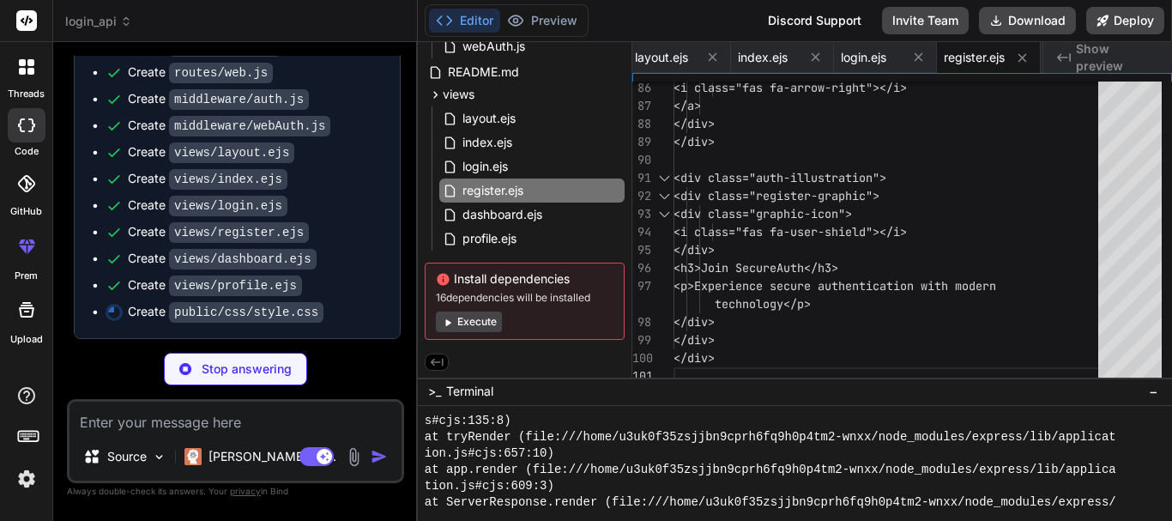
click at [462, 324] on button "Execute" at bounding box center [469, 321] width 66 height 21
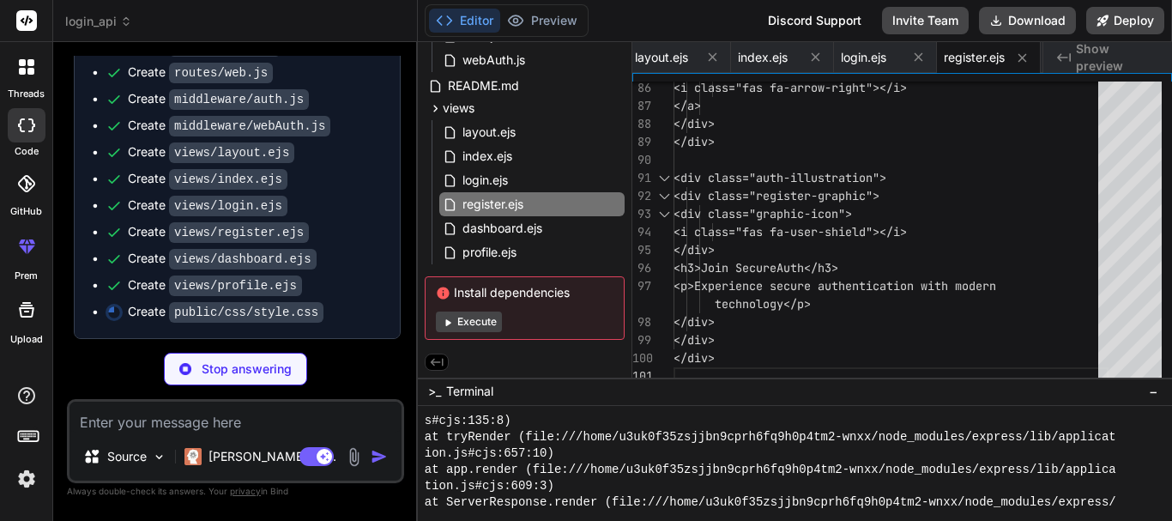
scroll to position [3912, 0]
click at [464, 323] on button "Execute" at bounding box center [469, 321] width 66 height 21
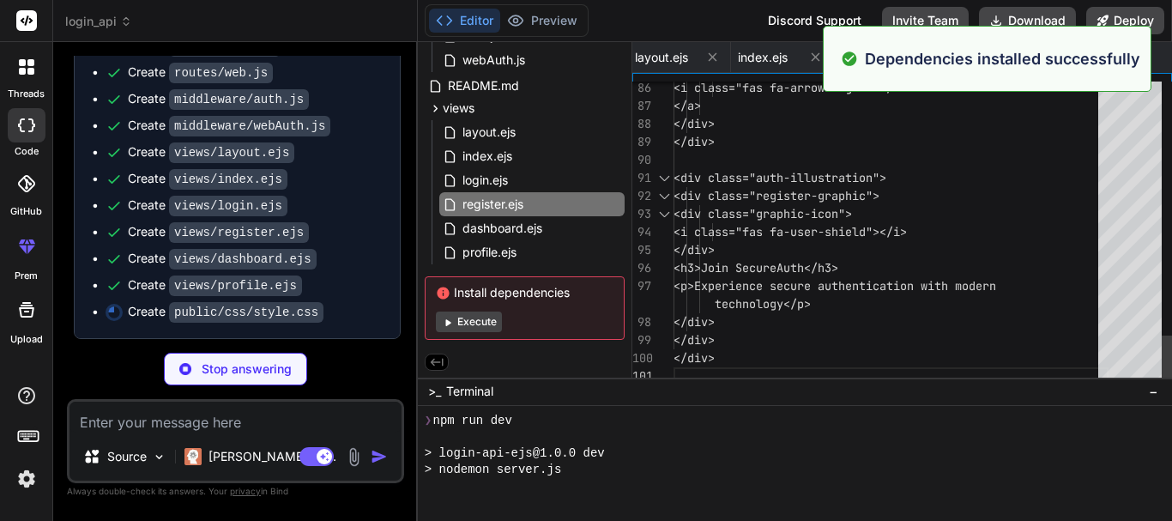
scroll to position [4482, 0]
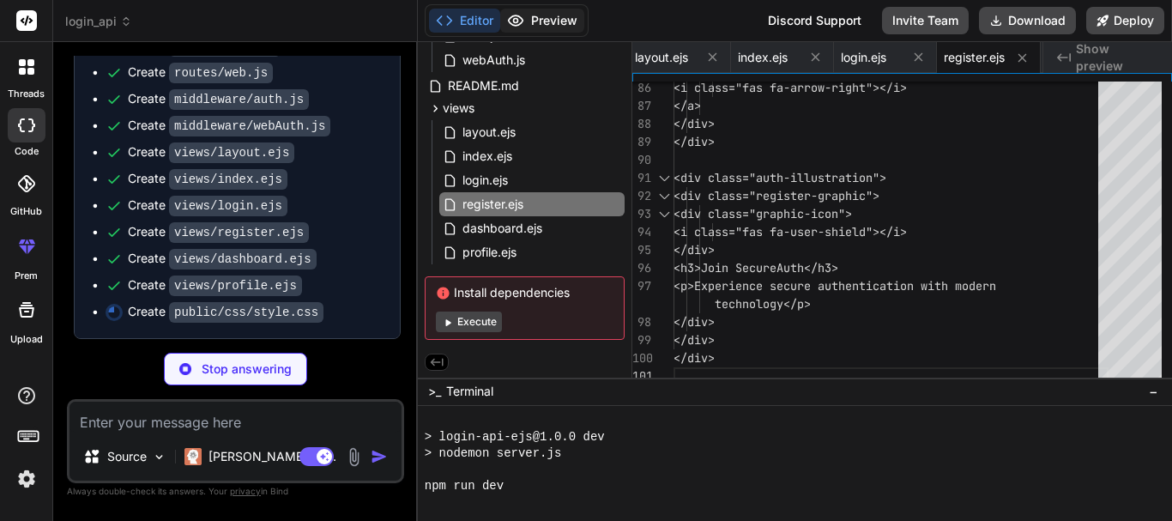
click at [536, 21] on button "Preview" at bounding box center [542, 21] width 84 height 24
click at [265, 317] on code "public/css/style.css" at bounding box center [246, 312] width 154 height 21
click at [323, 330] on div "Create package.json Create .env Create server.js Create models/User.js Create r…" at bounding box center [237, 125] width 325 height 425
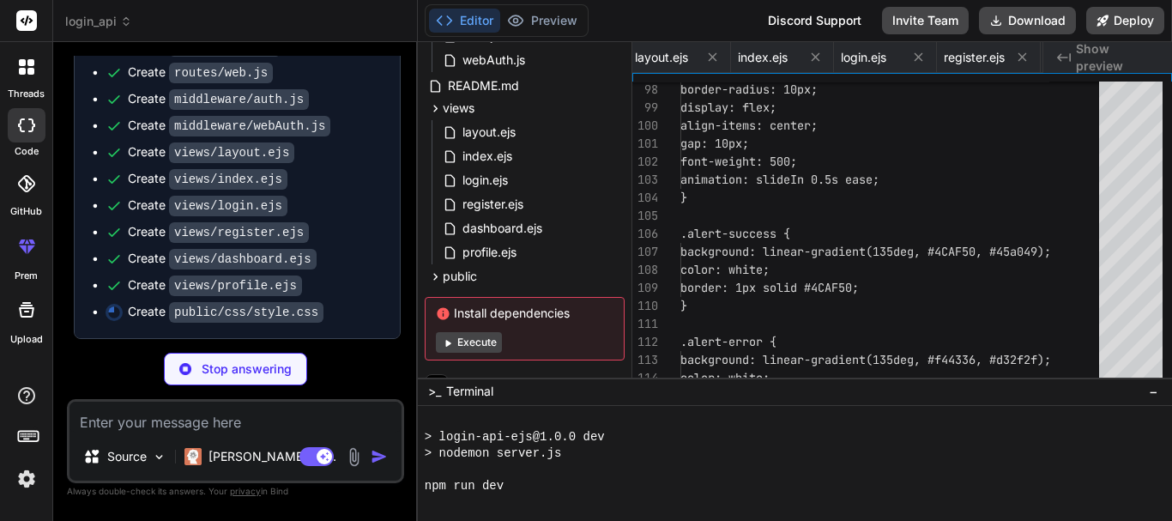
type textarea "x"
type textarea "}"
type textarea "x"
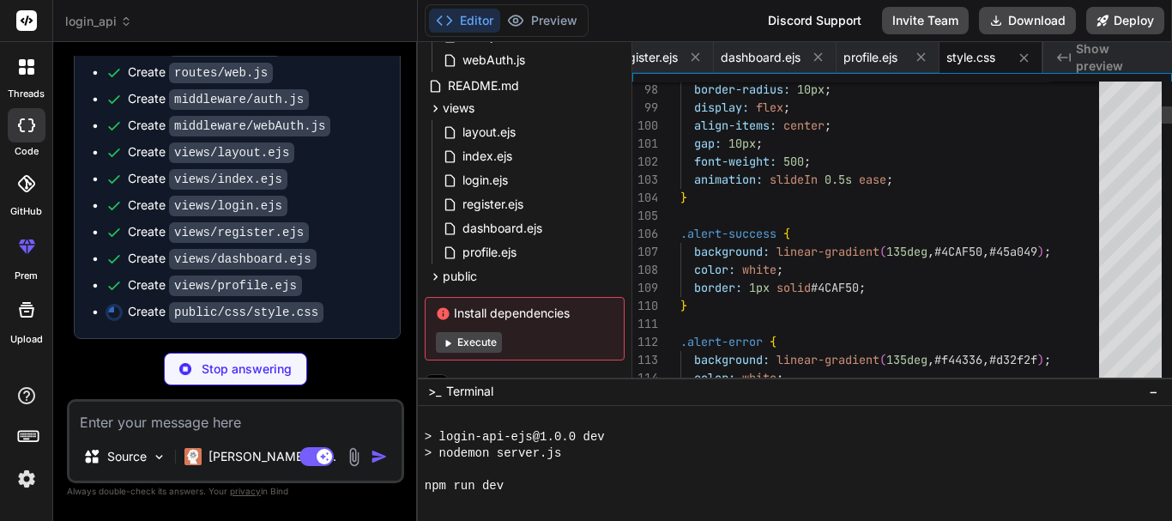
type textarea "} }"
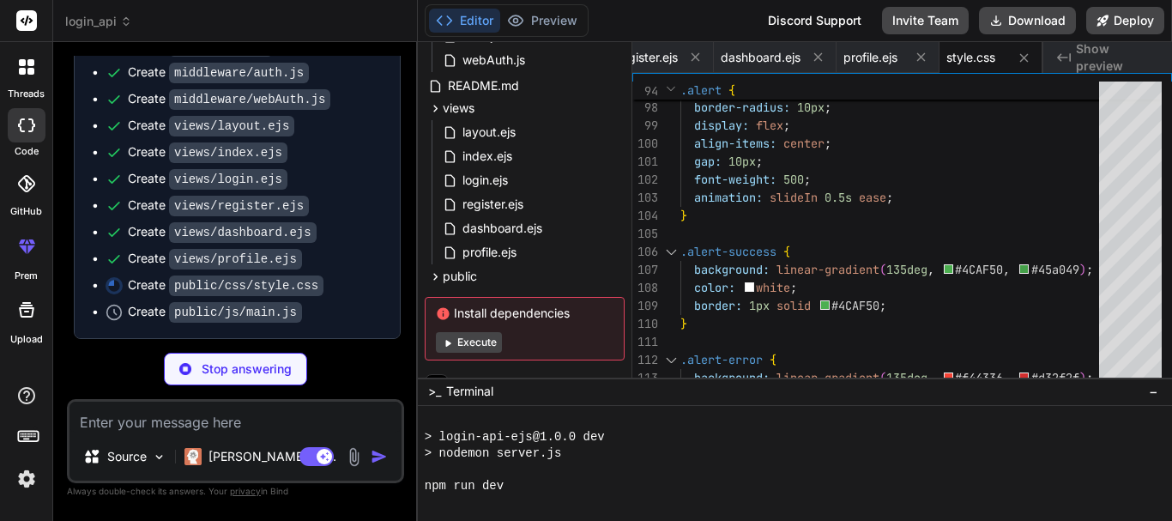
scroll to position [2918, 0]
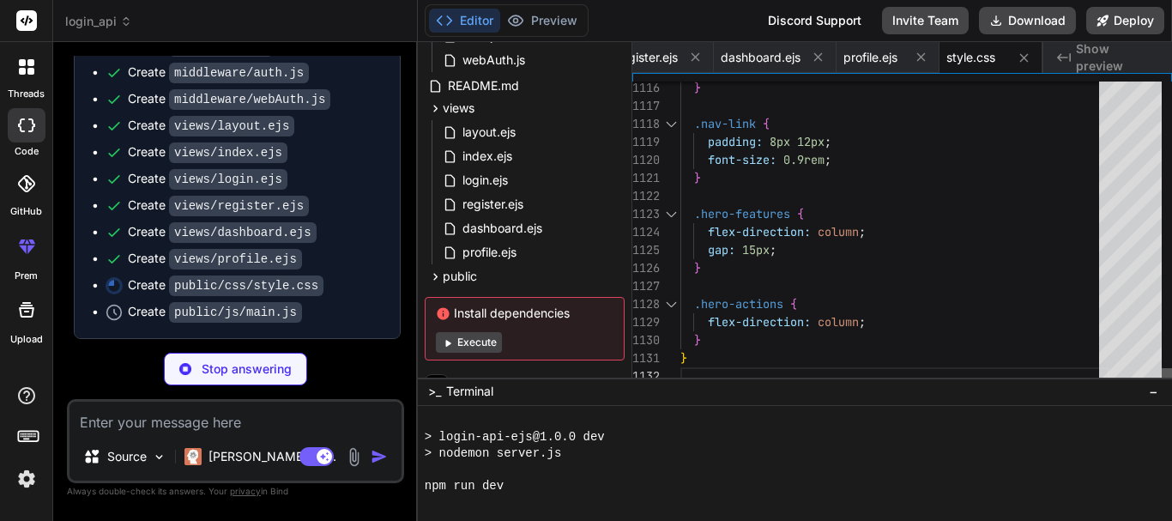
click at [886, 385] on div at bounding box center [1167, 376] width 10 height 17
click at [543, 4] on div "Editor Preview Disabled until preview for your project is generated" at bounding box center [507, 20] width 164 height 33
click at [480, 18] on button "Editor" at bounding box center [464, 21] width 71 height 24
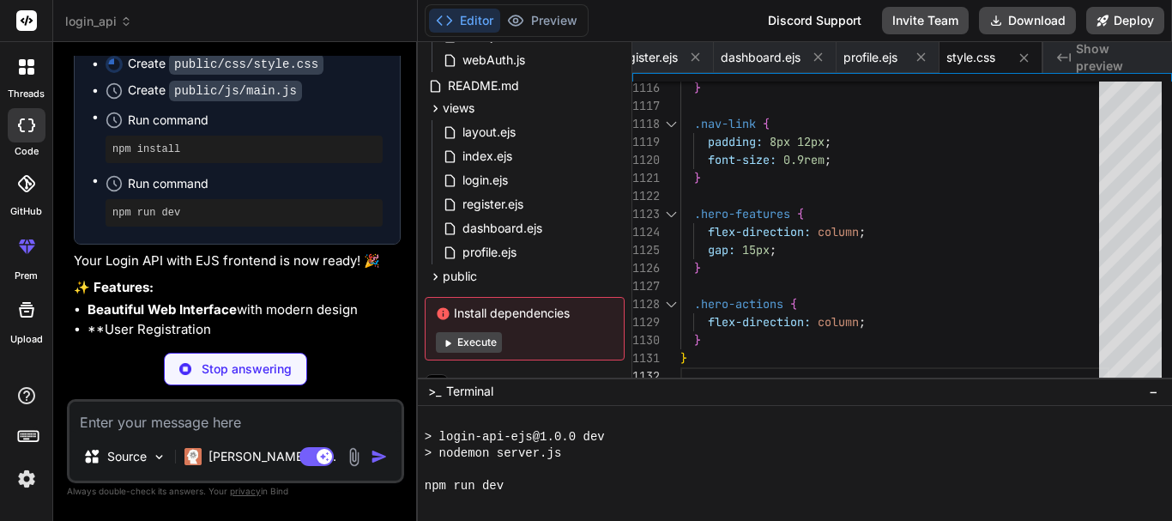
scroll to position [3121, 0]
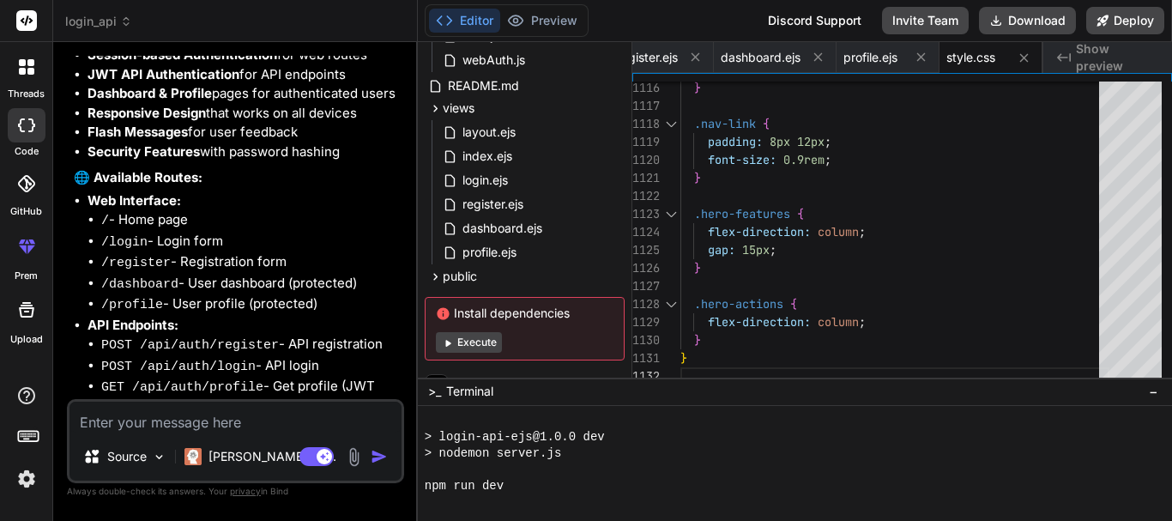
type textarea "x"
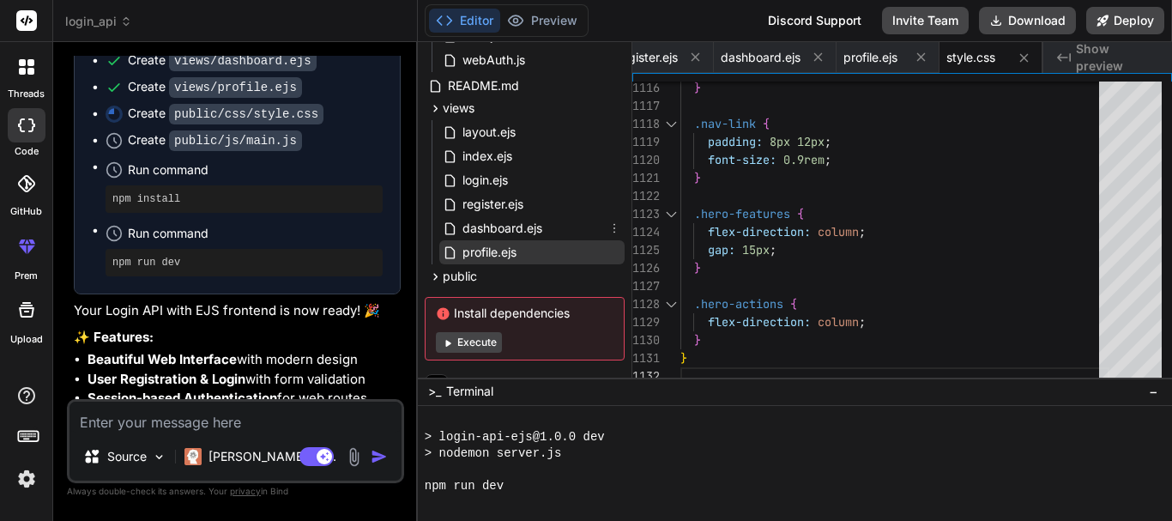
scroll to position [287, 0]
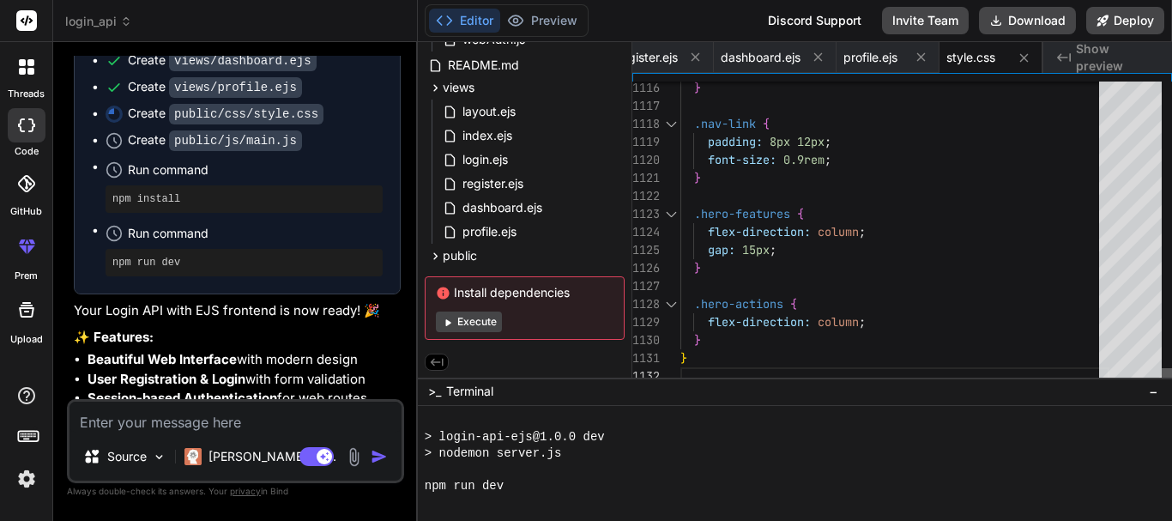
click at [886, 385] on div at bounding box center [1167, 376] width 10 height 17
click at [886, 57] on span "style.css" at bounding box center [970, 57] width 49 height 17
click at [880, 67] on div "profile.ejs" at bounding box center [887, 57] width 103 height 31
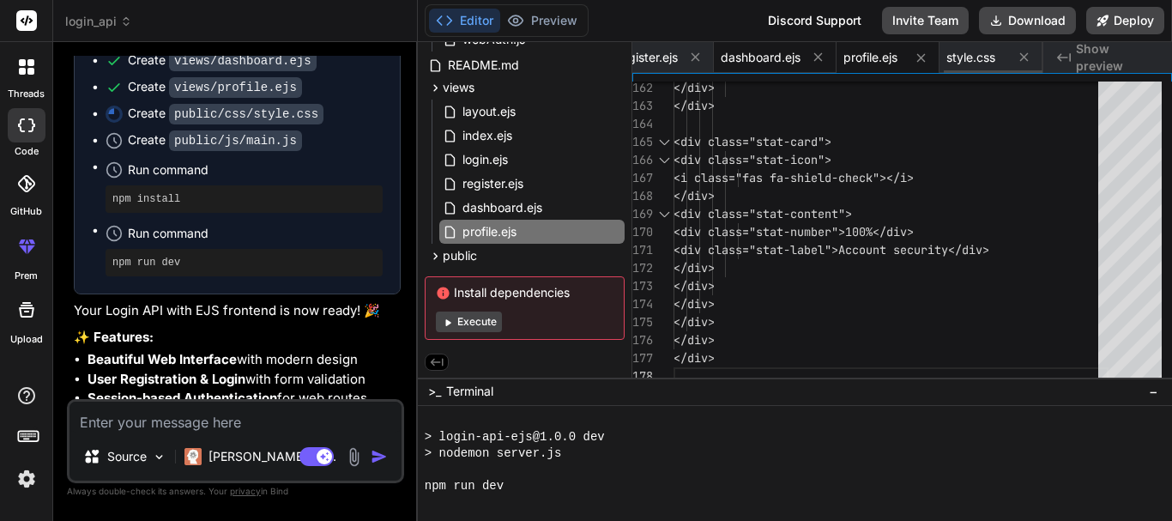
drag, startPoint x: 745, startPoint y: 51, endPoint x: 759, endPoint y: 61, distance: 16.7
click at [747, 51] on span "dashboard.ejs" at bounding box center [761, 57] width 80 height 17
type textarea "</div> </div> </div> </div> </div>"
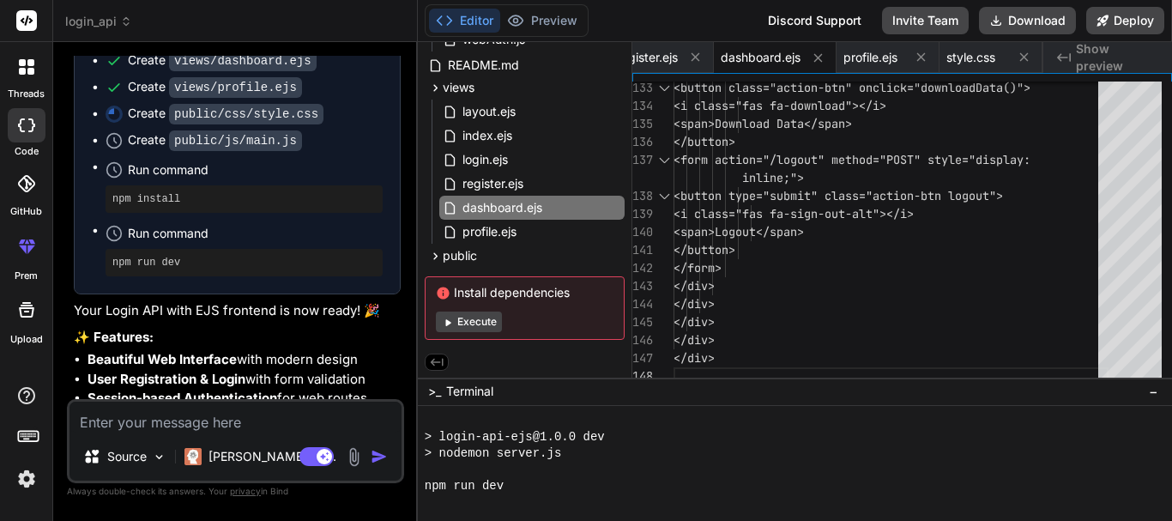
click at [541, 466] on div at bounding box center [785, 470] width 721 height 16
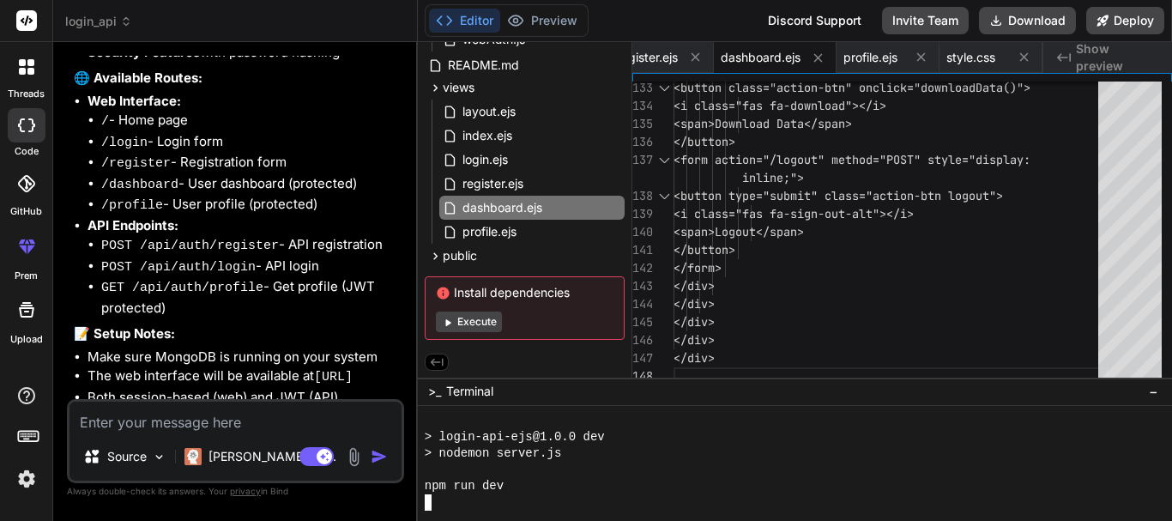
scroll to position [2985, 0]
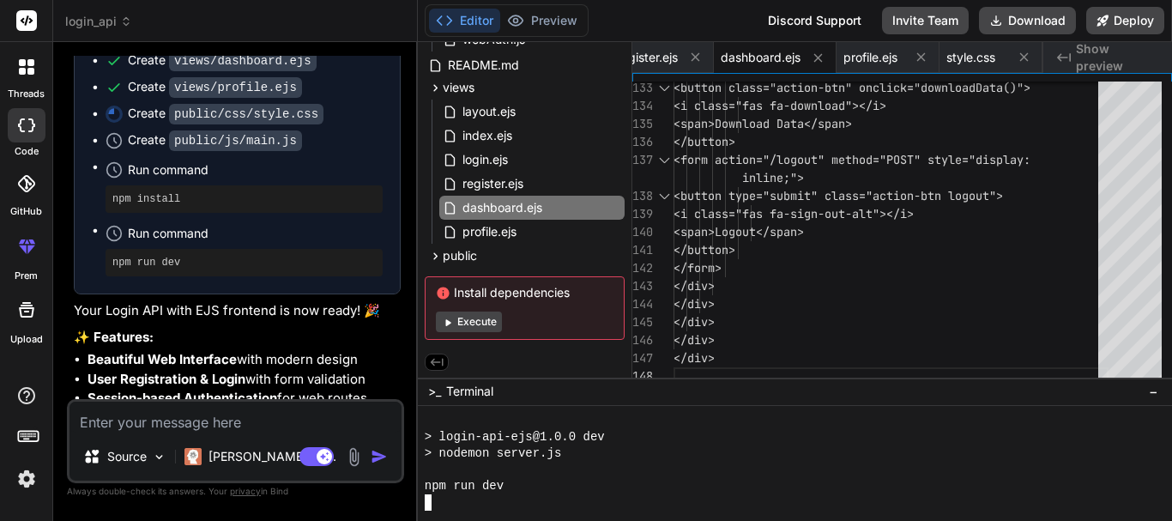
click at [733, 484] on div "npm run dev" at bounding box center [785, 486] width 721 height 16
click at [478, 323] on button "Execute" at bounding box center [469, 321] width 66 height 21
type textarea "x"
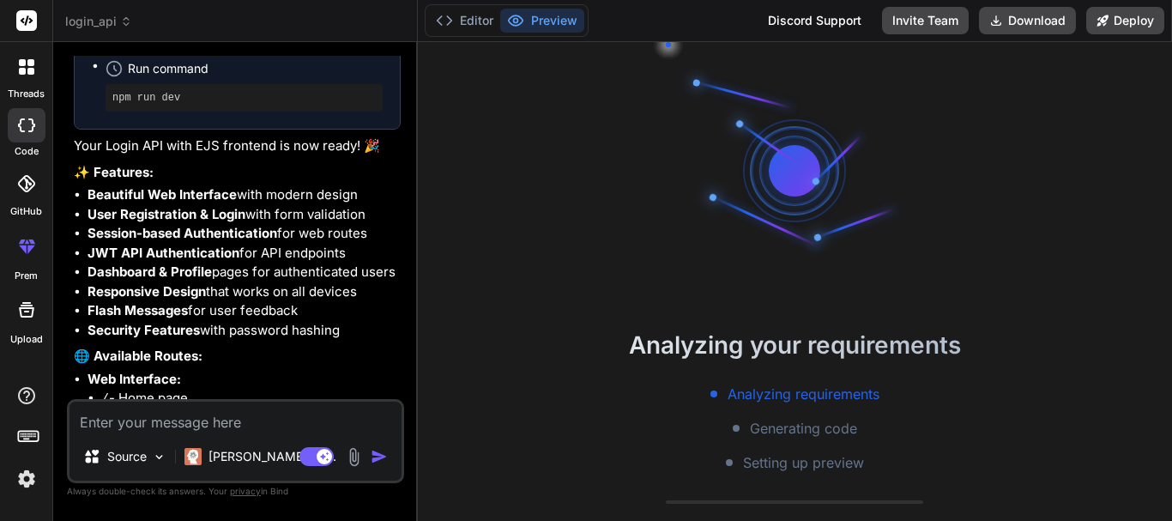
scroll to position [3070, 0]
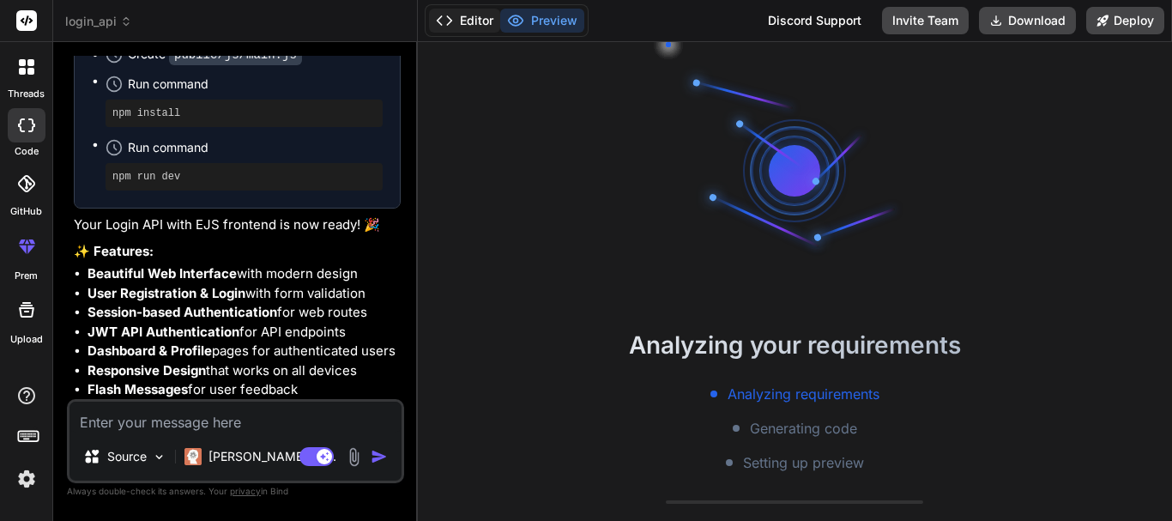
click at [462, 22] on button "Editor" at bounding box center [464, 21] width 71 height 24
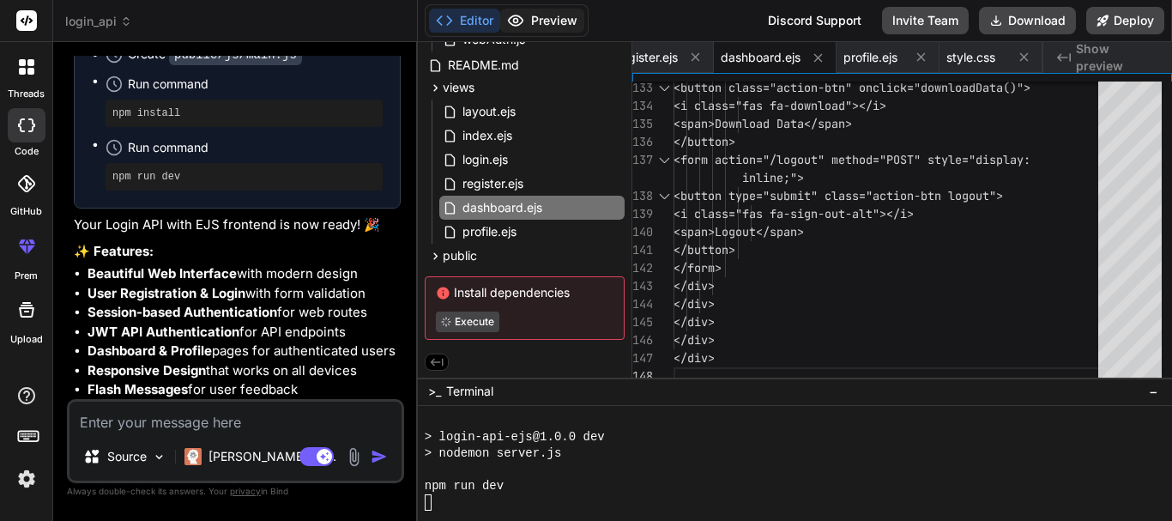
click at [551, 9] on button "Preview" at bounding box center [542, 21] width 84 height 24
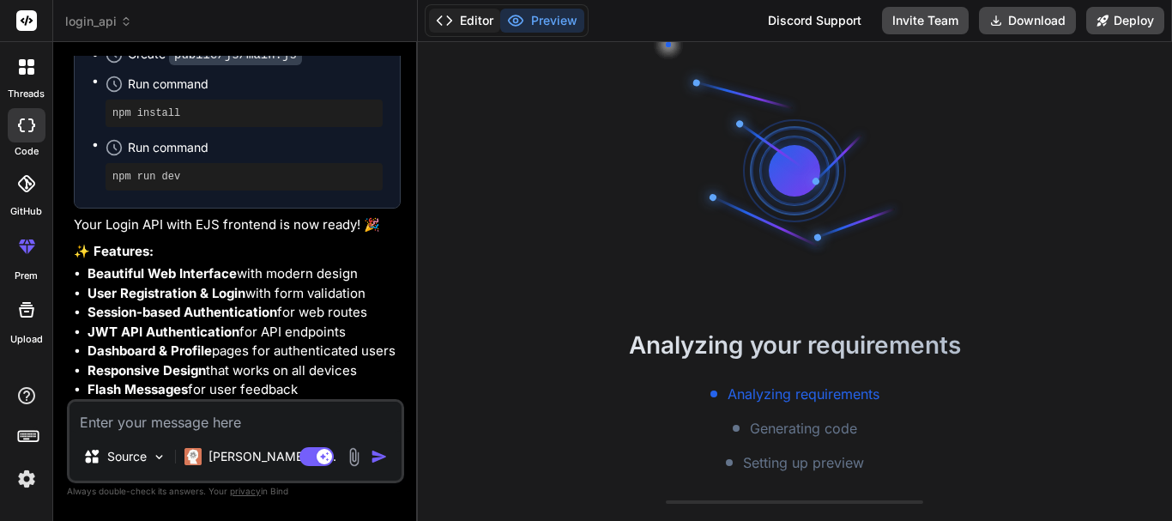
click at [463, 13] on button "Editor" at bounding box center [464, 21] width 71 height 24
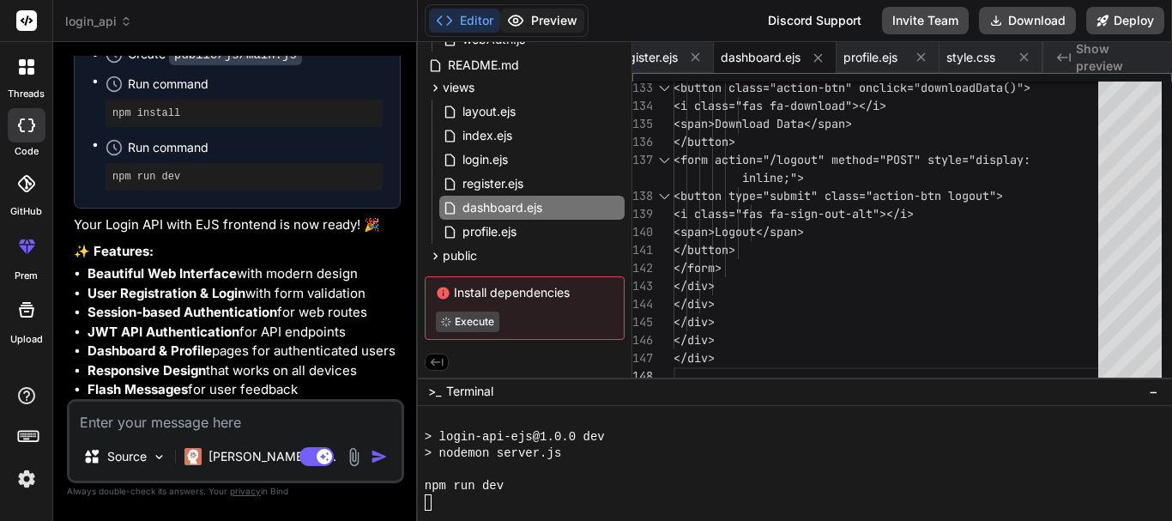
click at [526, 10] on button "Preview" at bounding box center [542, 21] width 84 height 24
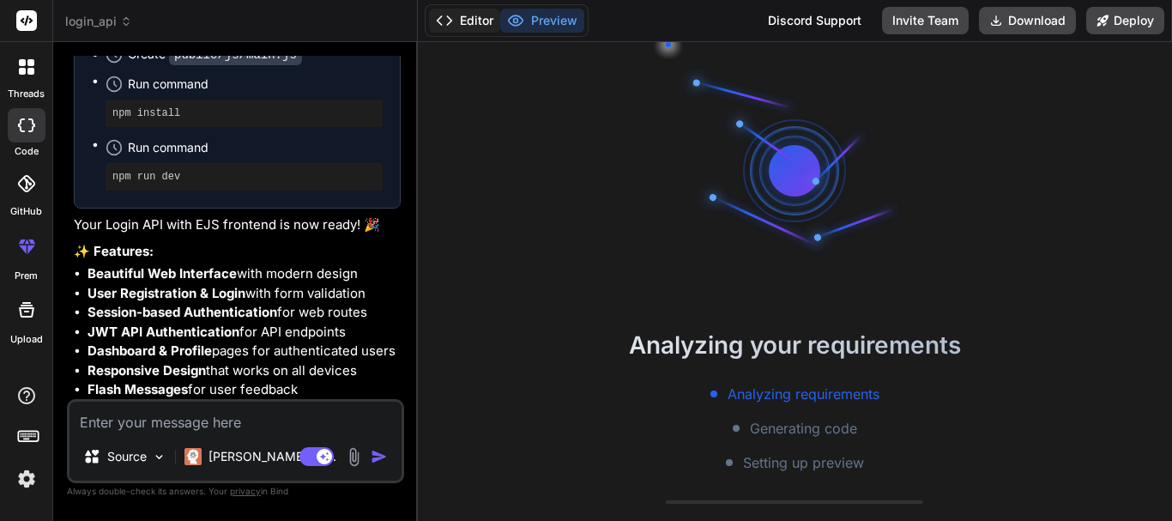
click at [457, 15] on button "Editor" at bounding box center [464, 21] width 71 height 24
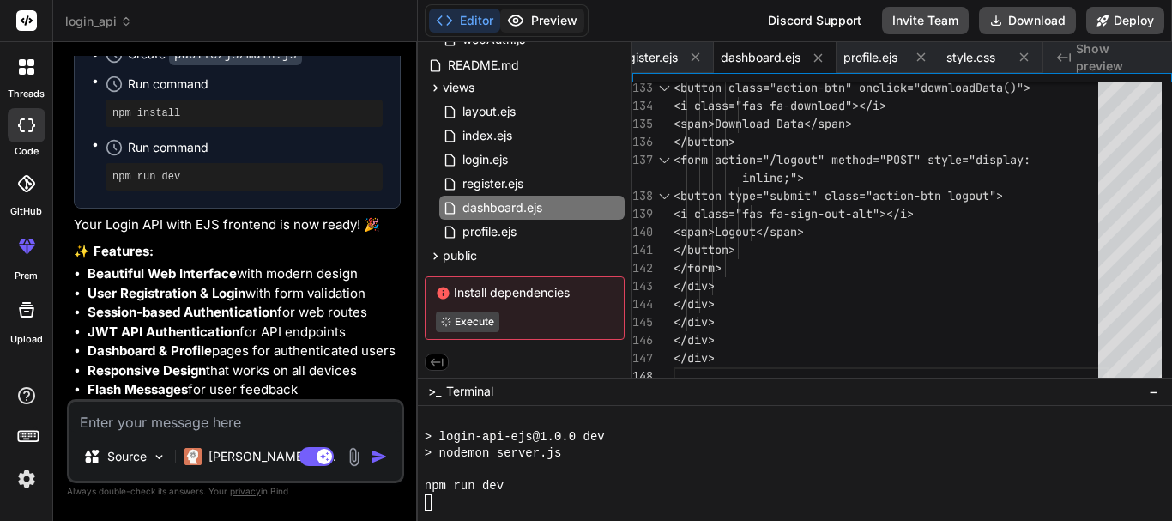
click at [566, 24] on button "Preview" at bounding box center [542, 21] width 84 height 24
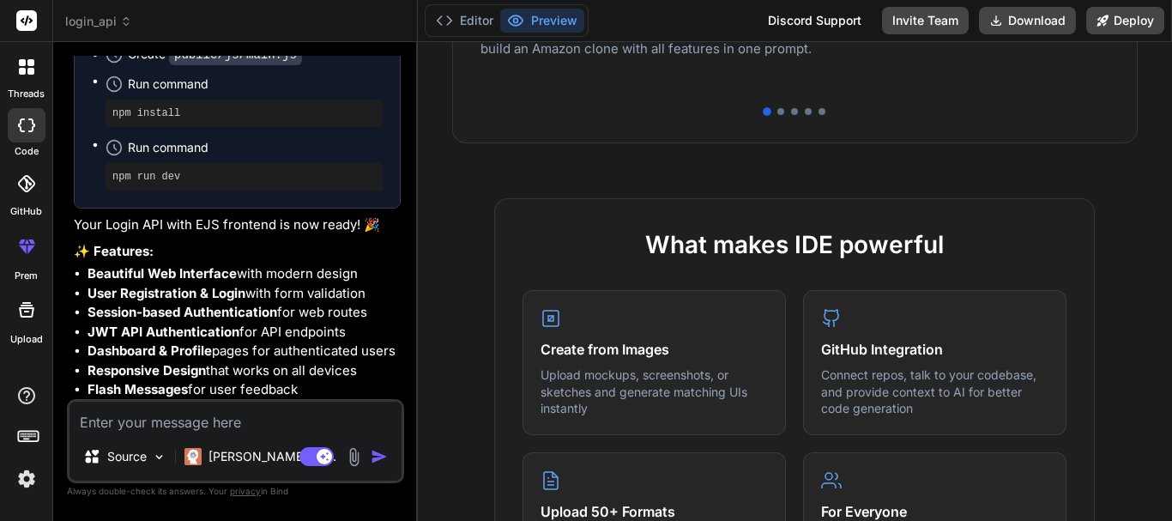
scroll to position [121, 0]
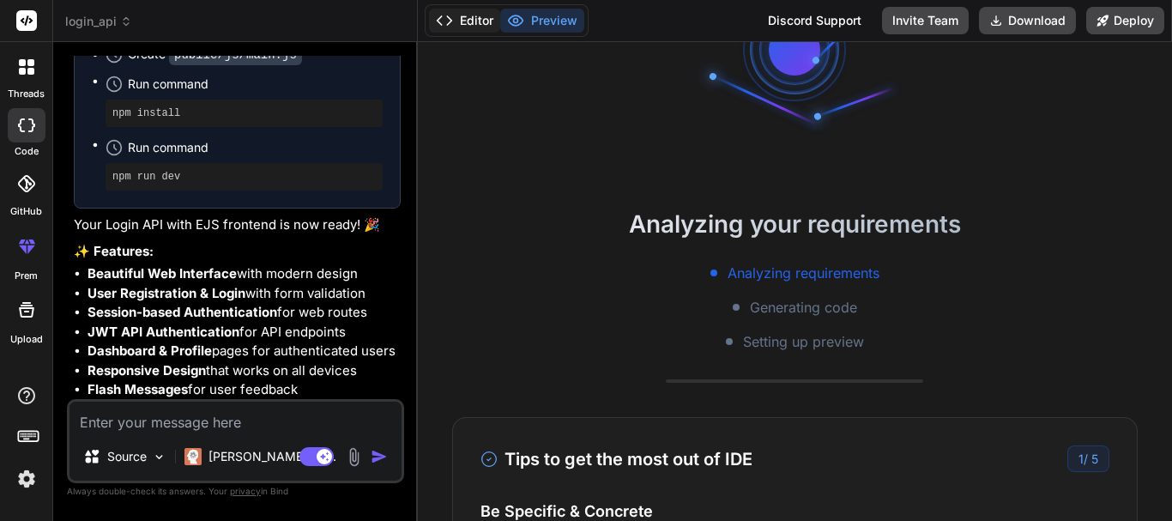
click at [467, 27] on button "Editor" at bounding box center [464, 21] width 71 height 24
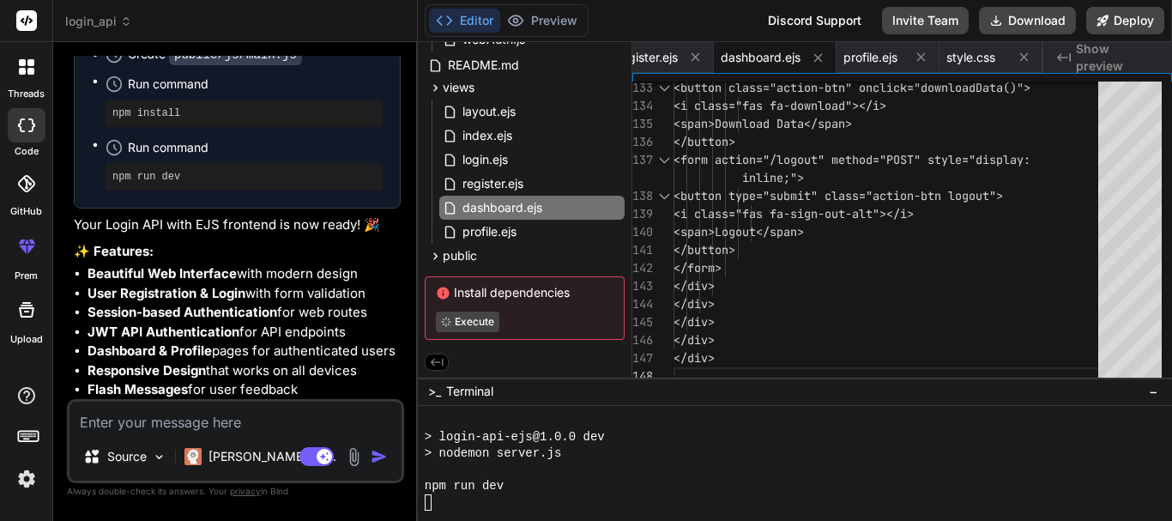
click at [441, 365] on icon at bounding box center [436, 361] width 15 height 15
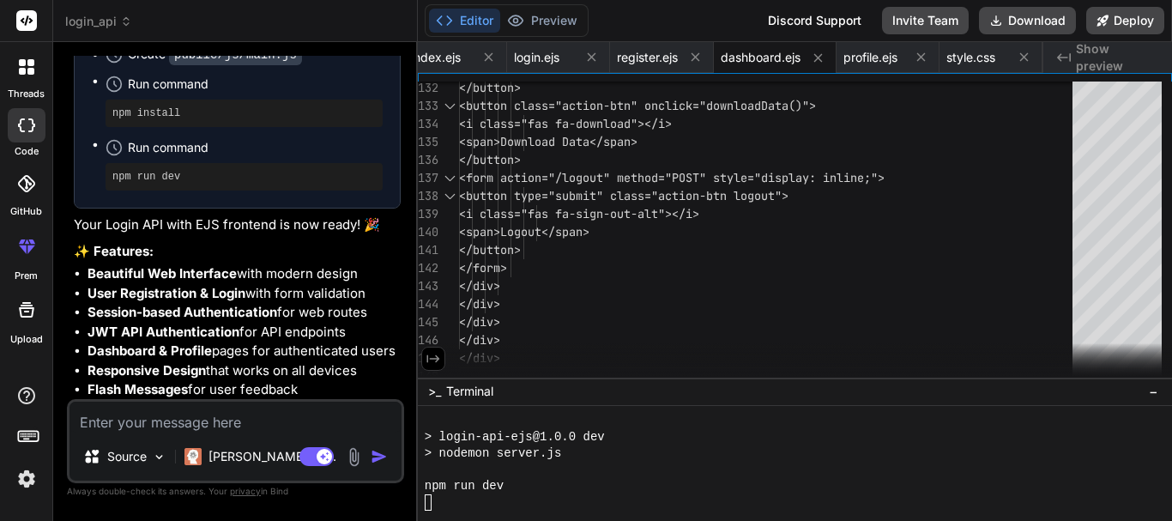
click at [442, 358] on button at bounding box center [433, 359] width 24 height 24
type textarea "</div> </div> </div> </div> </div>"
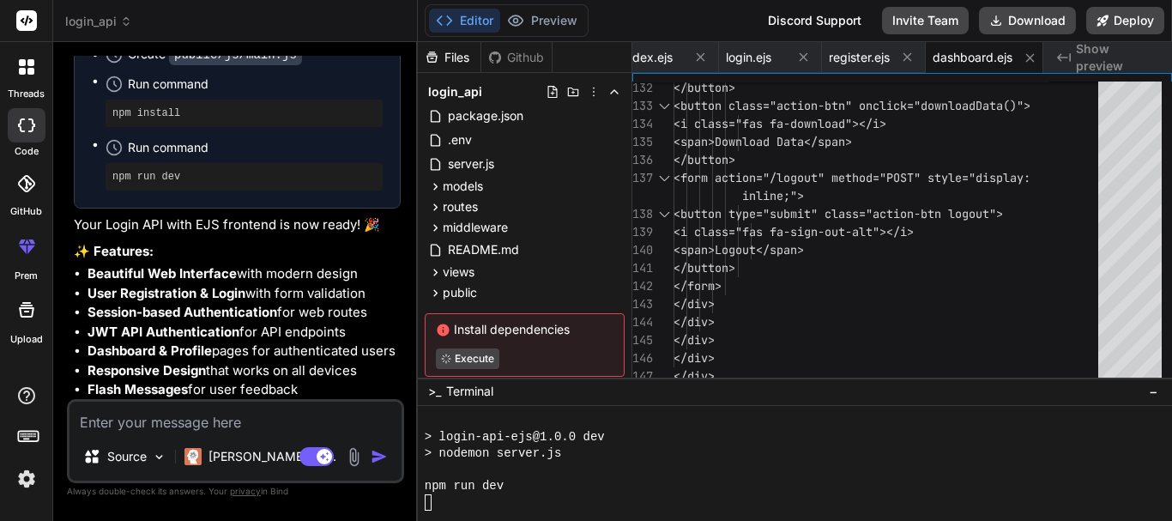
click at [522, 89] on div "login_api" at bounding box center [525, 92] width 200 height 24
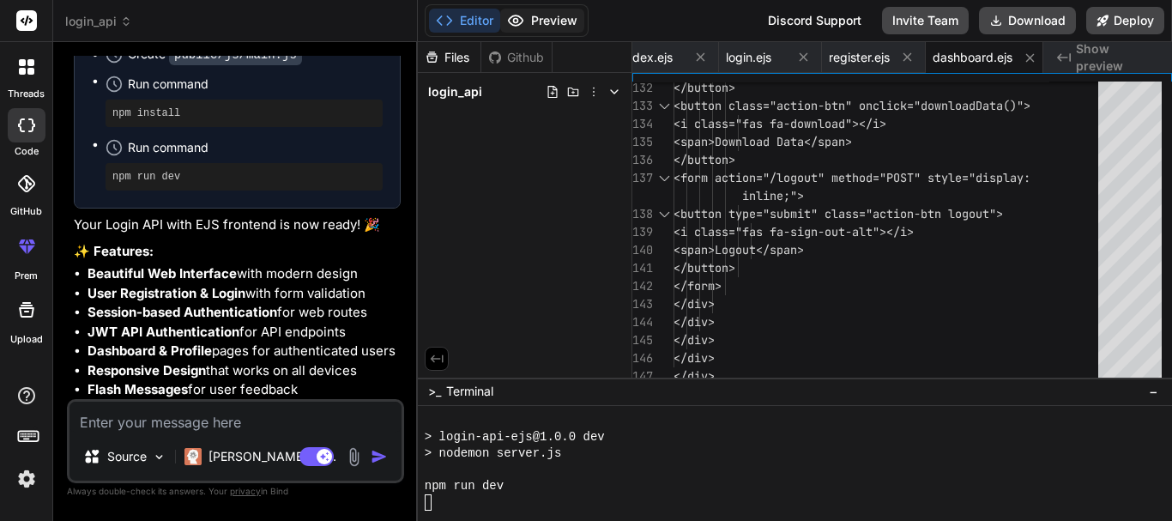
click at [529, 20] on button "Preview" at bounding box center [542, 21] width 84 height 24
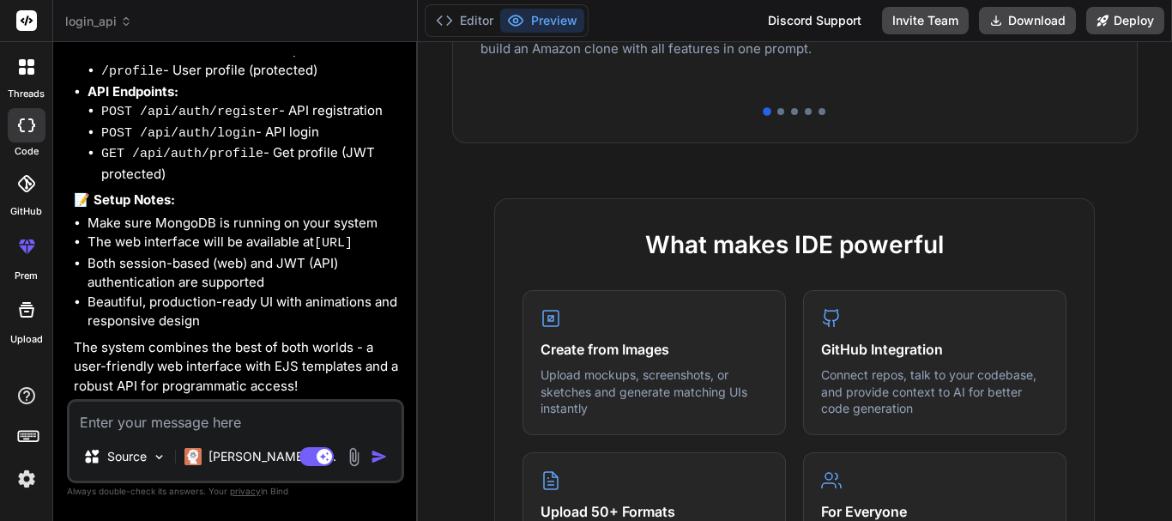
scroll to position [3671, 0]
click at [463, 22] on button "Editor" at bounding box center [464, 21] width 71 height 24
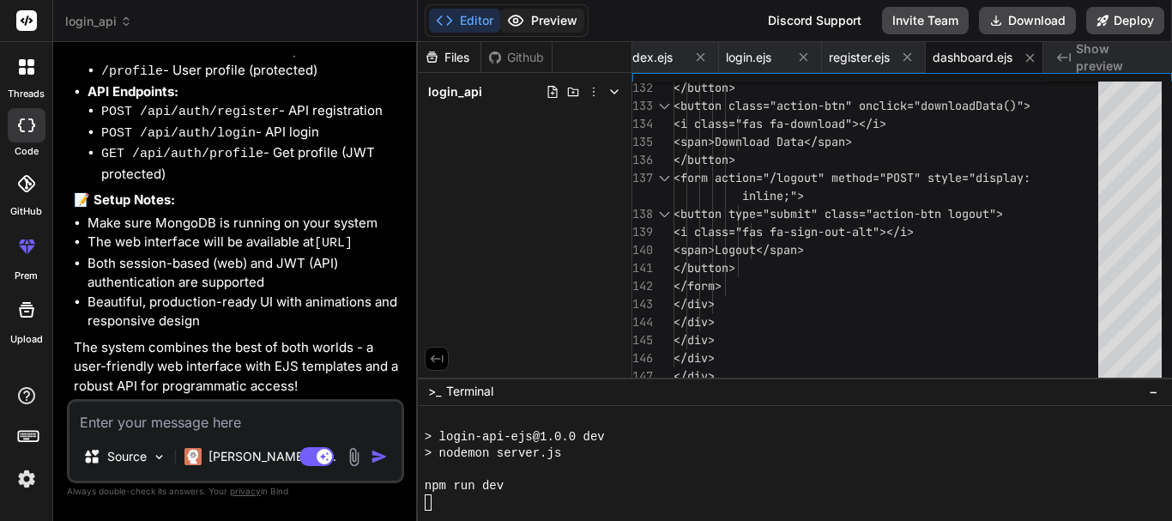
click at [533, 26] on button "Preview" at bounding box center [542, 21] width 84 height 24
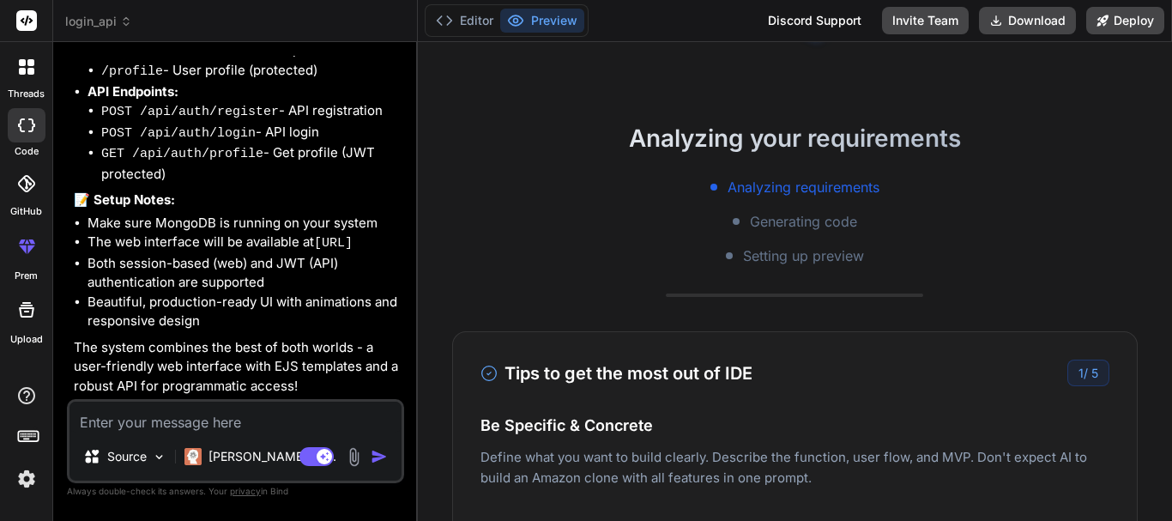
scroll to position [0, 0]
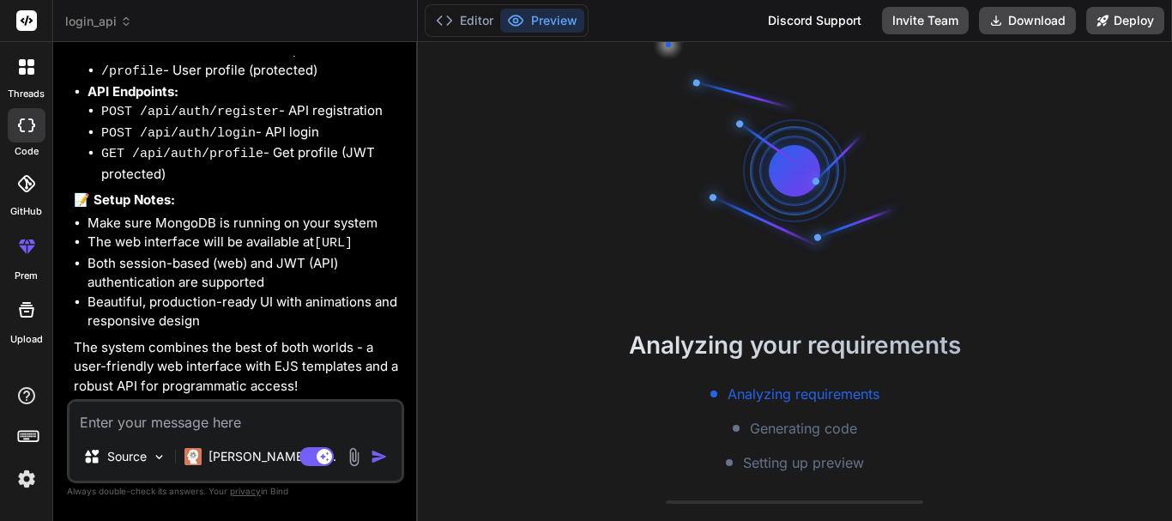
click at [678, 395] on div "Analyzing requirements Generating code Setting up preview" at bounding box center [795, 427] width 754 height 89
click at [753, 389] on span "Analyzing requirements" at bounding box center [803, 393] width 152 height 21
click at [186, 426] on textarea at bounding box center [235, 416] width 332 height 31
type textarea "i"
type textarea "x"
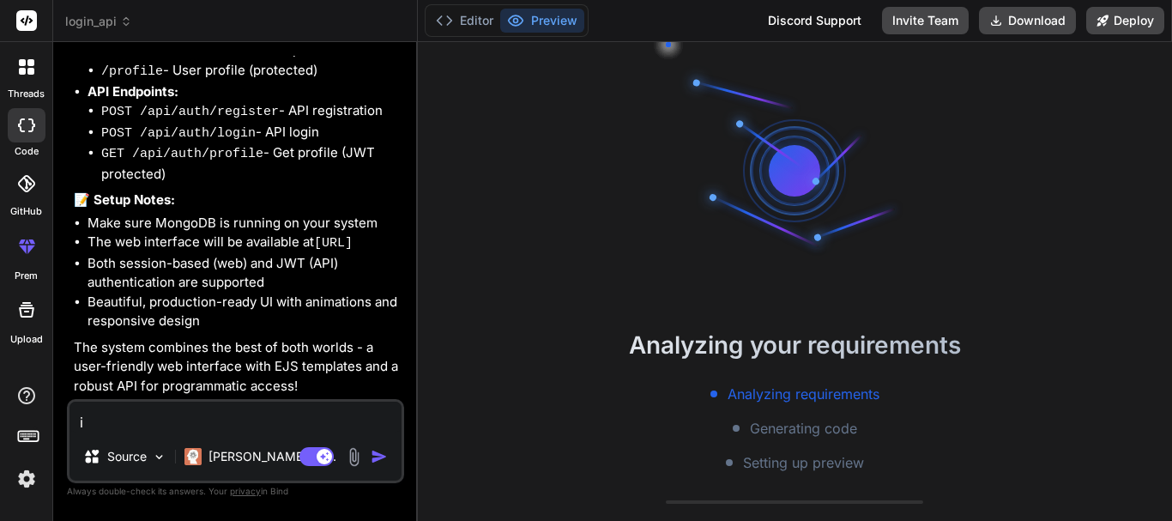
type textarea "it"
type textarea "x"
type textarea "it"
type textarea "x"
type textarea "it t"
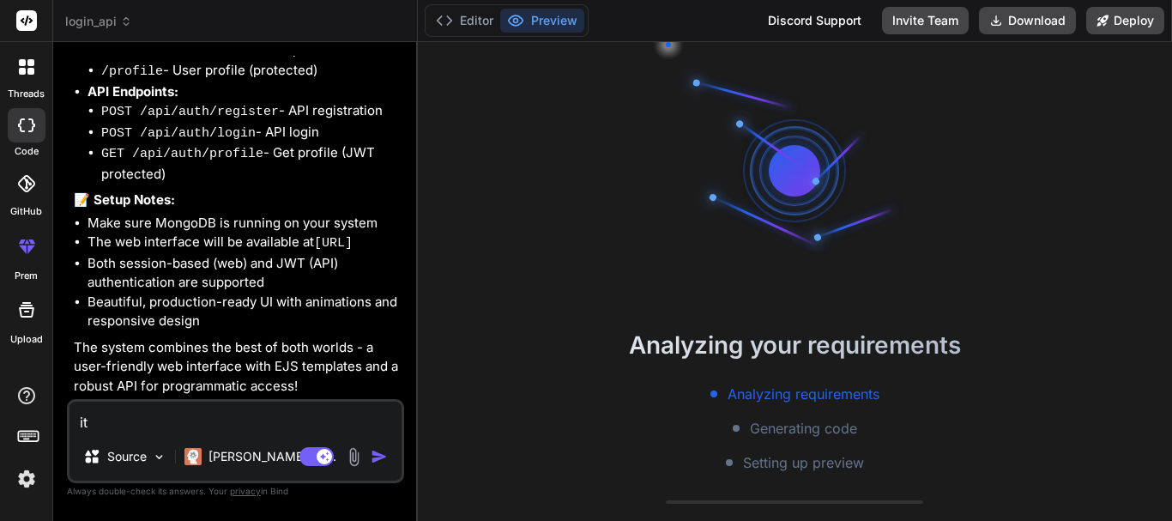
type textarea "x"
type textarea "it ta"
type textarea "x"
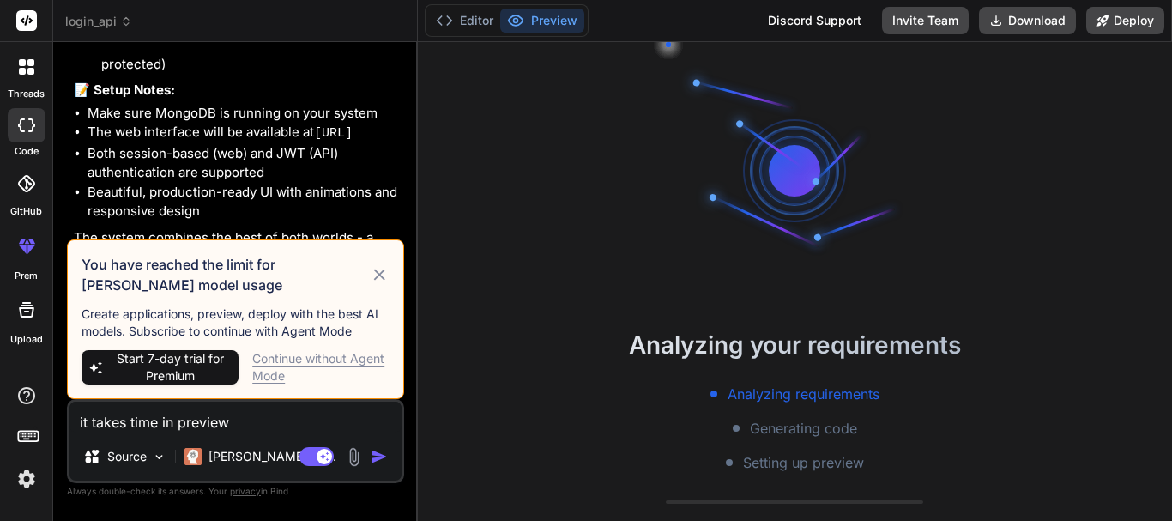
click at [385, 268] on icon at bounding box center [380, 274] width 20 height 21
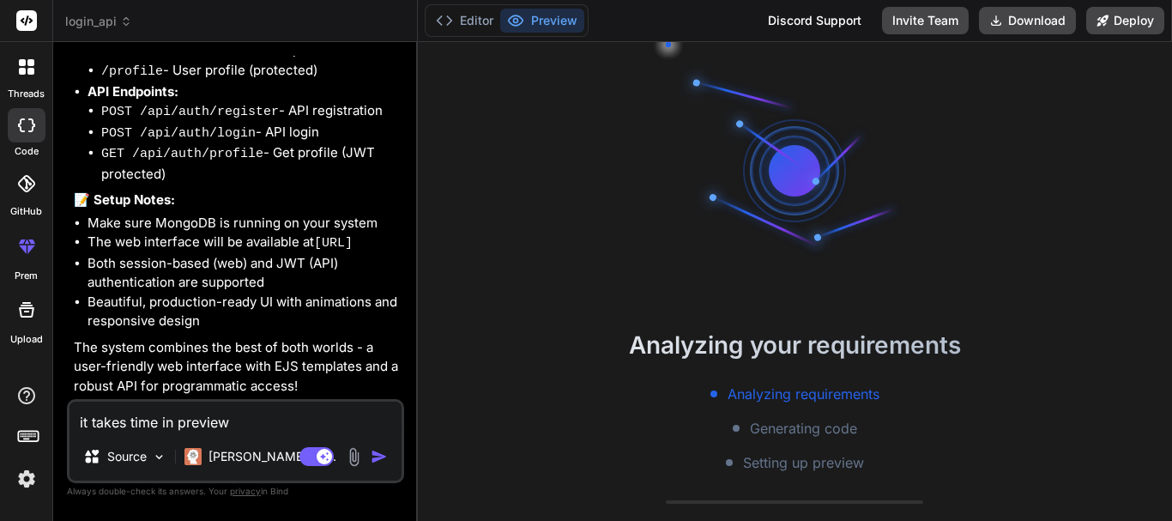
click at [370, 454] on div "Agent Mode. When this toggle is activated, AI automatically makes decisions, re…" at bounding box center [345, 456] width 99 height 21
click at [376, 454] on img "button" at bounding box center [379, 456] width 17 height 17
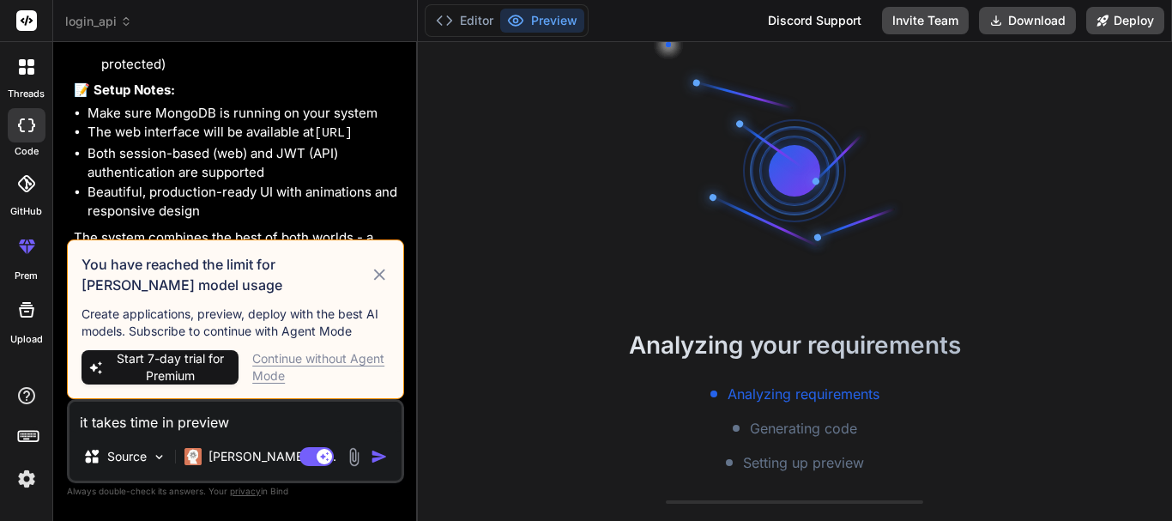
click at [284, 359] on div "Continue without Agent Mode" at bounding box center [320, 367] width 137 height 34
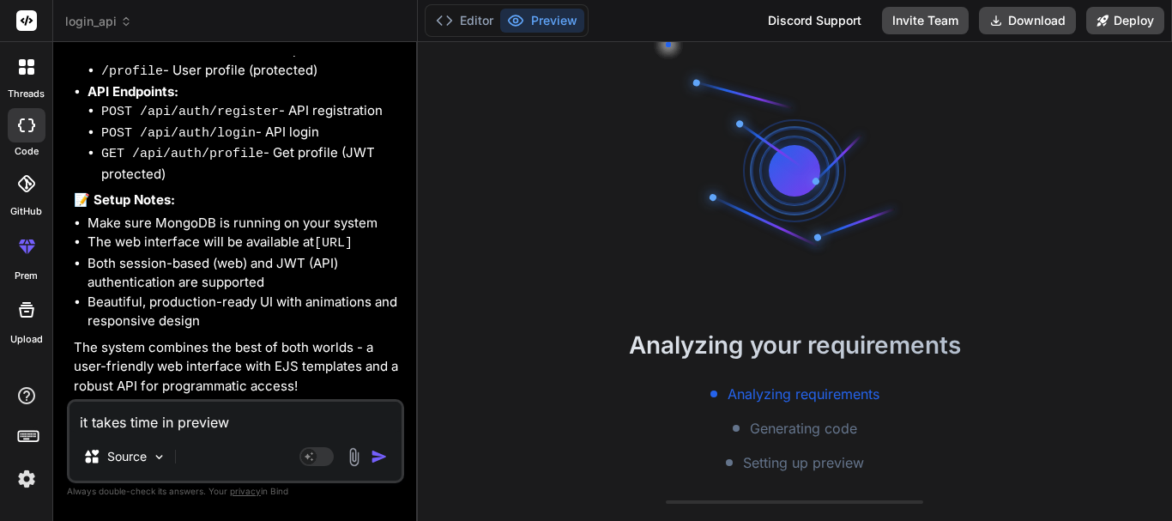
click at [377, 455] on img "button" at bounding box center [379, 456] width 17 height 17
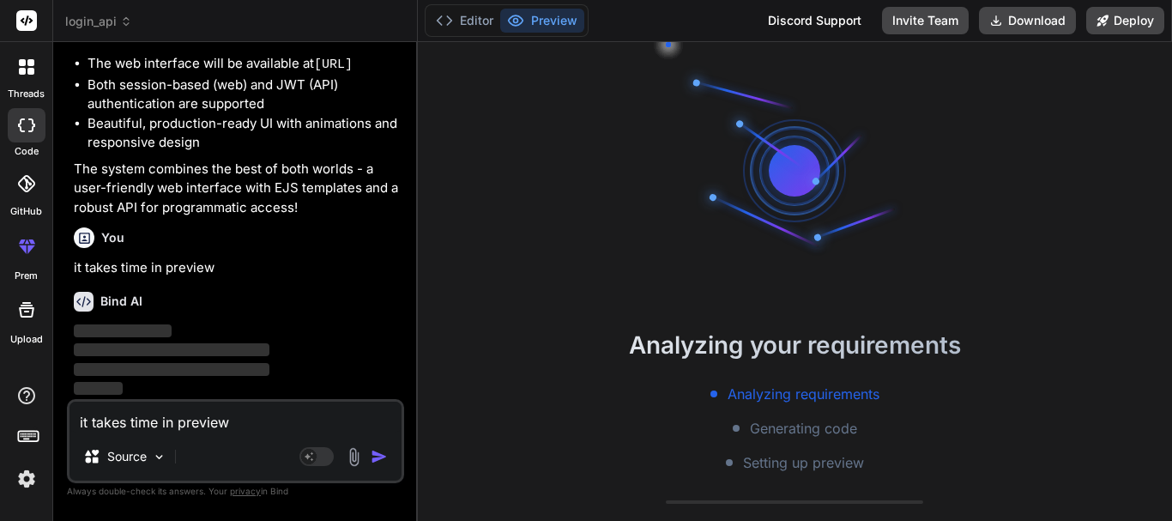
scroll to position [3848, 0]
click at [486, 29] on button "Editor" at bounding box center [464, 21] width 71 height 24
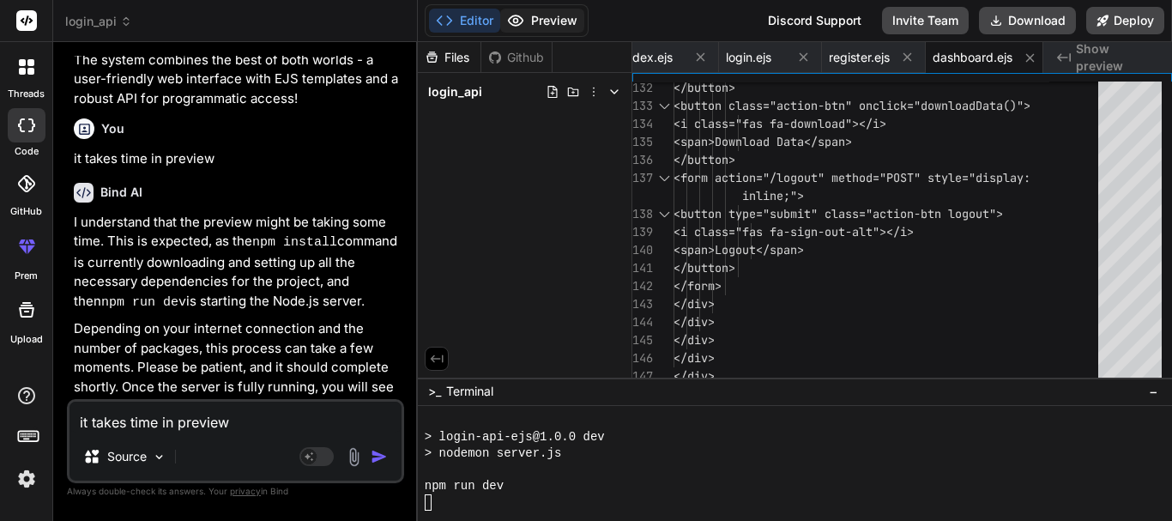
click at [531, 23] on button "Preview" at bounding box center [542, 21] width 84 height 24
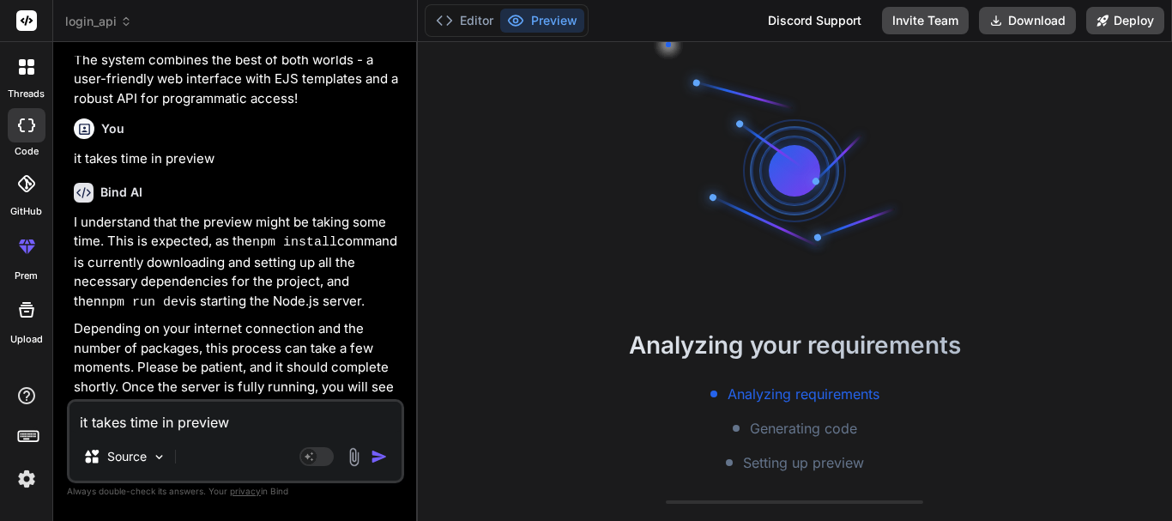
scroll to position [3975, 0]
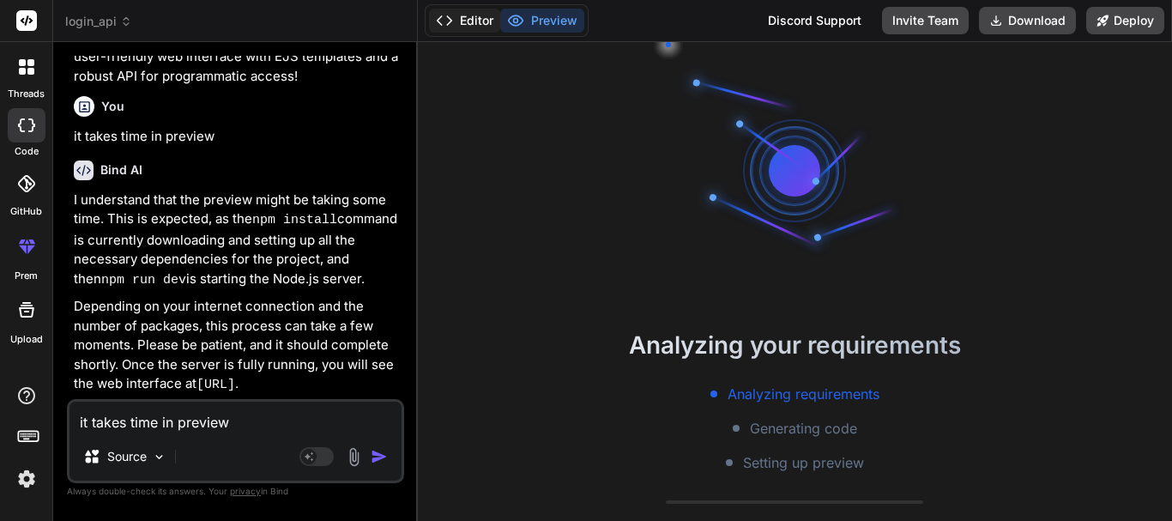
click at [480, 15] on button "Editor" at bounding box center [464, 21] width 71 height 24
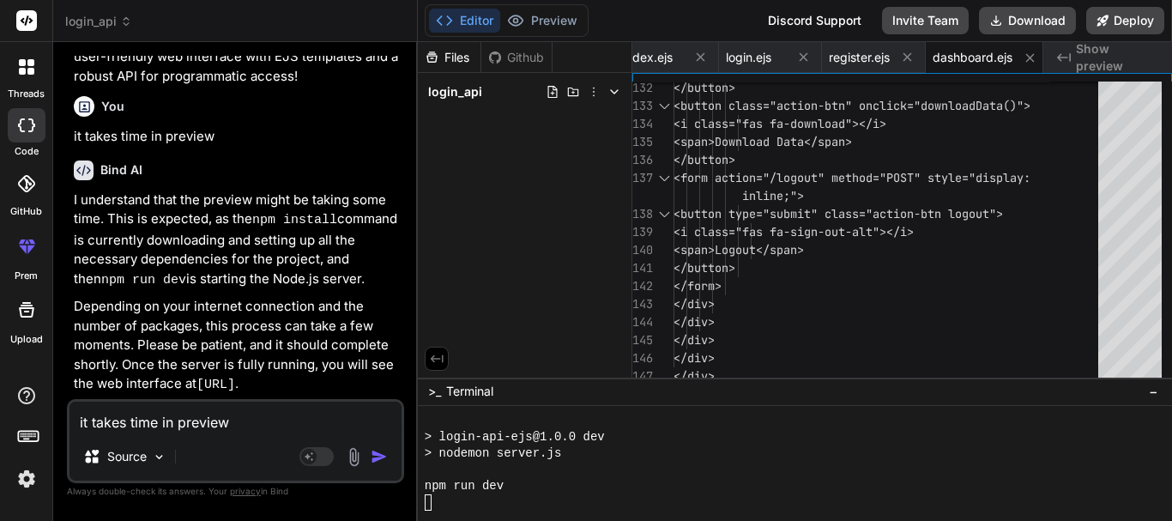
click at [886, 55] on span "Show preview" at bounding box center [1117, 57] width 82 height 34
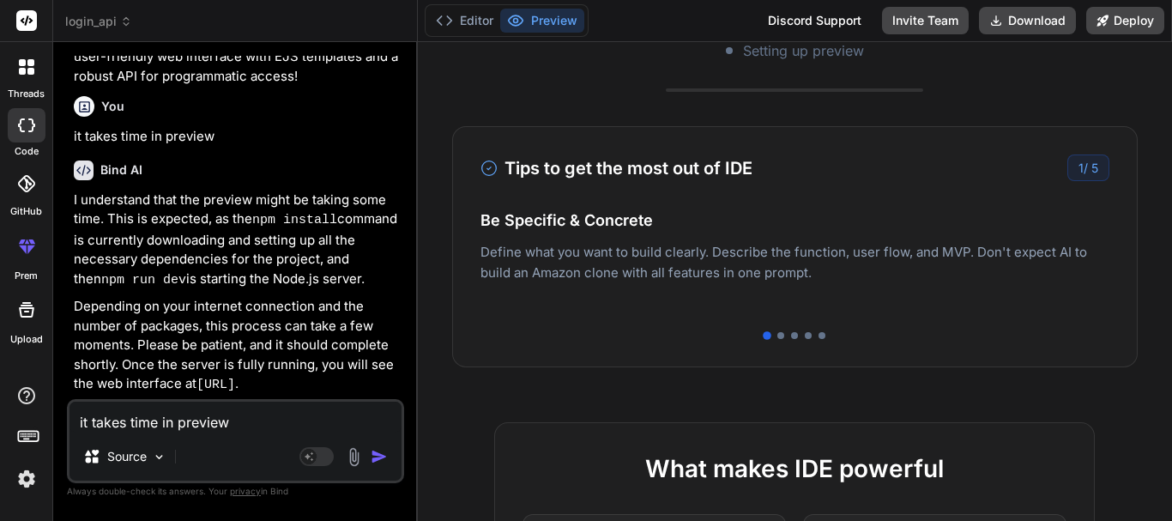
scroll to position [0, 0]
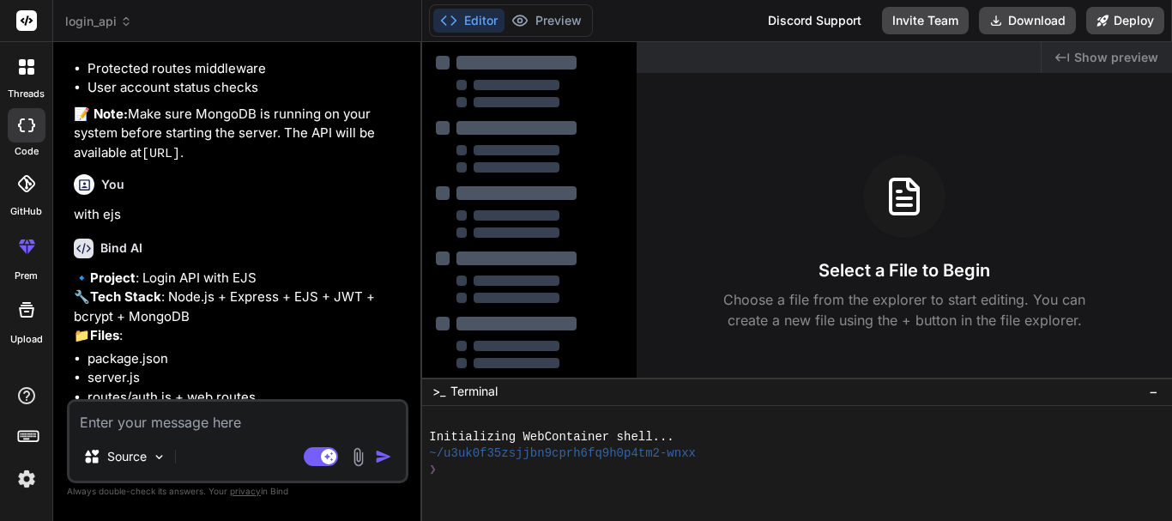
type textarea "x"
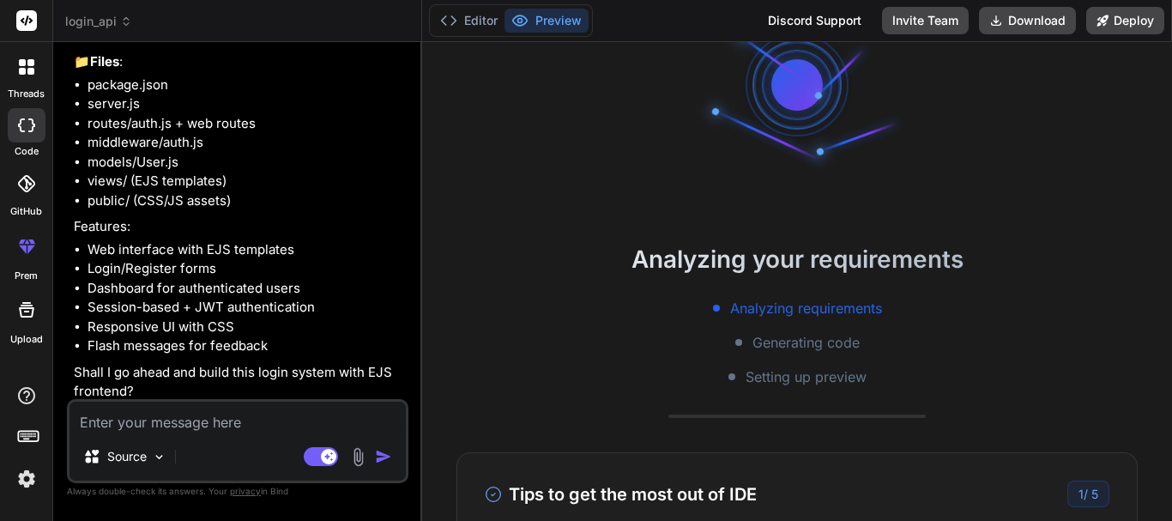
scroll to position [1566, 0]
click at [490, 28] on button "Editor" at bounding box center [468, 21] width 71 height 24
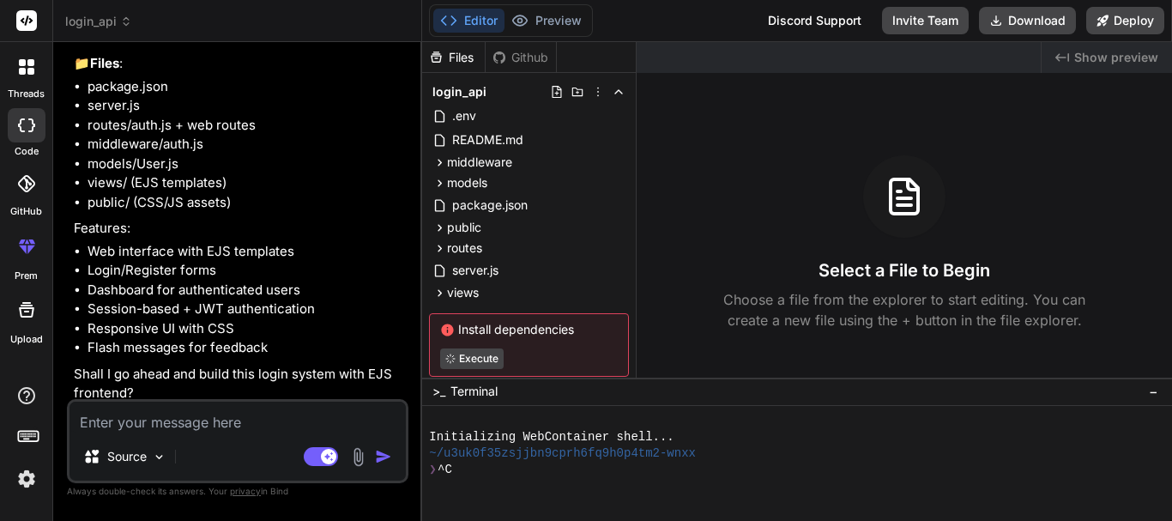
scroll to position [49, 0]
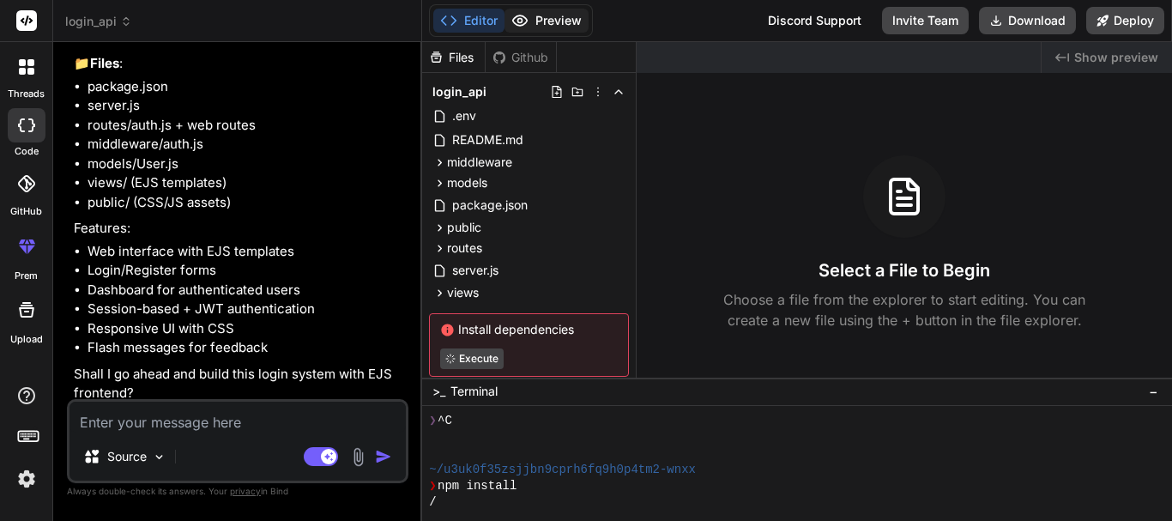
click at [525, 15] on icon at bounding box center [519, 20] width 17 height 17
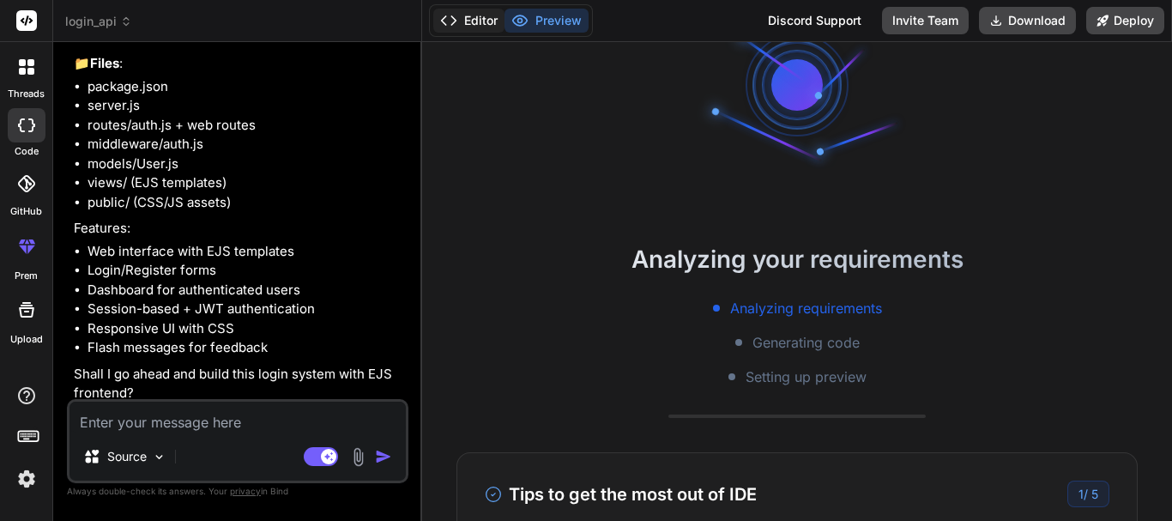
click at [467, 16] on button "Editor" at bounding box center [468, 21] width 71 height 24
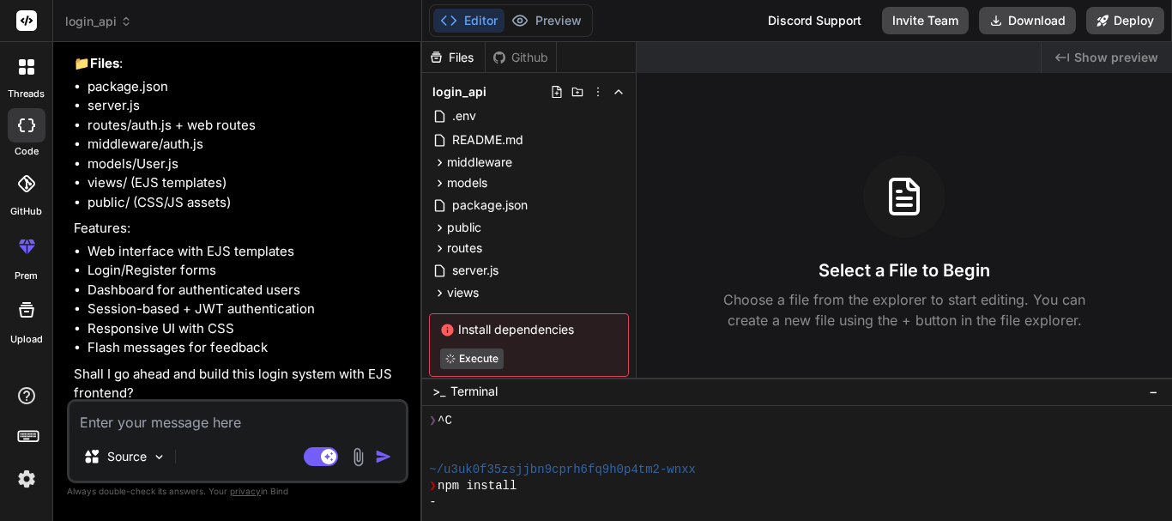
click at [742, 476] on div "~/u3uk0f35zsjjbn9cprh6fq9h0p4tm2-wnxx" at bounding box center [789, 470] width 721 height 16
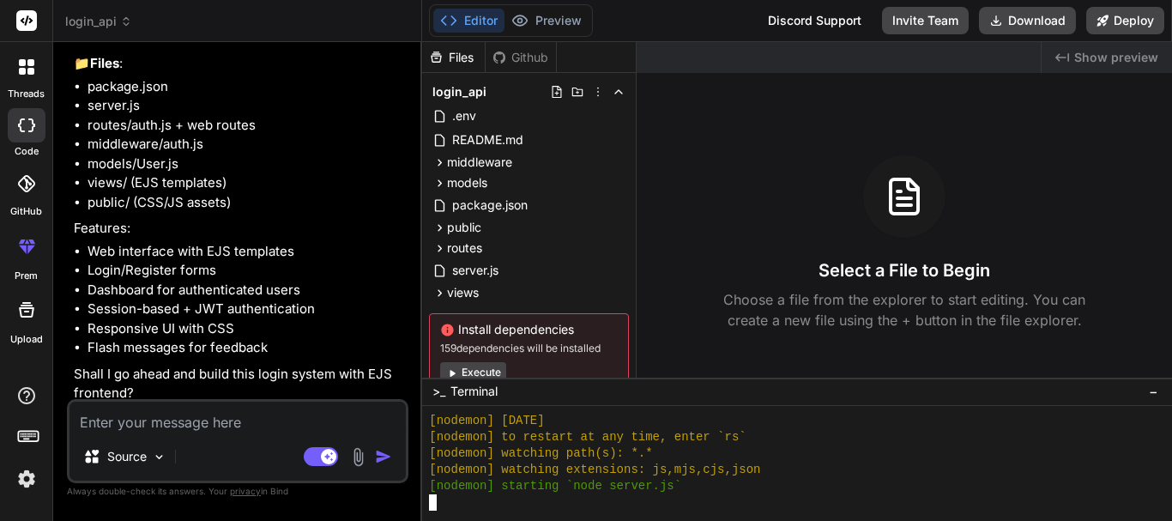
scroll to position [359, 0]
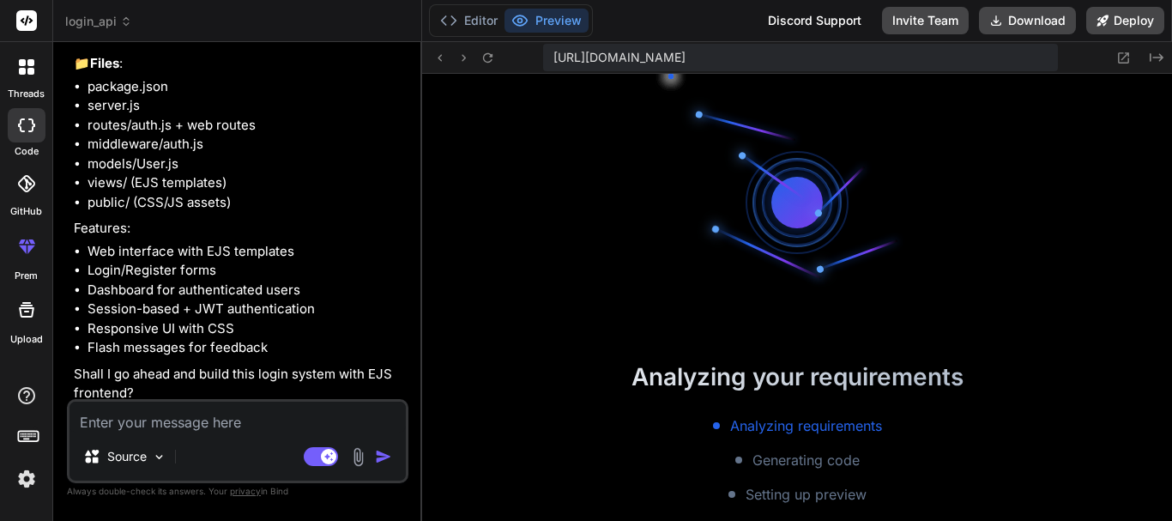
click at [685, 60] on span "https://u3uk0f35zsjjbn9cprh6fq9h0p4tm2-wnxx--5000--96435430.local-corp.webconta…" at bounding box center [619, 57] width 132 height 17
click at [685, 57] on span "https://u3uk0f35zsjjbn9cprh6fq9h0p4tm2-wnxx--5000--96435430.local-corp.webconta…" at bounding box center [619, 57] width 132 height 17
click at [685, 56] on span "https://u3uk0f35zsjjbn9cprh6fq9h0p4tm2-wnxx--5000--96435430.local-corp.webconta…" at bounding box center [619, 57] width 132 height 17
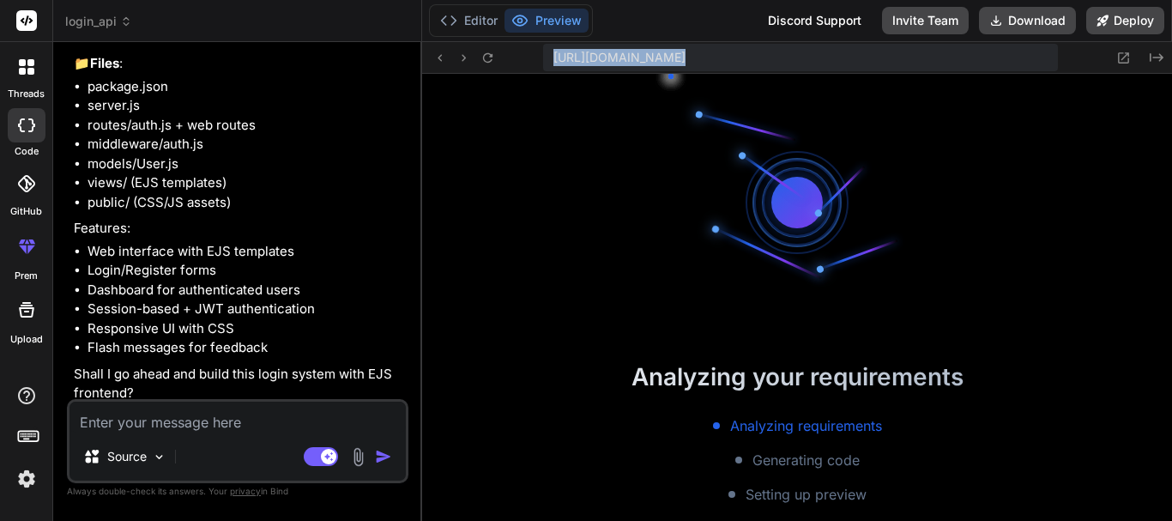
click at [685, 56] on span "https://u3uk0f35zsjjbn9cprh6fq9h0p4tm2-wnxx--5000--96435430.local-corp.webconta…" at bounding box center [619, 57] width 132 height 17
click at [1119, 55] on icon at bounding box center [1124, 57] width 11 height 11
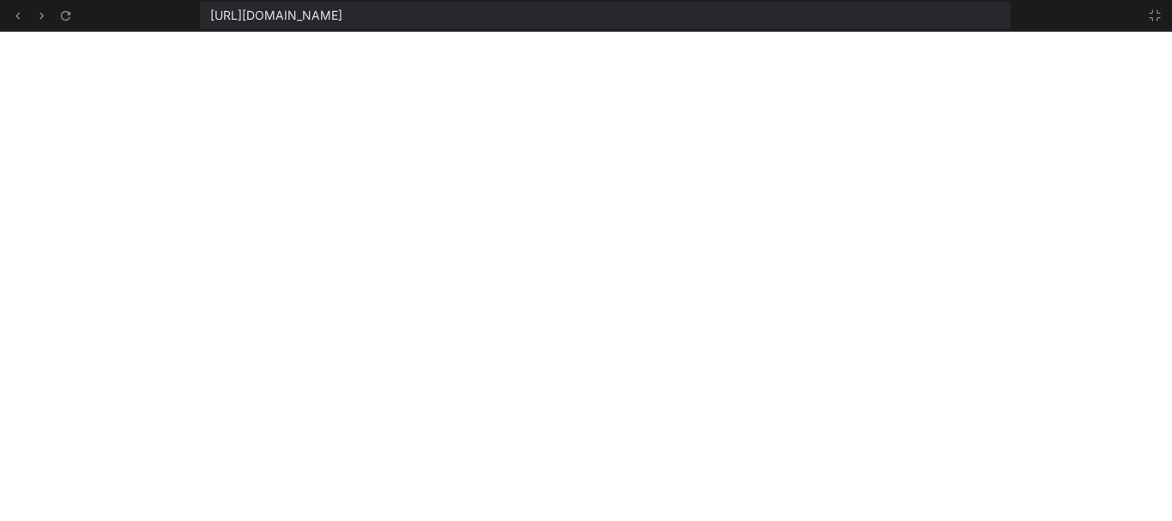
scroll to position [668, 0]
click at [788, 16] on div "https://u3uk0f35zsjjbn9cprh6fq9h0p4tm2-wnxx--5000--96435430.local-corp.webconta…" at bounding box center [605, 15] width 811 height 27
drag, startPoint x: 210, startPoint y: 9, endPoint x: 785, endPoint y: 13, distance: 574.8
click at [785, 13] on div "https://u3uk0f35zsjjbn9cprh6fq9h0p4tm2-wnxx--5000--96435430.local-corp.webconta…" at bounding box center [605, 15] width 811 height 27
copy span "https://u3uk0f35zsjjbn9cprh6fq9h0p4tm2-wnxx--5000--96435430.local-corp.webconta…"
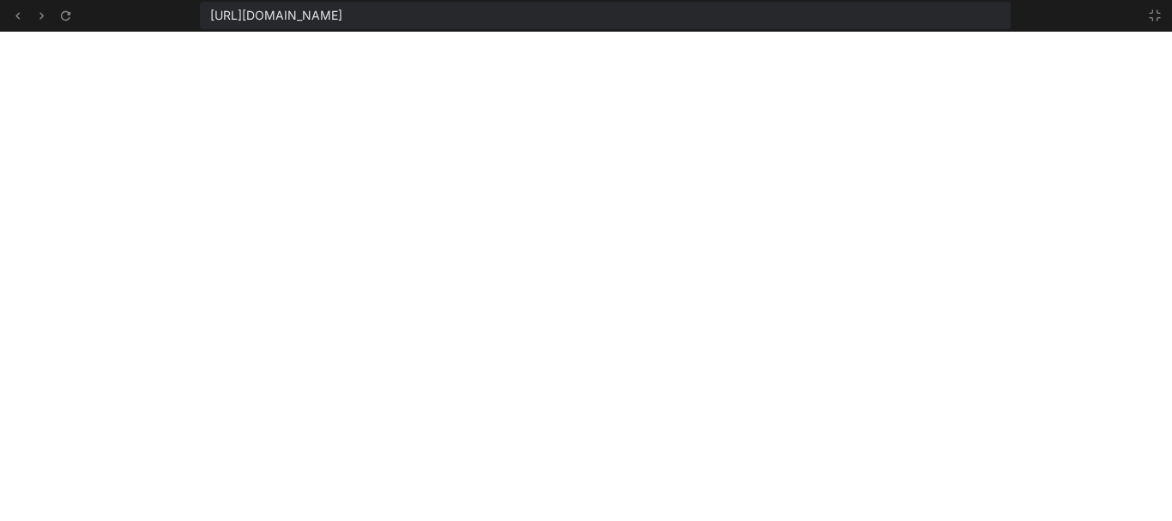
scroll to position [1027, 0]
type textarea "x"
click at [1154, 13] on icon at bounding box center [1155, 16] width 14 height 14
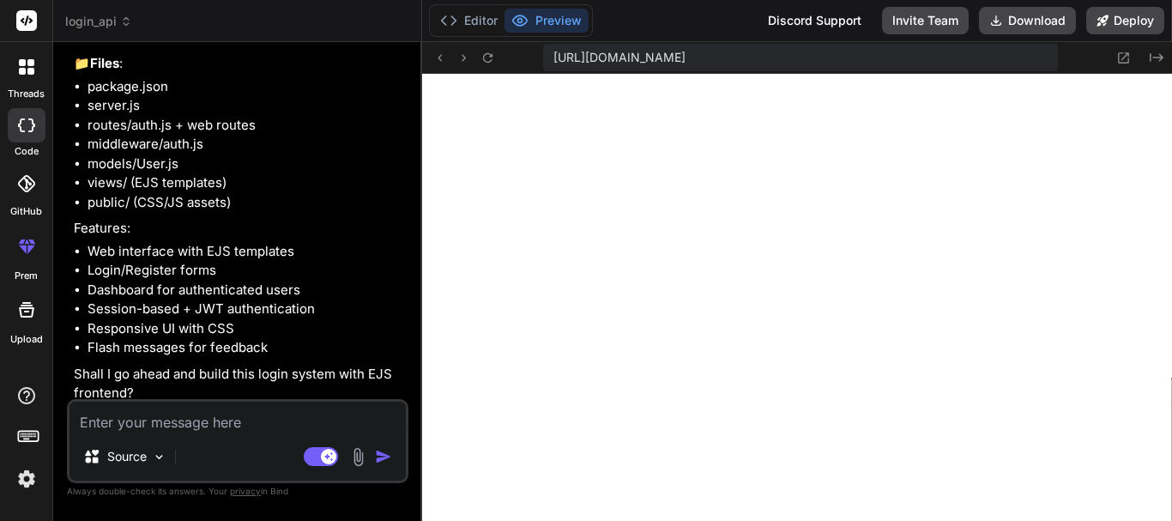
scroll to position [1337, 0]
click at [240, 417] on textarea at bounding box center [237, 416] width 336 height 31
paste textarea "ReferenceError: layout is not defined at eval ("/home/u3uk0f35zsjjbn9cprh6fq9h0…"
type textarea "ReferenceError: layout is not defined at eval ("/home/u3uk0f35zsjjbn9cprh6fq9h0…"
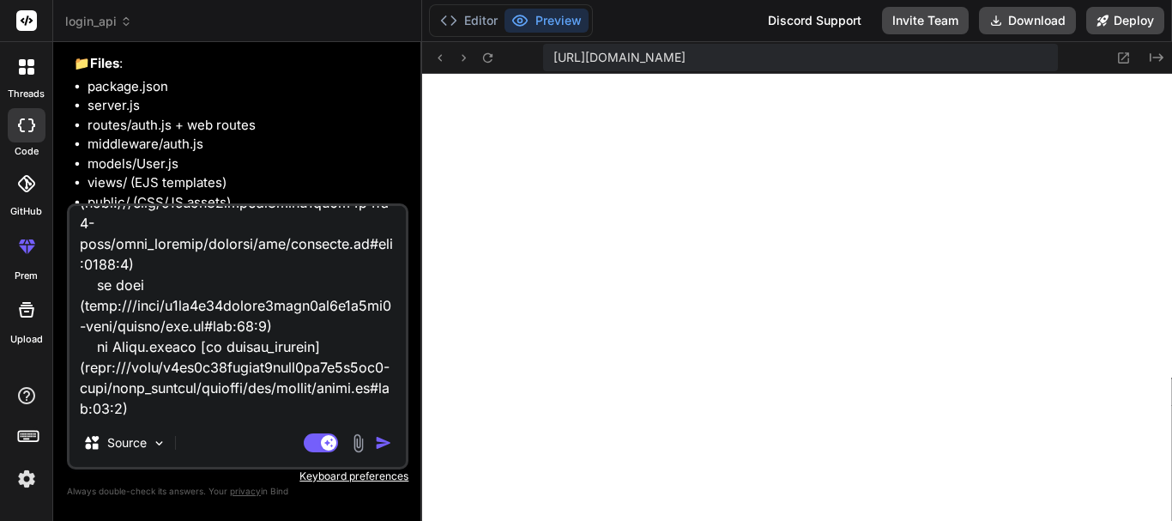
type textarea "x"
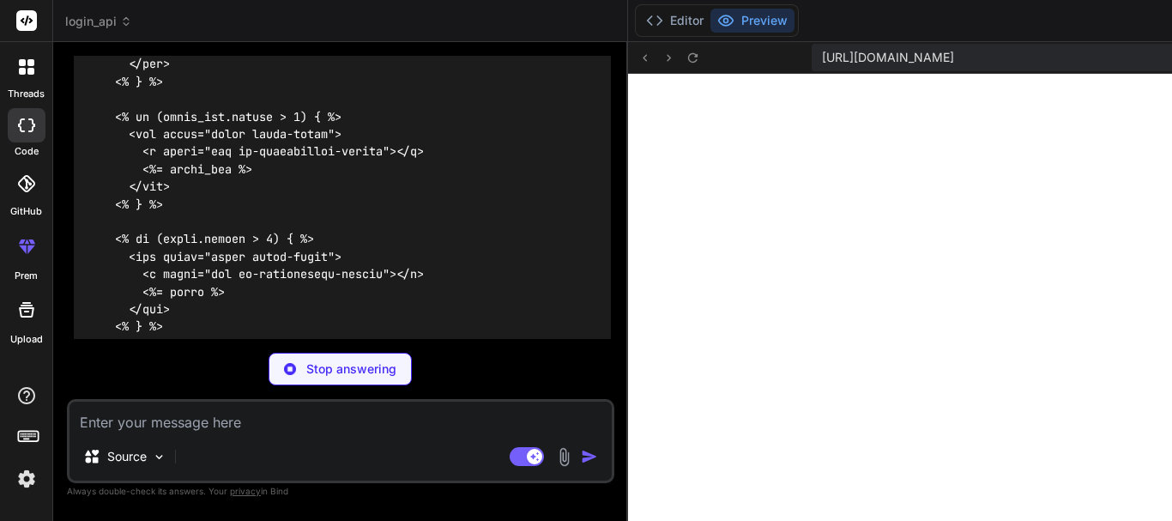
scroll to position [10875, 0]
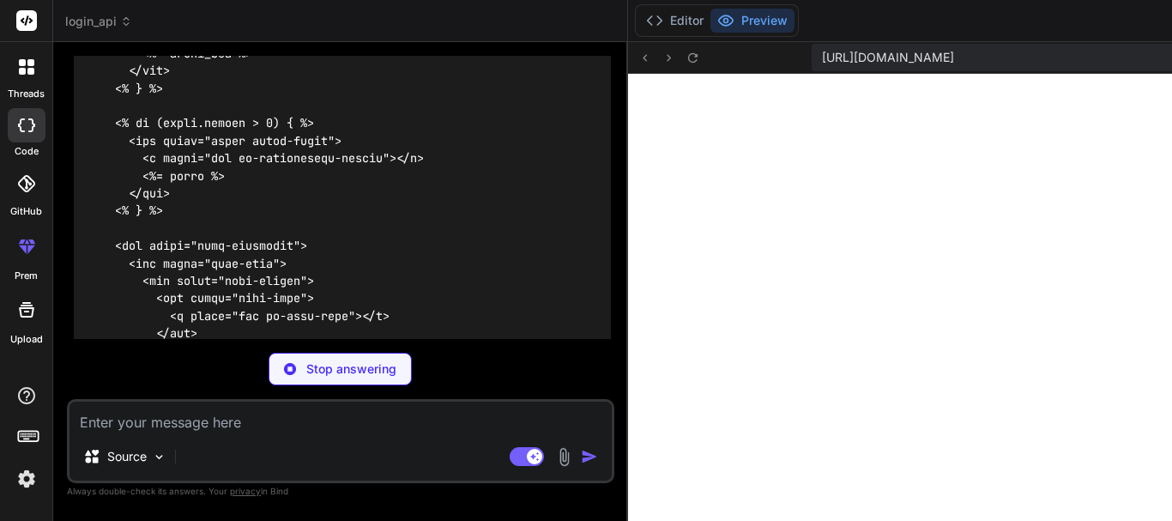
type textarea "x"
